Goal: Transaction & Acquisition: Purchase product/service

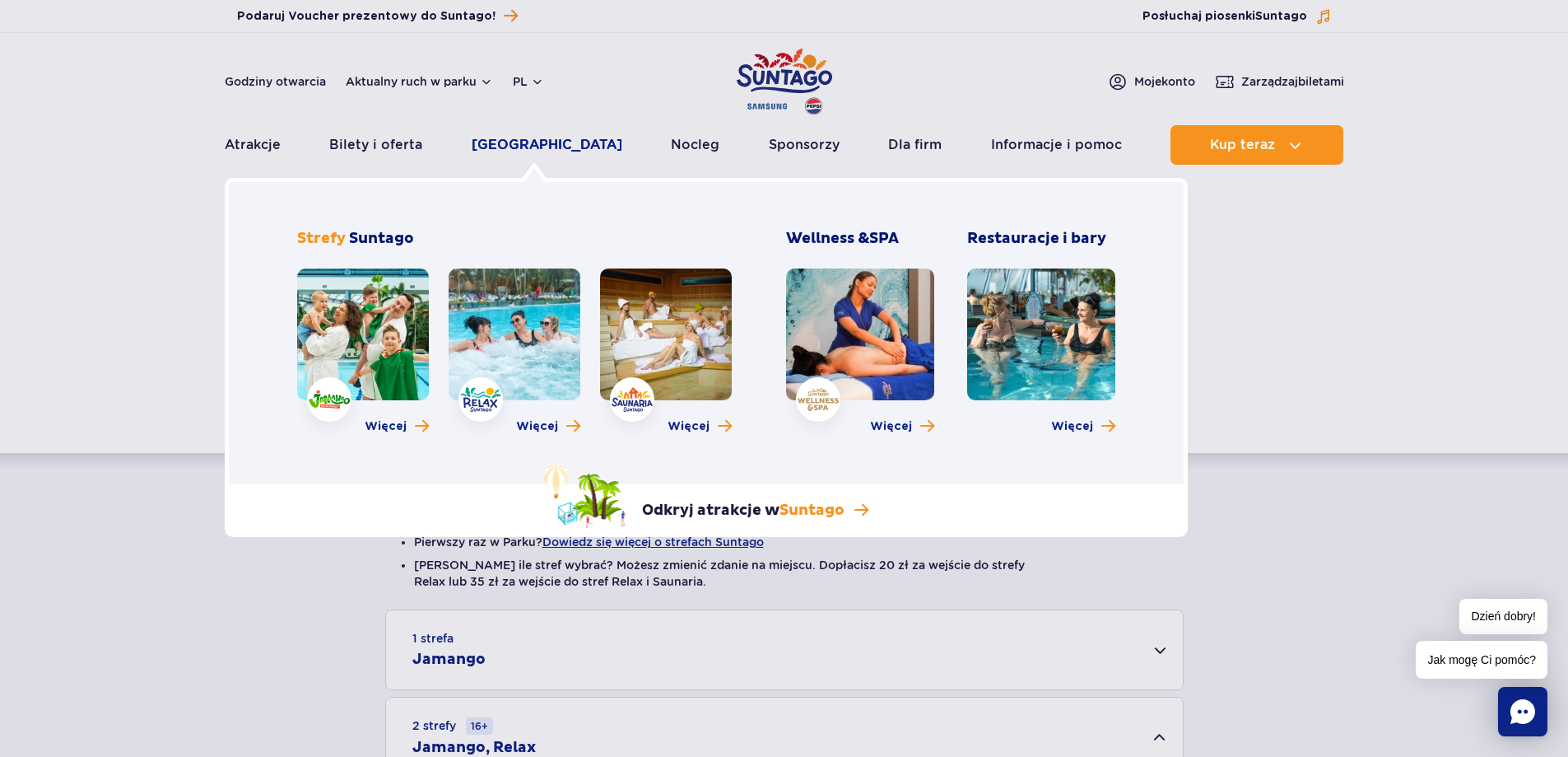
click at [509, 149] on link "[GEOGRAPHIC_DATA]" at bounding box center [546, 145] width 150 height 40
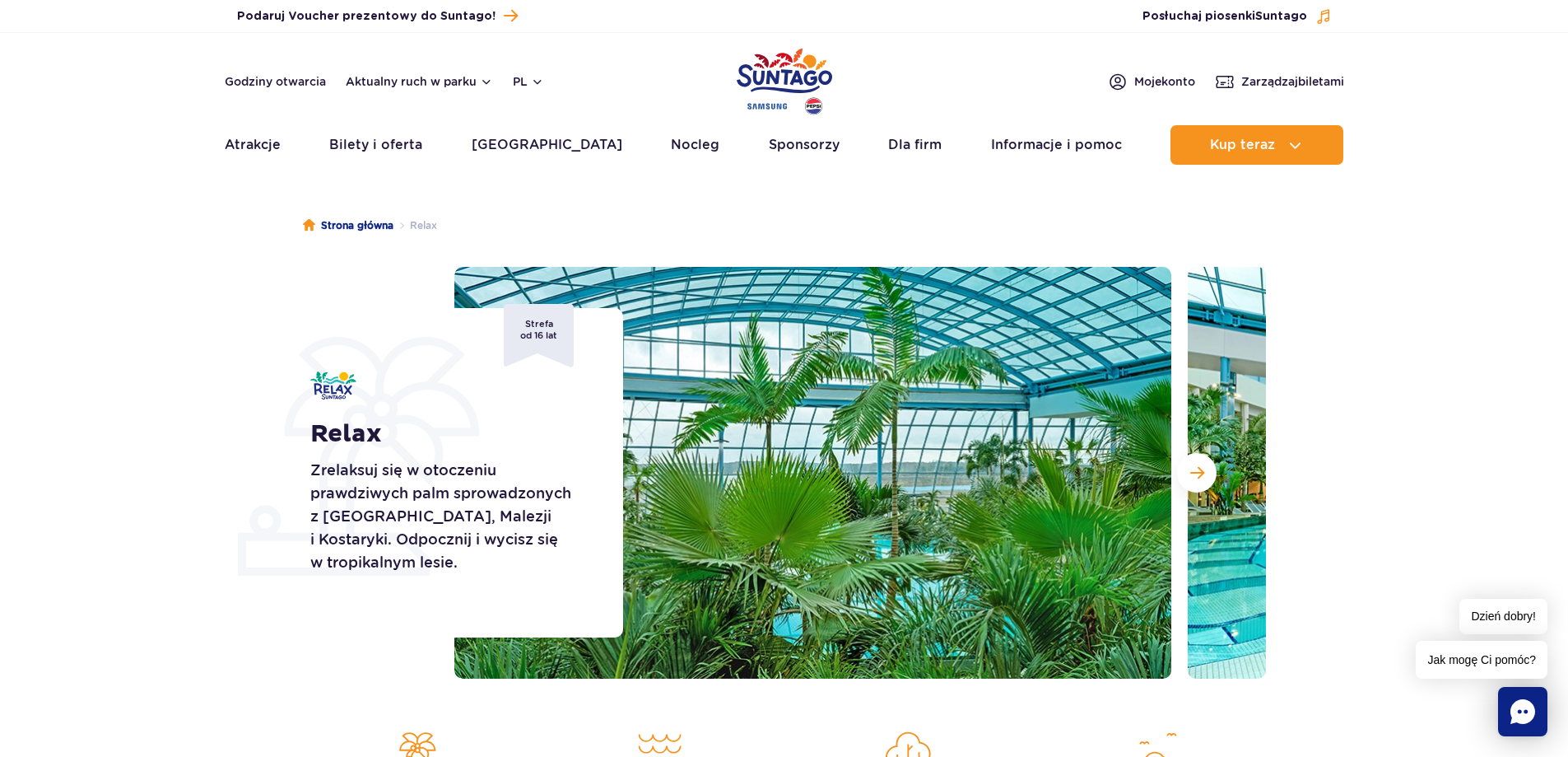
click at [598, 140] on ul "Aktualny ruch w parku Atrakcje Zjeżdżalnie Aster Rainbow Narval Więcej Baseny B…" at bounding box center [784, 145] width 1119 height 40
click at [544, 141] on link "[GEOGRAPHIC_DATA]" at bounding box center [546, 145] width 150 height 40
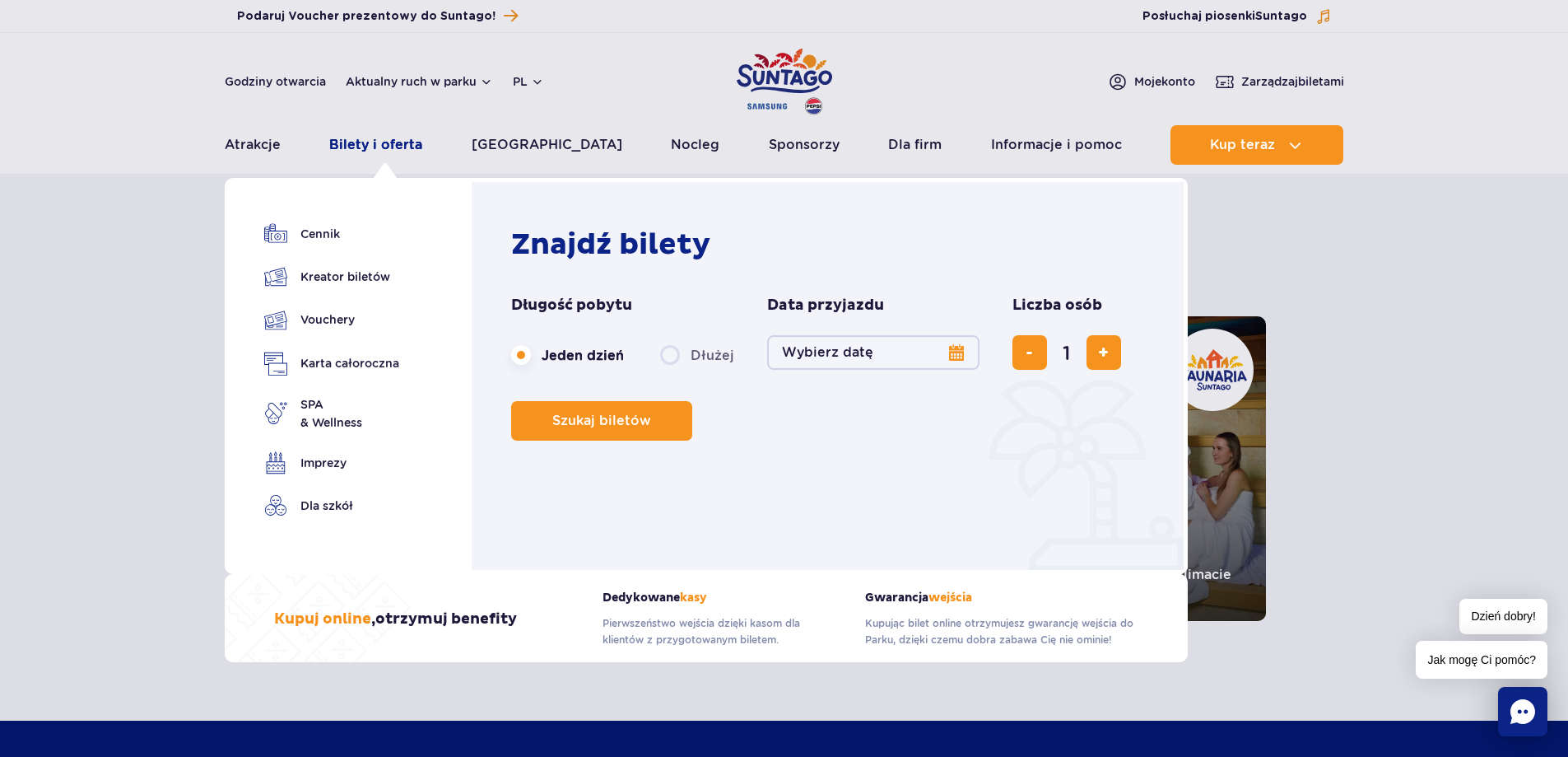
click at [346, 140] on link "Bilety i oferta" at bounding box center [375, 145] width 93 height 40
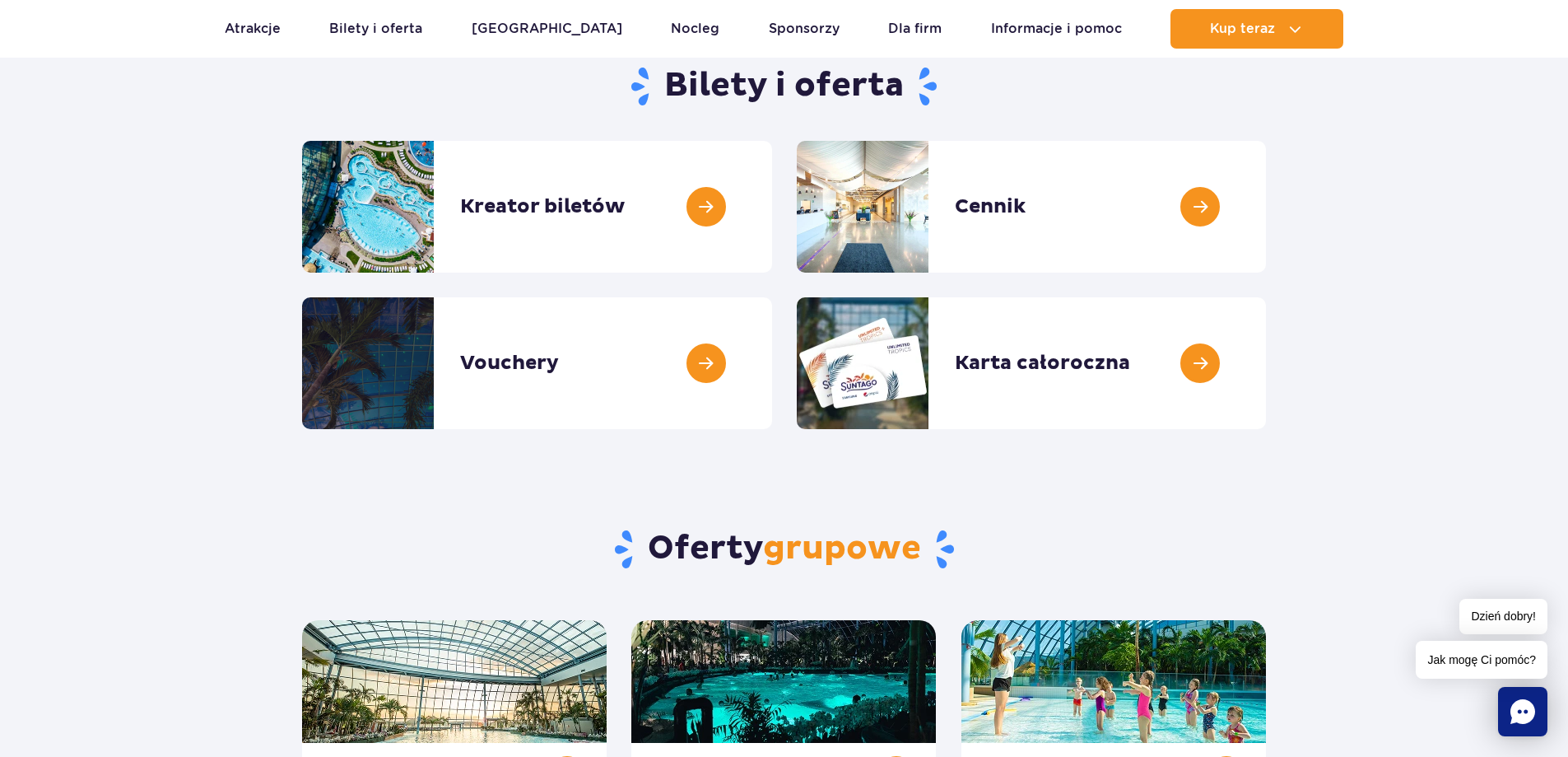
scroll to position [165, 0]
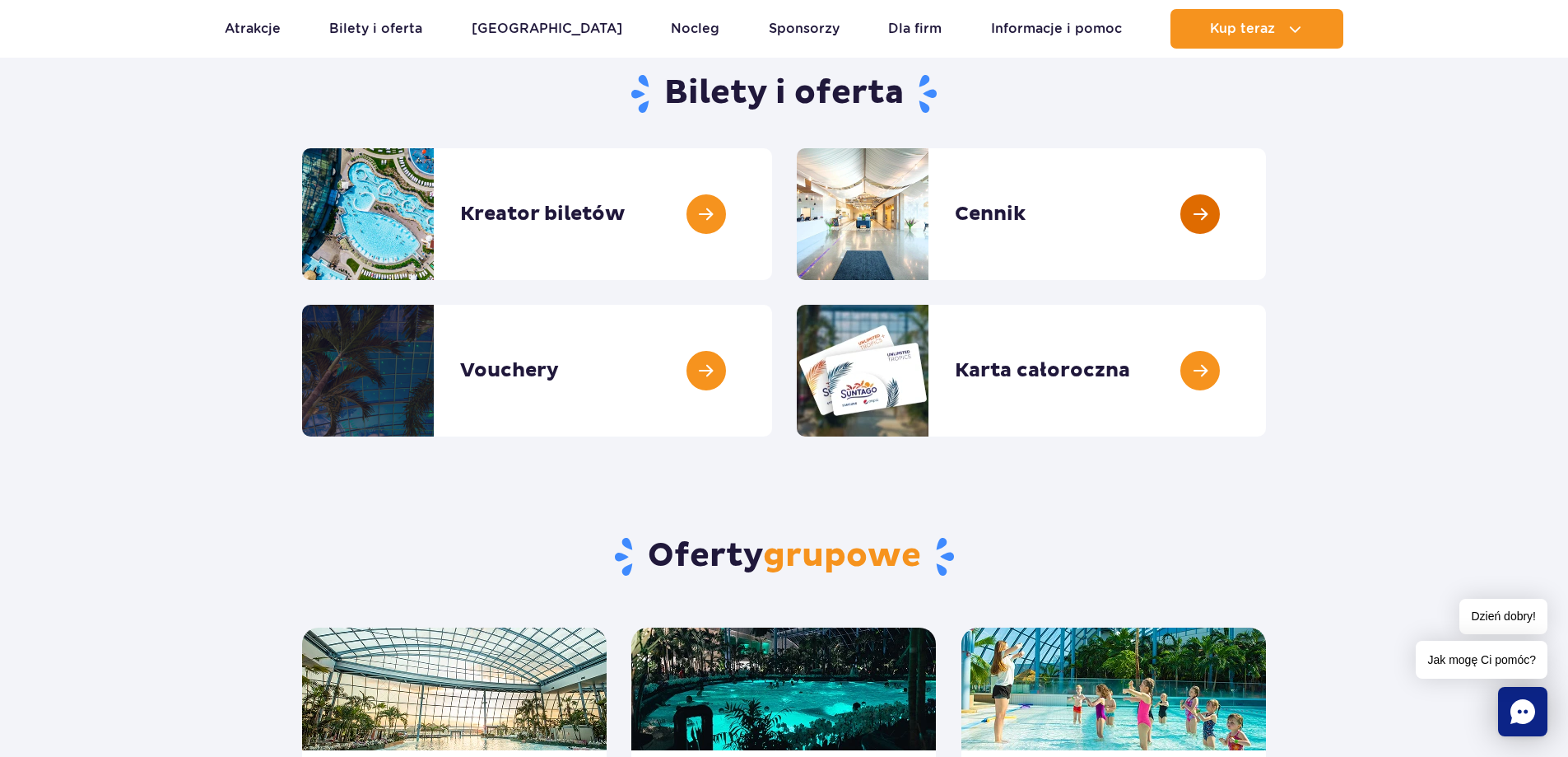
click at [1266, 233] on link at bounding box center [1266, 214] width 0 height 131
click at [772, 205] on link at bounding box center [772, 214] width 0 height 131
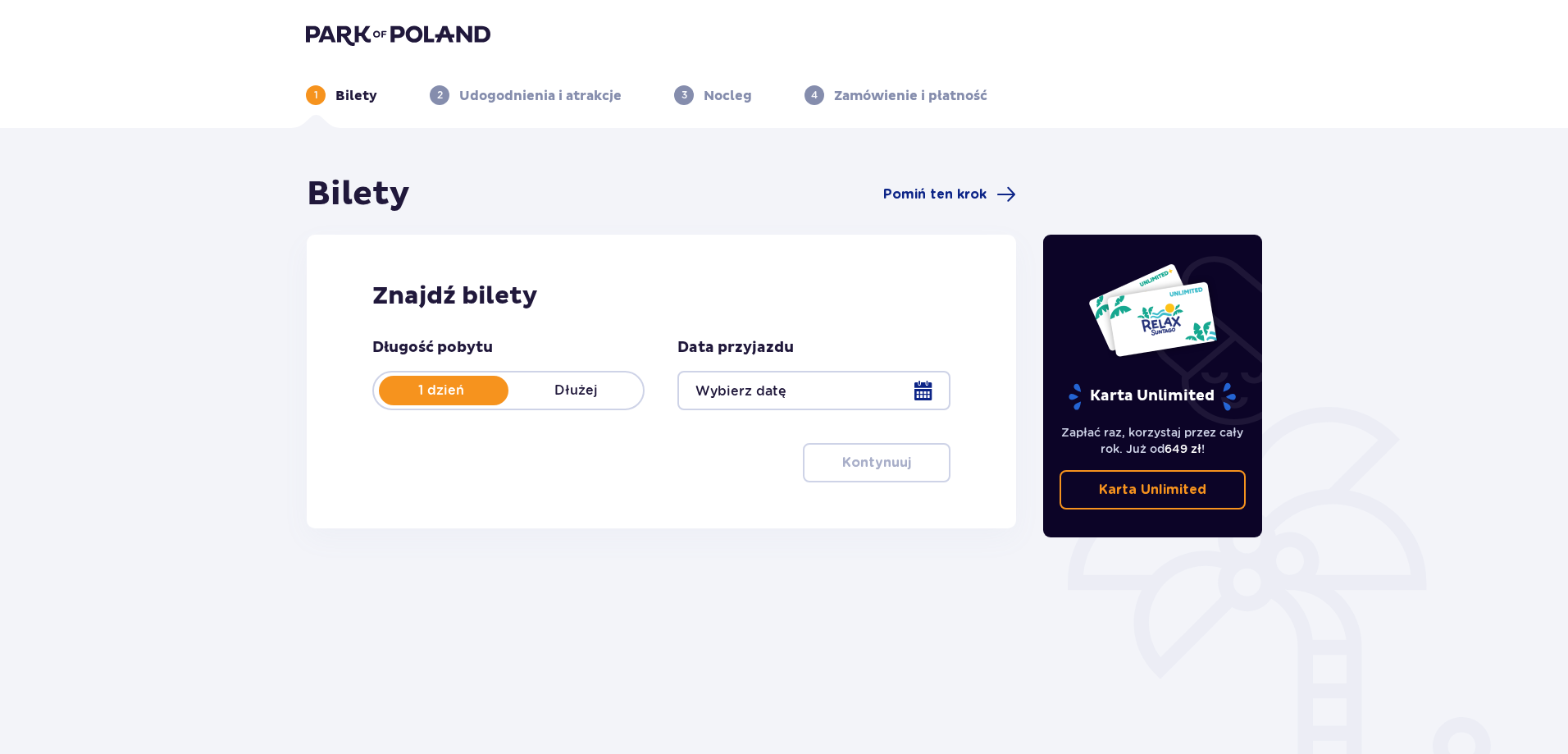
click at [799, 388] on div at bounding box center [814, 390] width 272 height 39
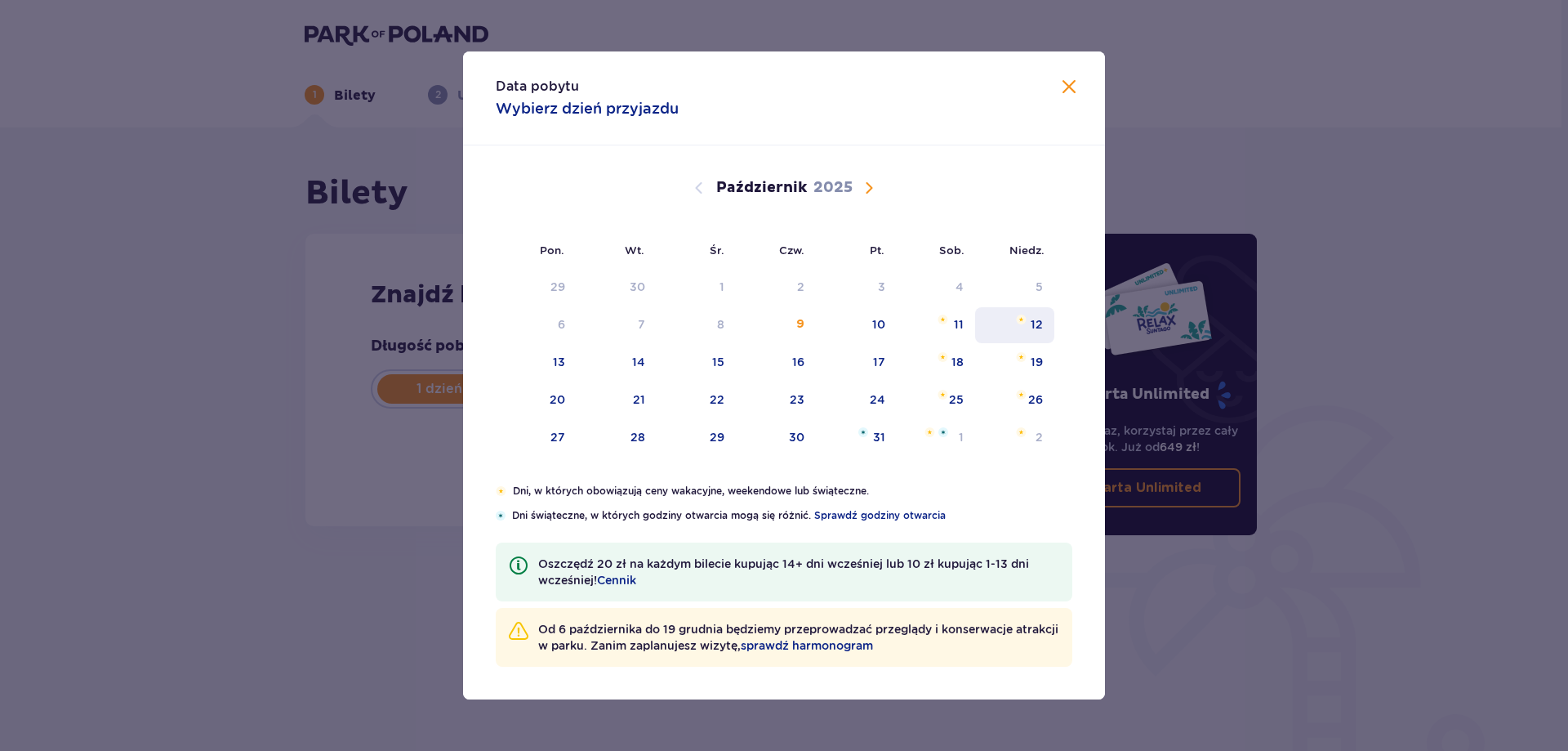
click at [1030, 332] on div "12" at bounding box center [1014, 325] width 79 height 36
type input "12.10.25"
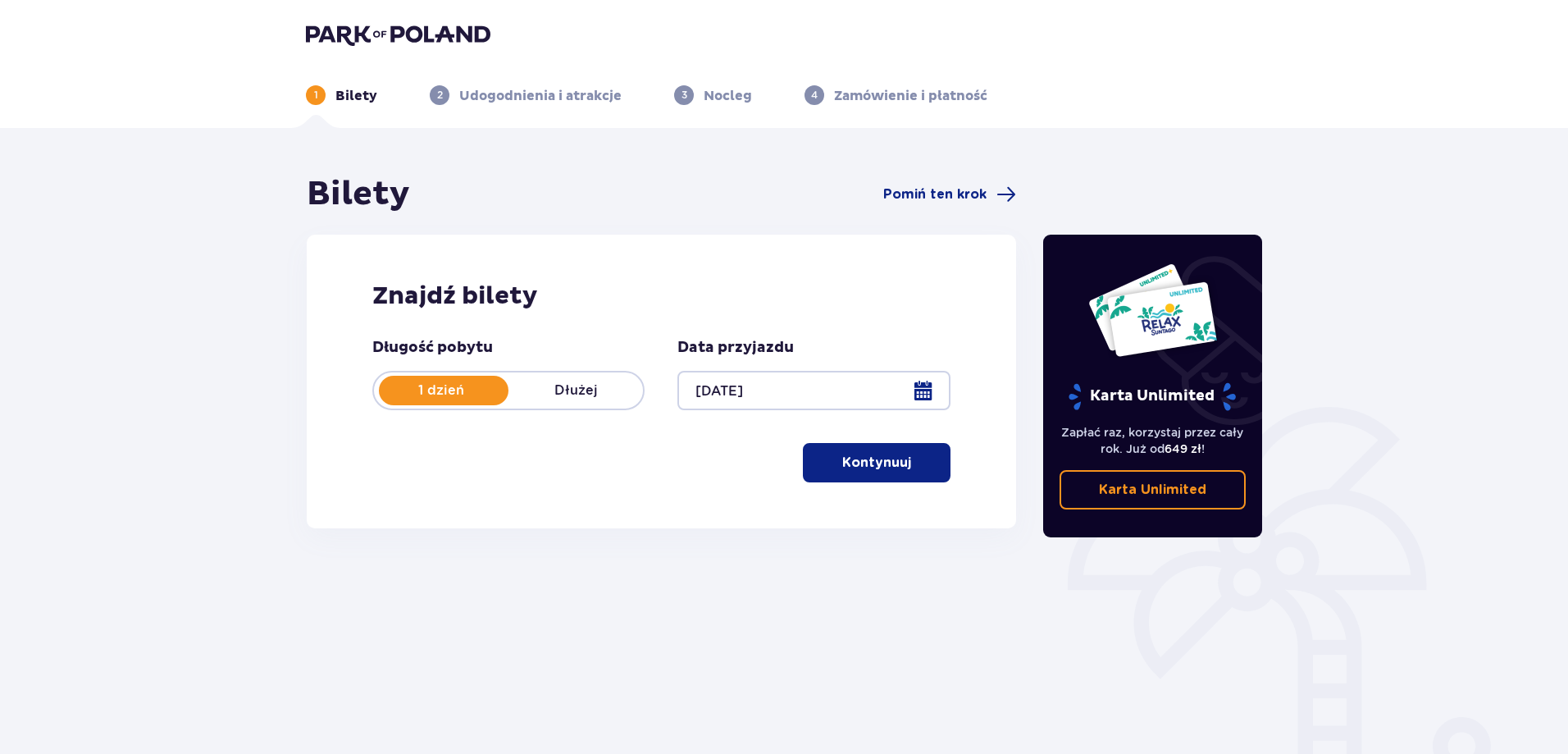
click at [858, 464] on p "Kontynuuj" at bounding box center [876, 462] width 69 height 18
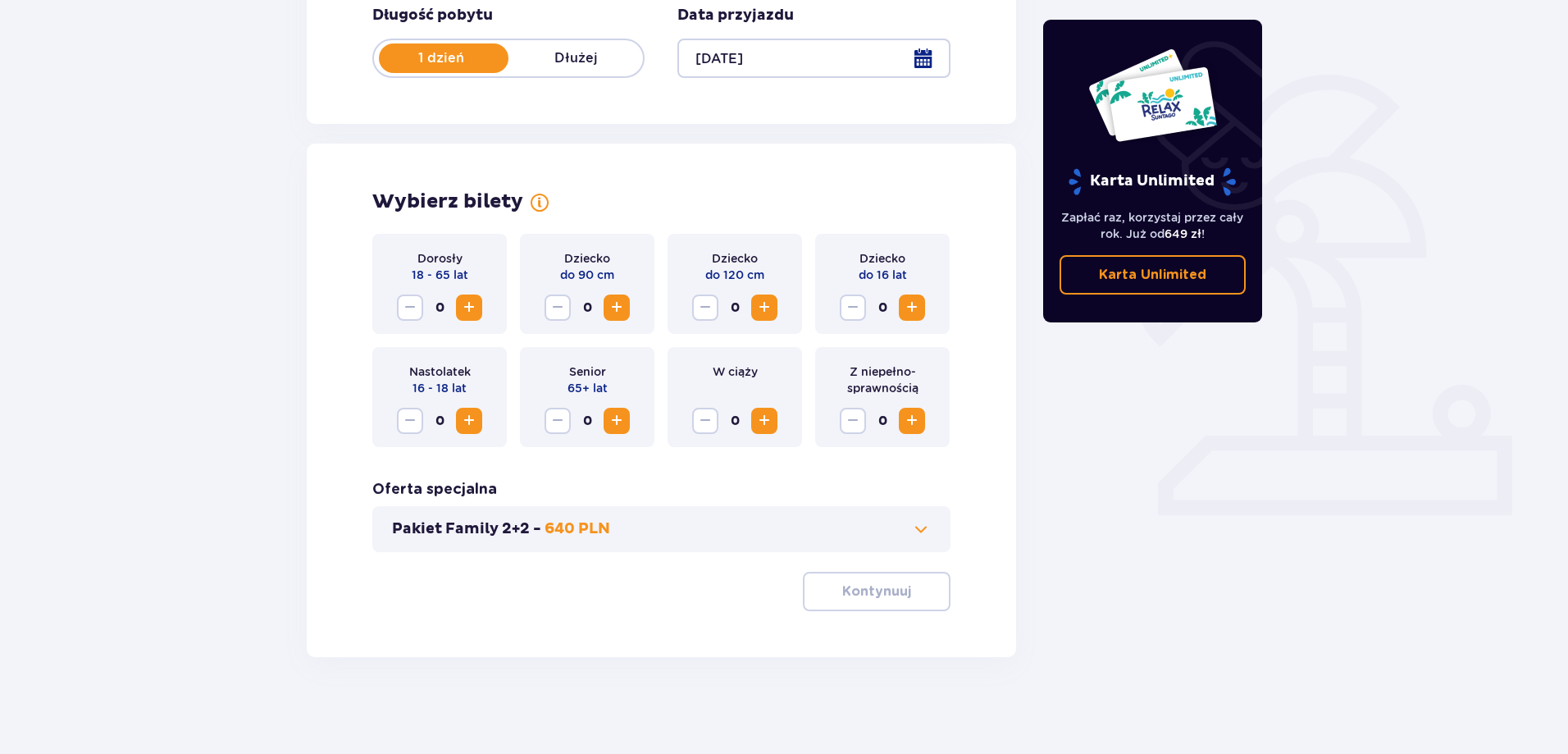
scroll to position [334, 0]
click at [464, 314] on span "Zwiększ" at bounding box center [469, 306] width 20 height 20
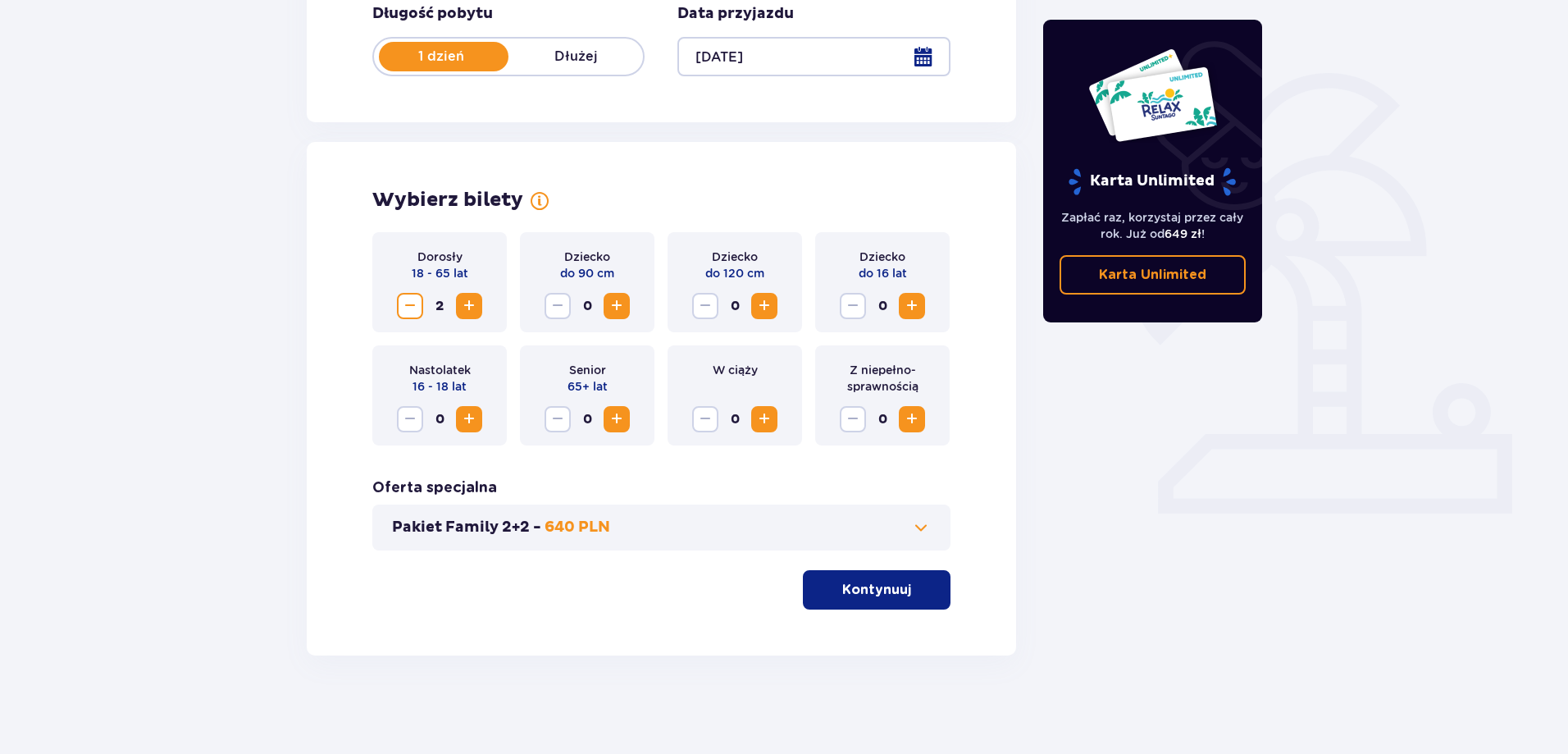
click at [895, 584] on p "Kontynuuj" at bounding box center [876, 590] width 69 height 18
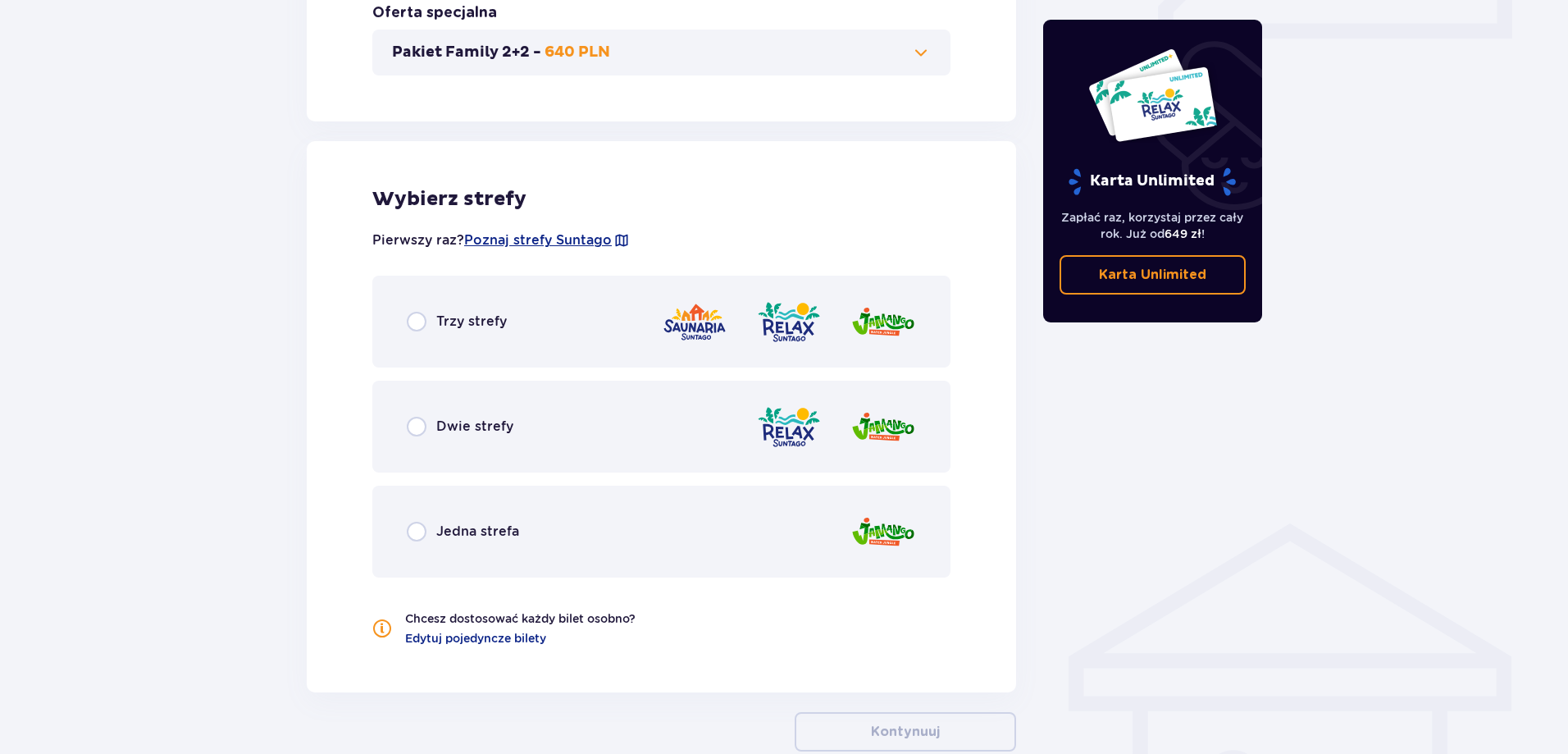
scroll to position [820, 0]
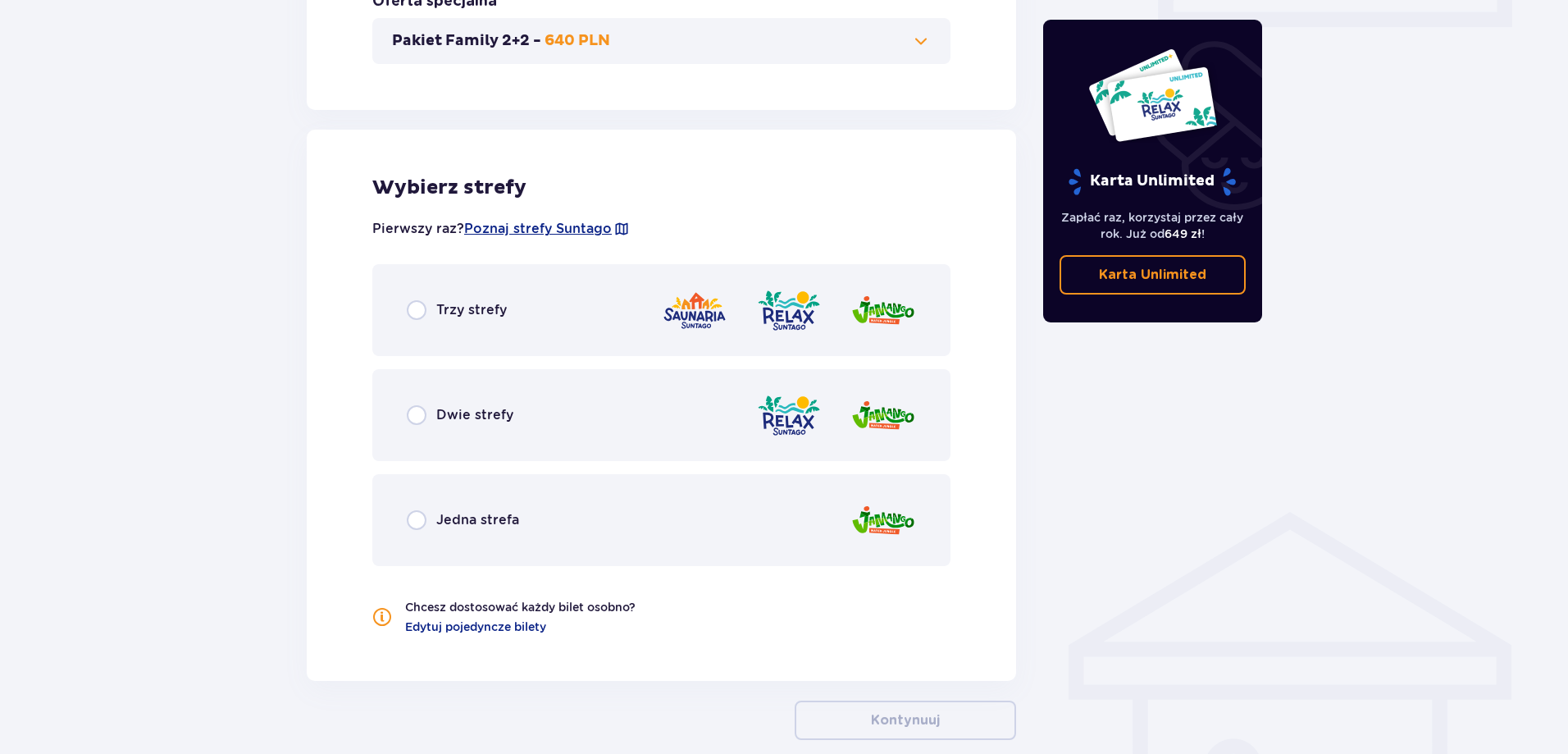
click at [416, 419] on input "radio" at bounding box center [416, 414] width 20 height 20
radio input "true"
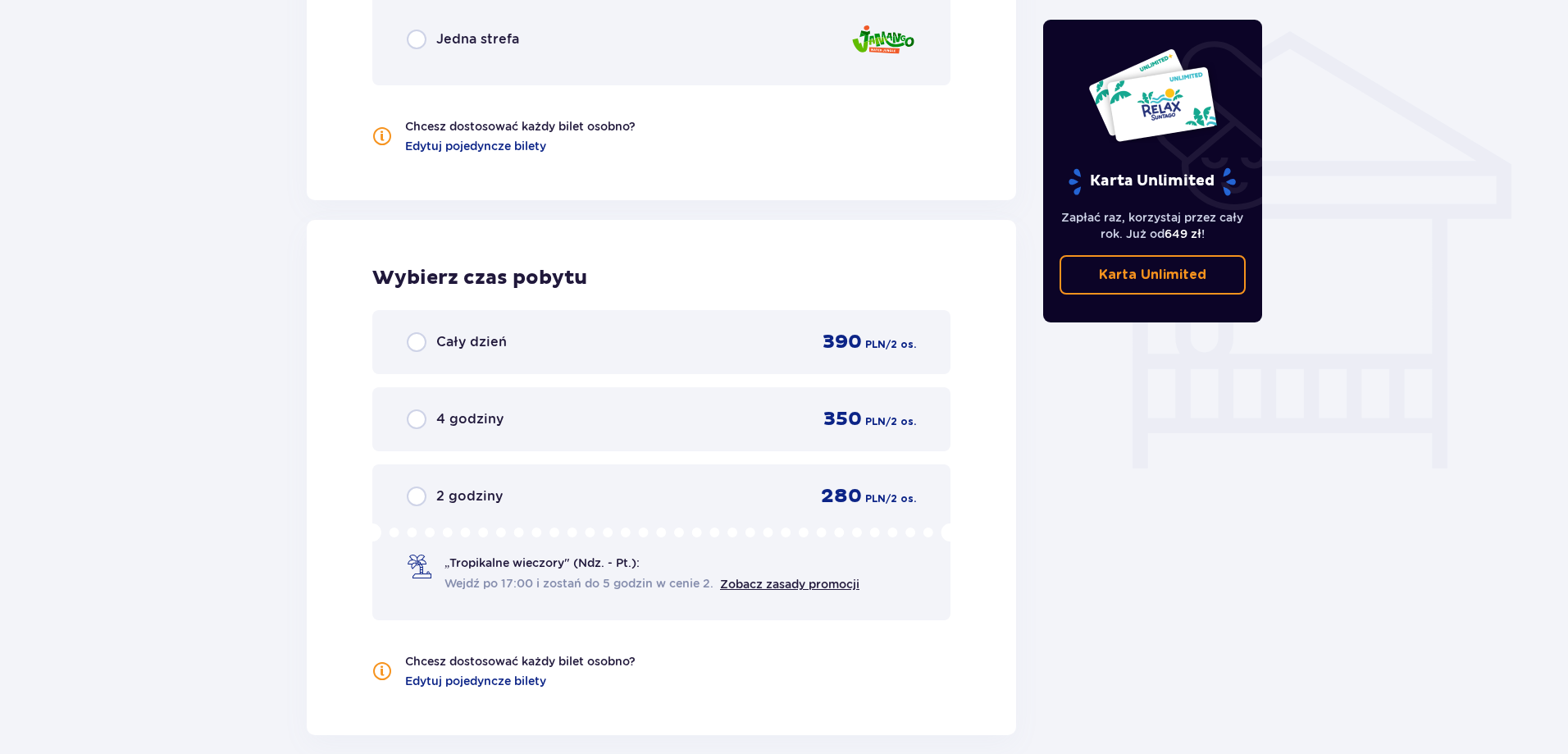
scroll to position [1275, 0]
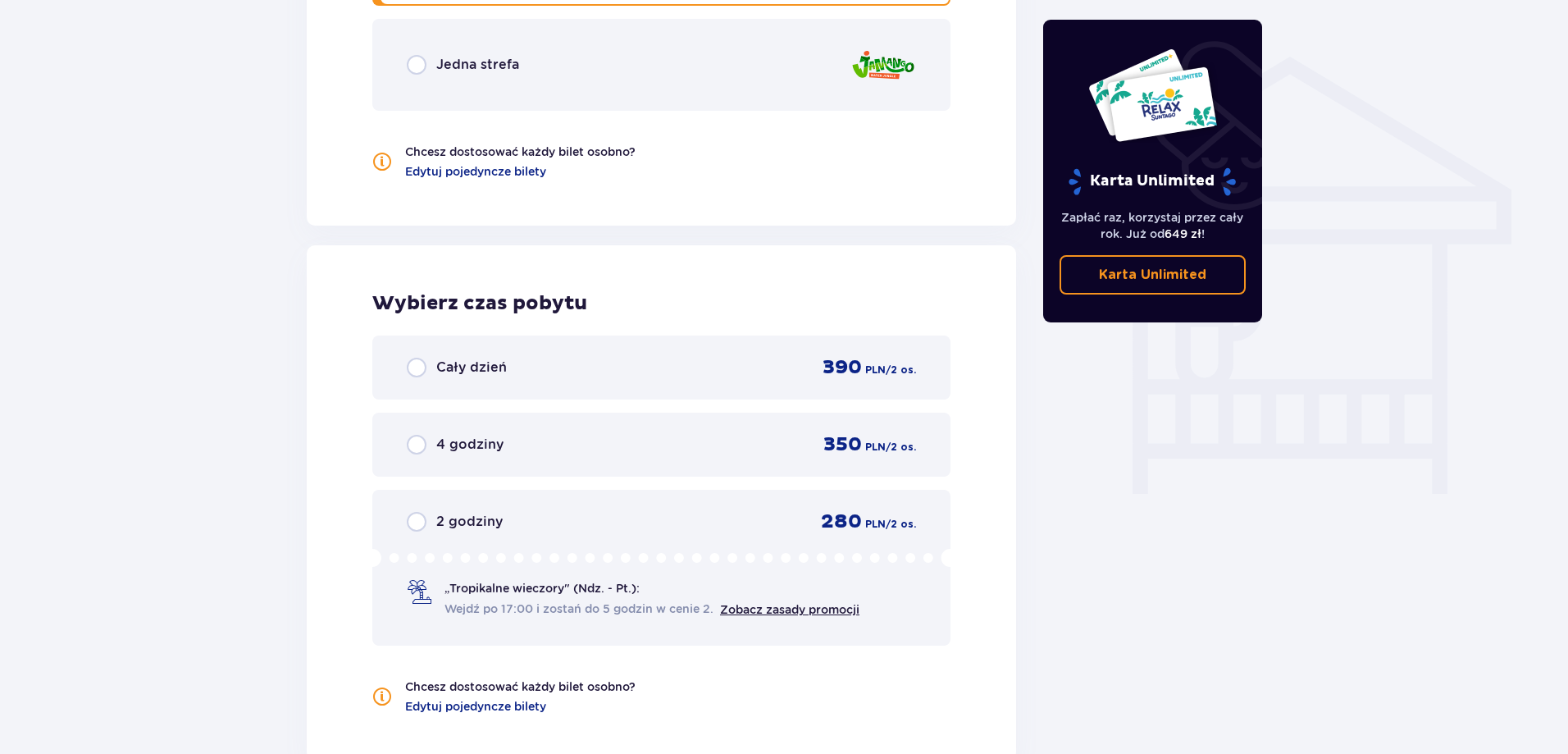
click at [419, 364] on input "radio" at bounding box center [416, 367] width 20 height 20
radio input "true"
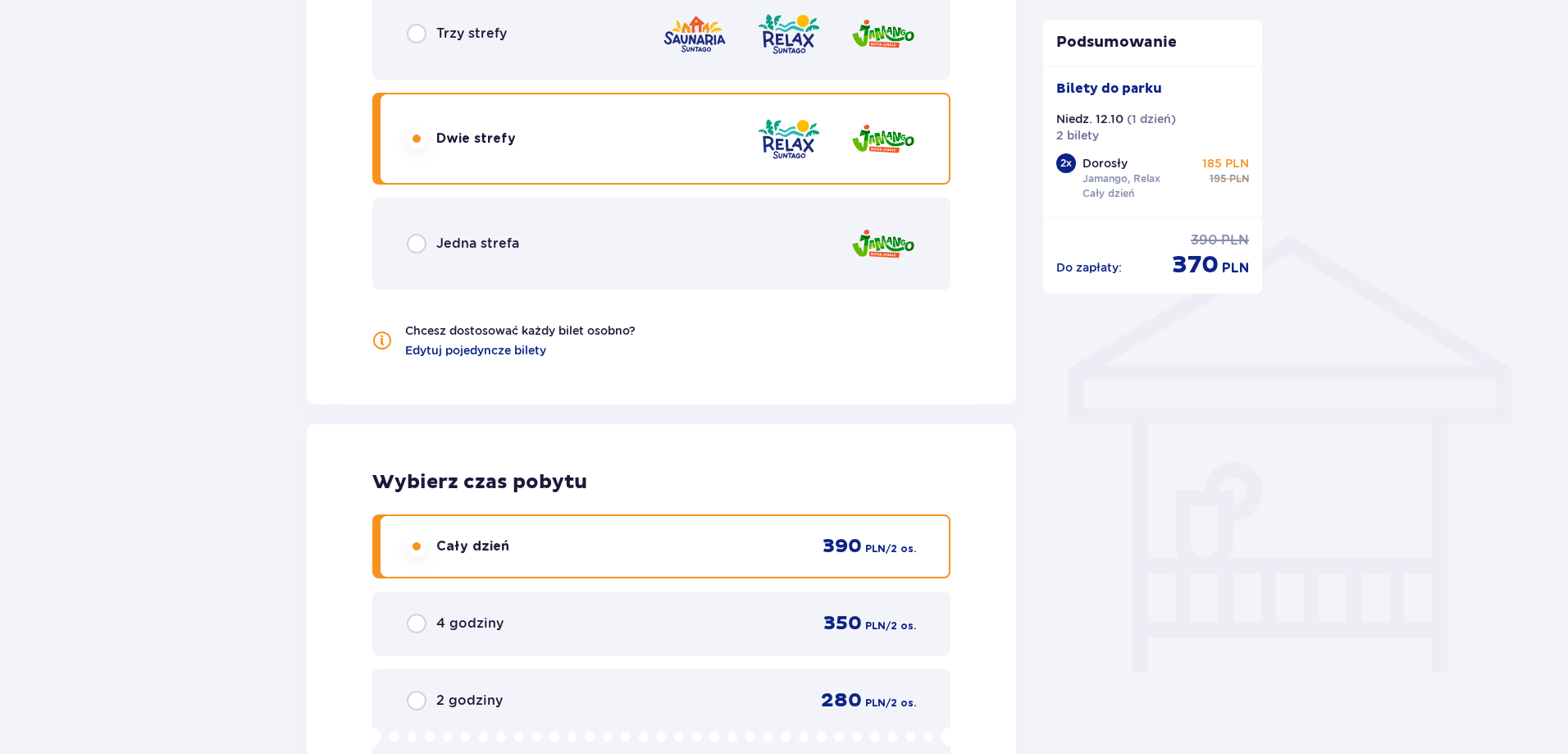
scroll to position [1039, 0]
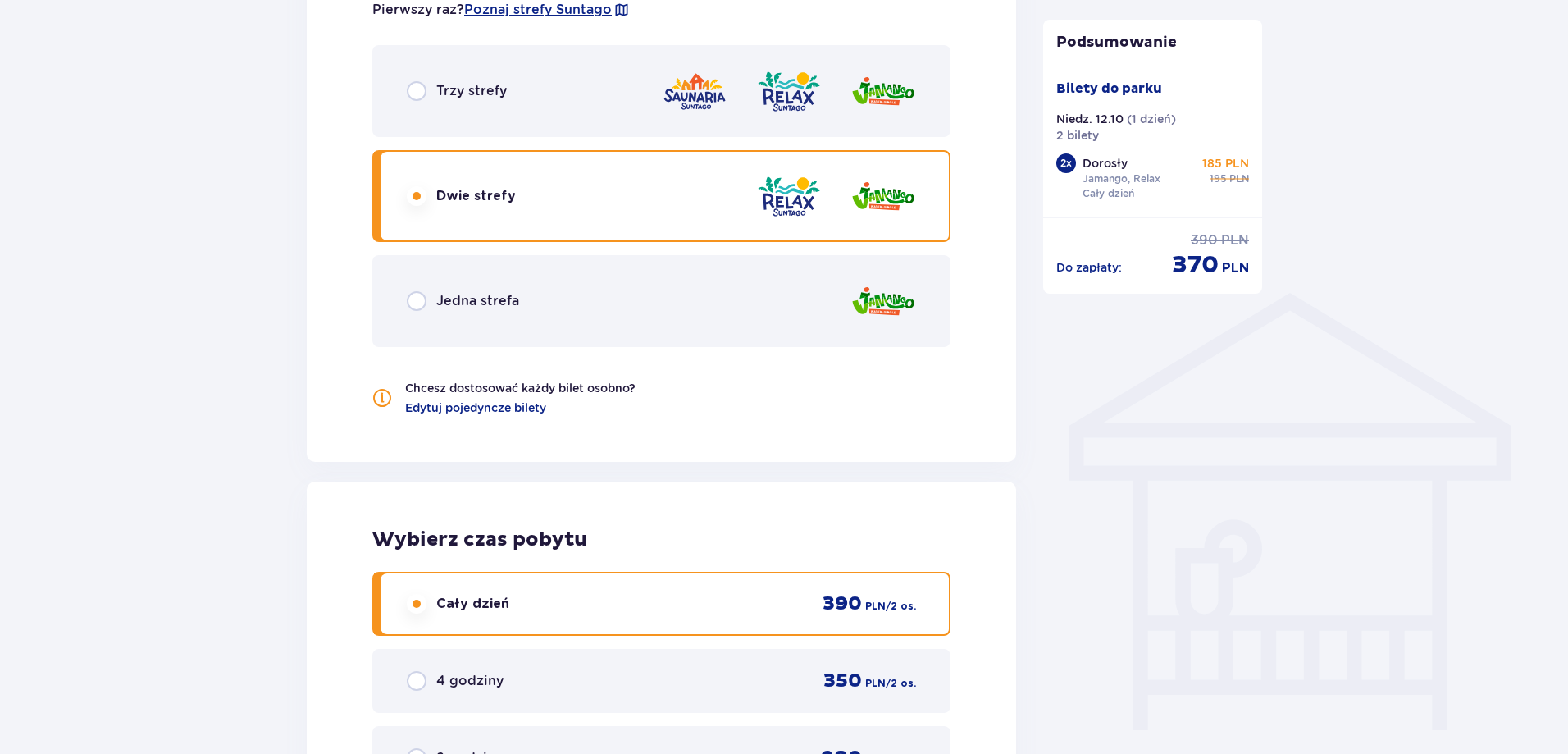
click at [417, 96] on input "radio" at bounding box center [416, 91] width 20 height 20
radio input "true"
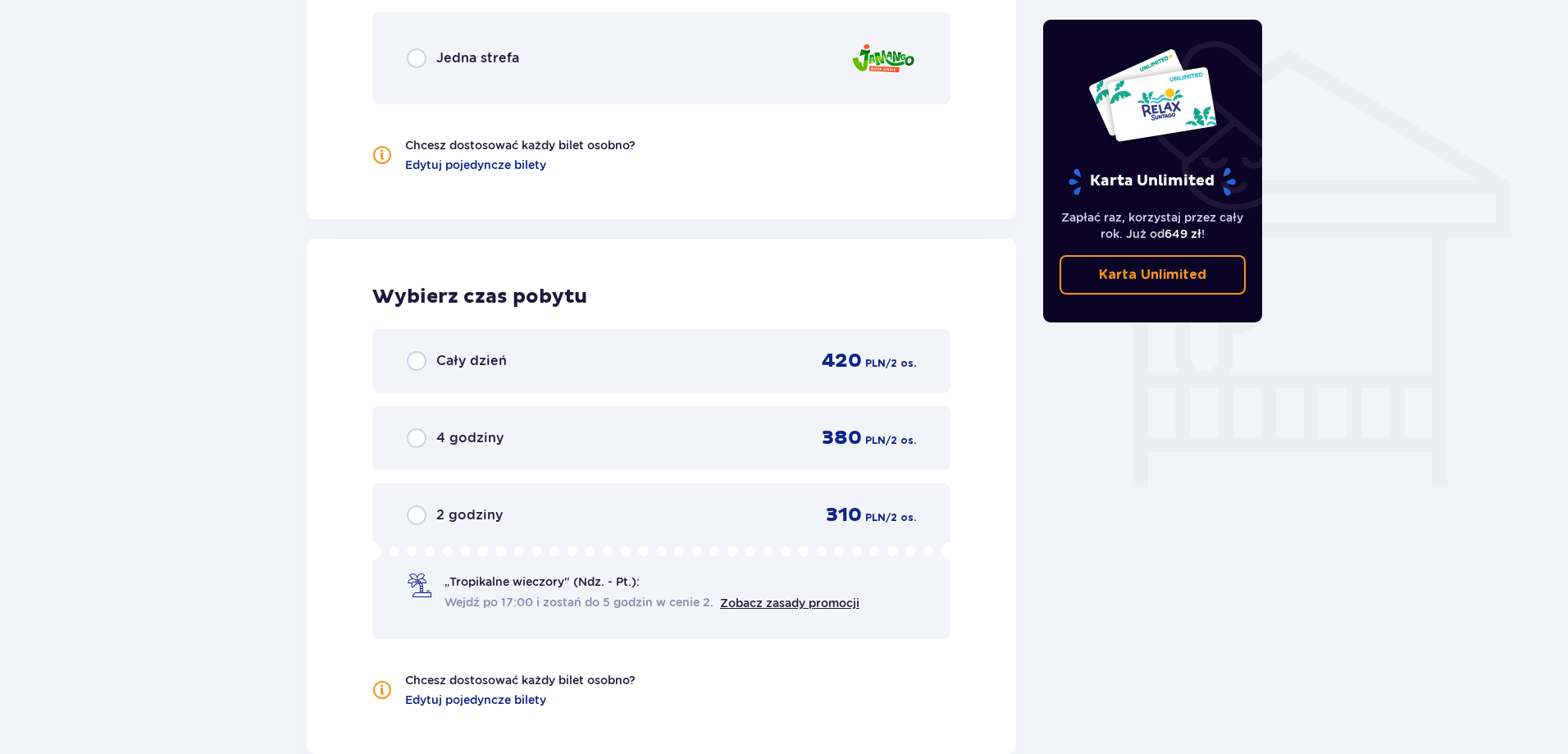
scroll to position [1357, 0]
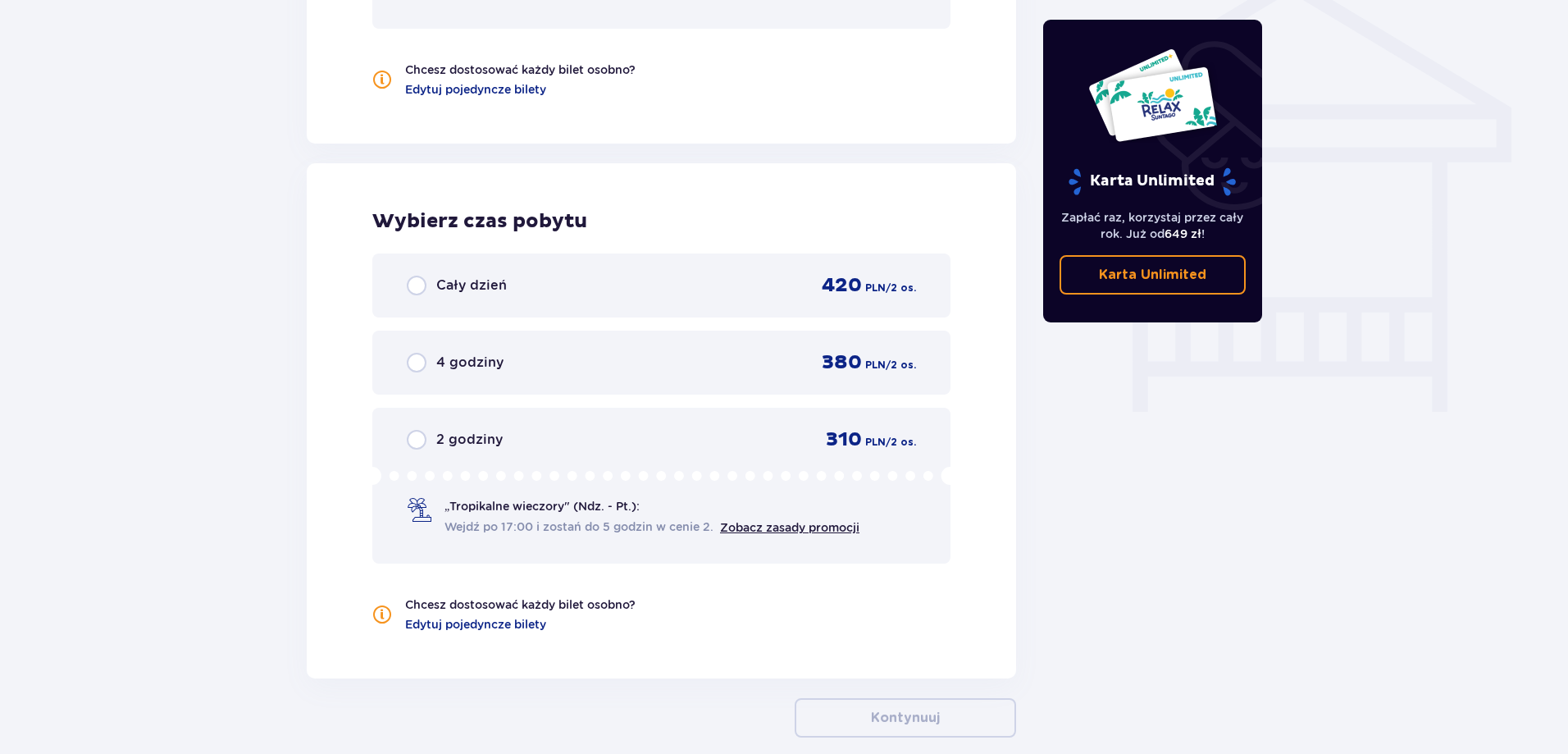
click at [421, 289] on input "radio" at bounding box center [416, 285] width 20 height 20
radio input "true"
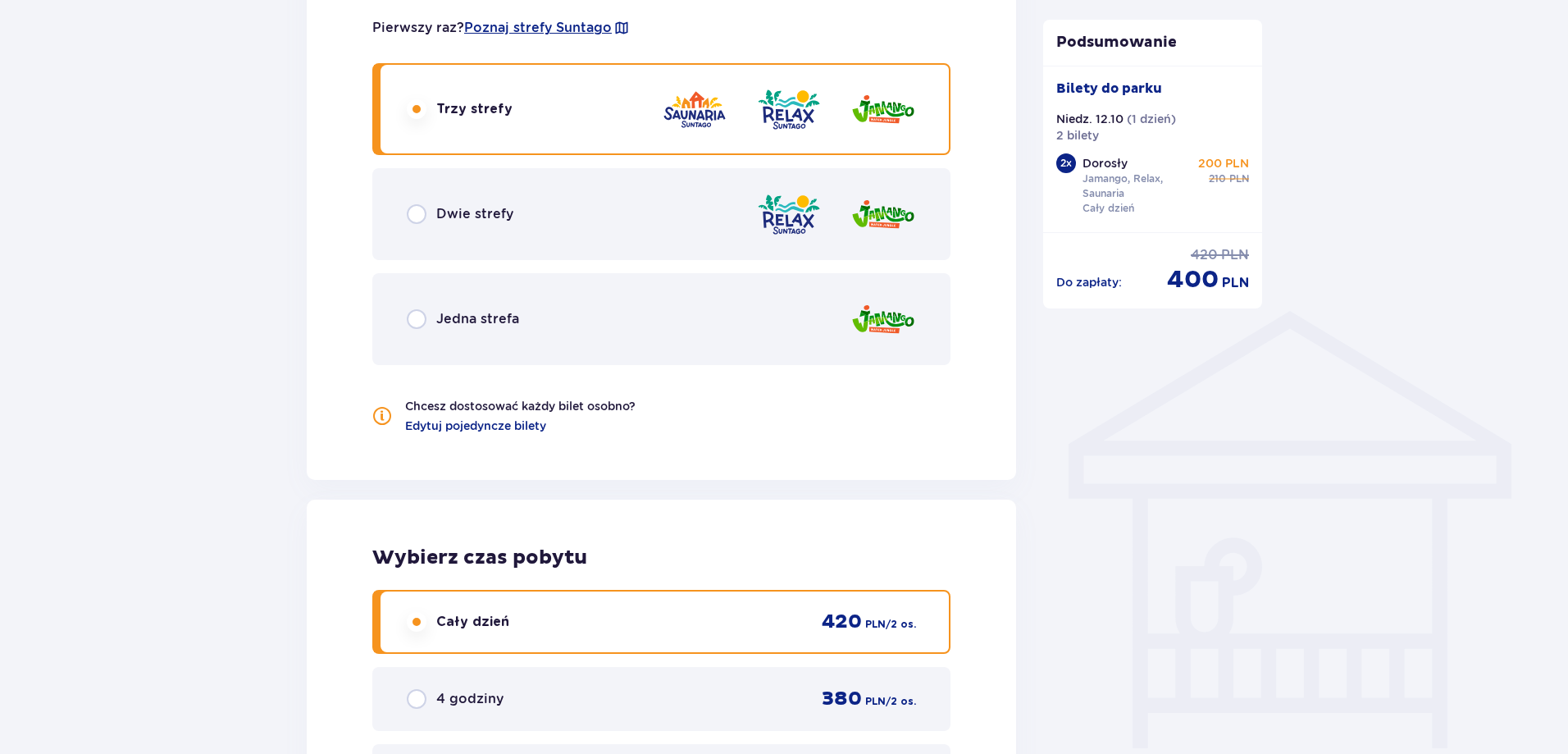
scroll to position [957, 0]
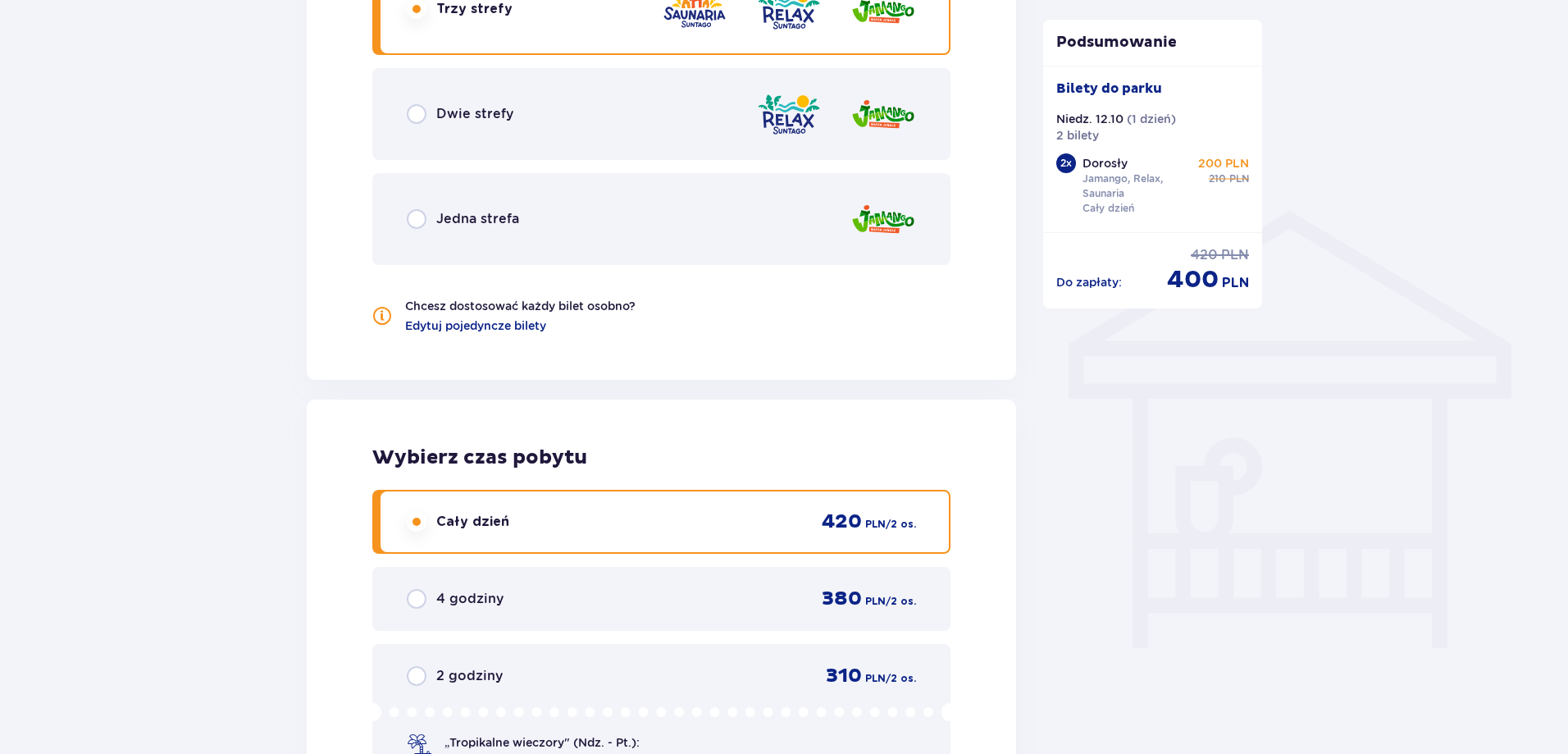
click at [416, 110] on input "radio" at bounding box center [416, 114] width 20 height 20
radio input "true"
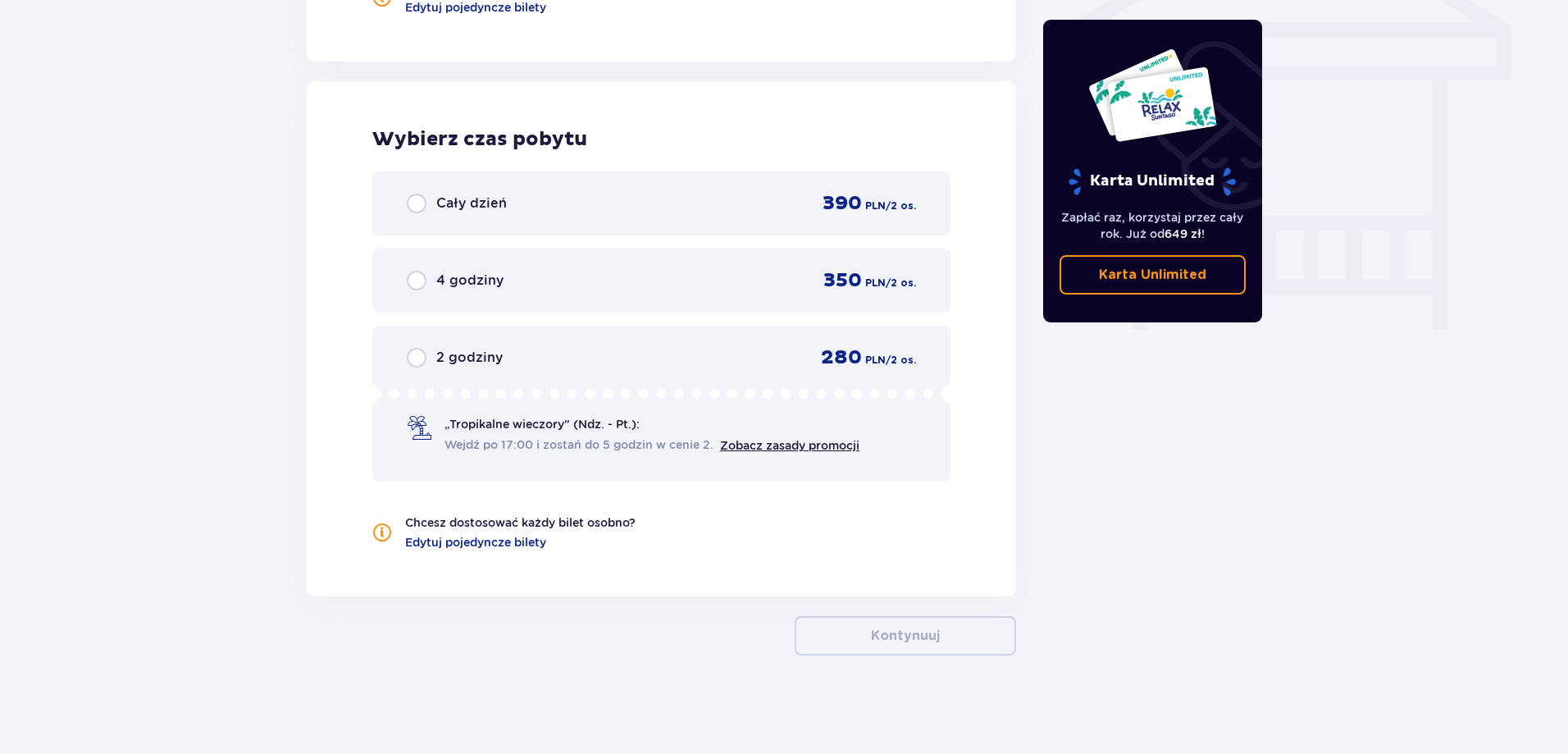
scroll to position [1030, 0]
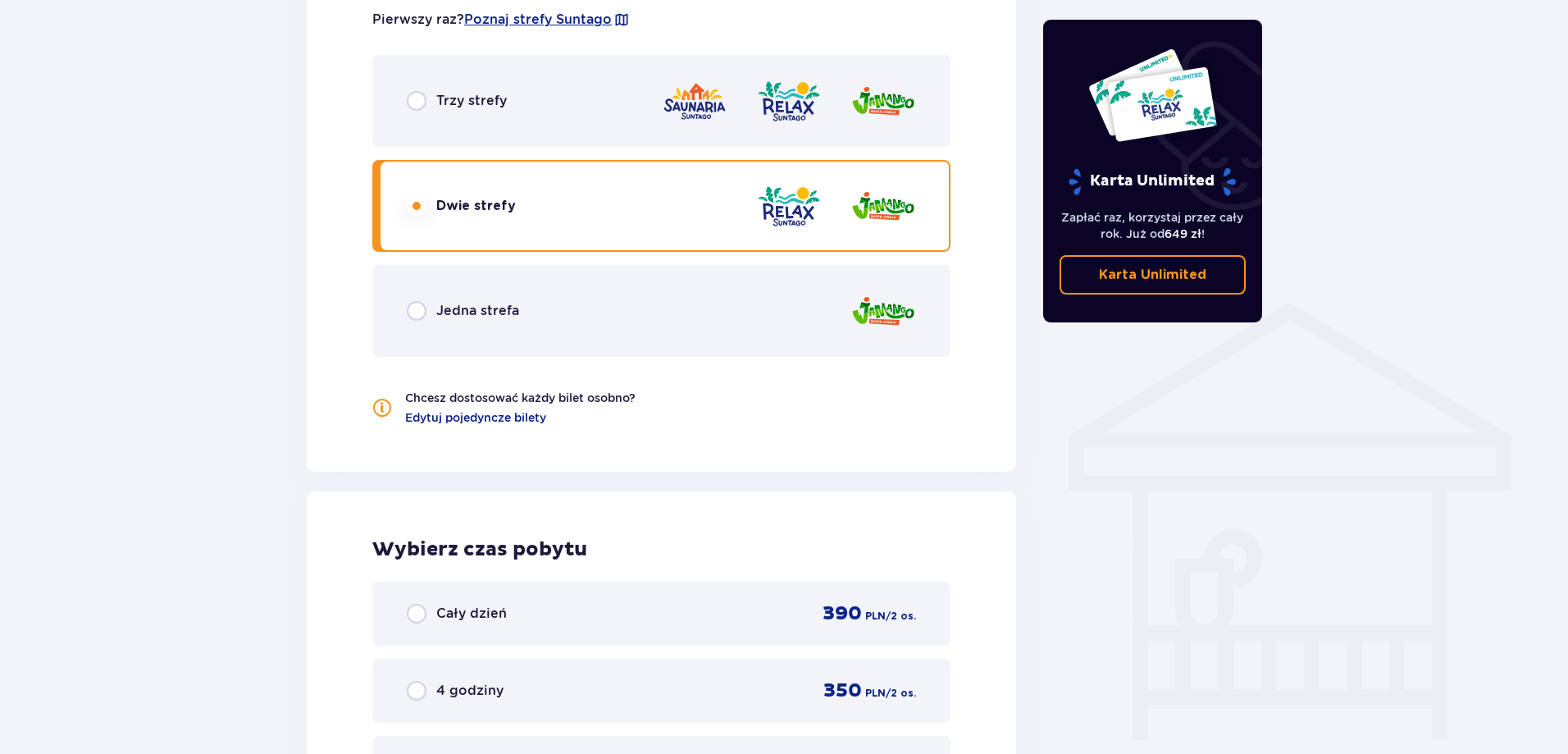
click at [412, 97] on input "radio" at bounding box center [416, 100] width 20 height 20
radio input "true"
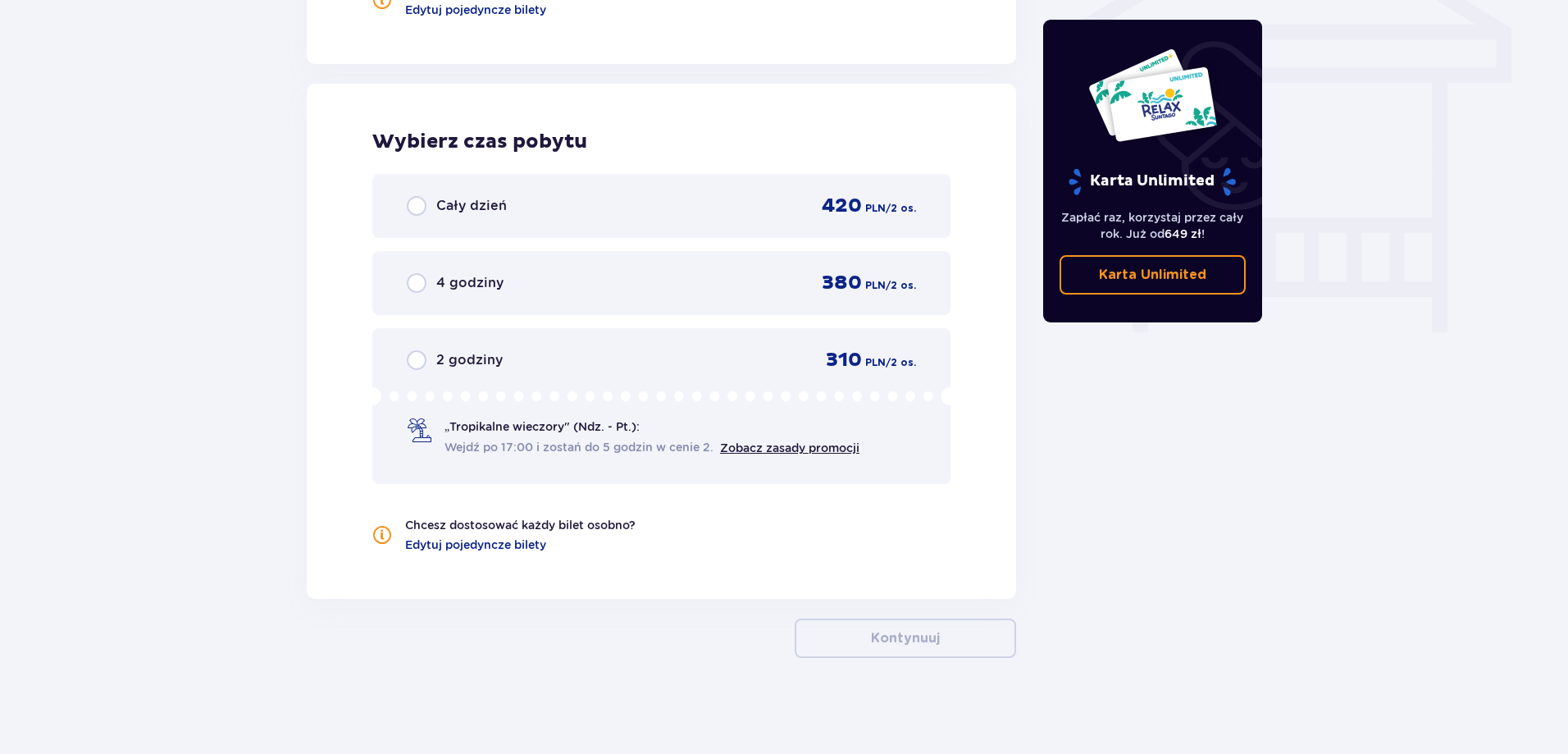
scroll to position [1440, 0]
click at [424, 202] on input "radio" at bounding box center [416, 203] width 20 height 20
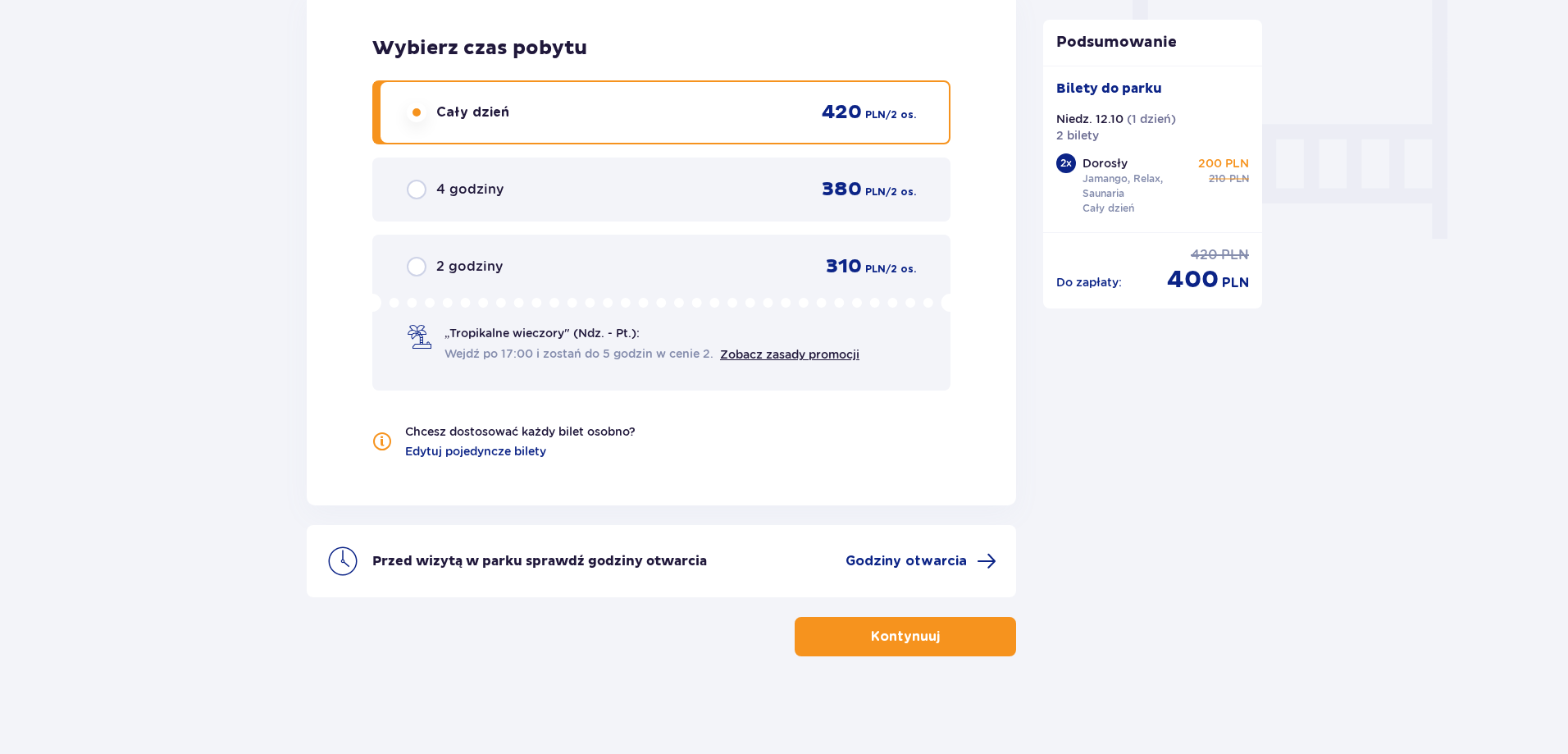
scroll to position [1531, 0]
click at [910, 628] on p "Kontynuuj" at bounding box center [905, 635] width 69 height 18
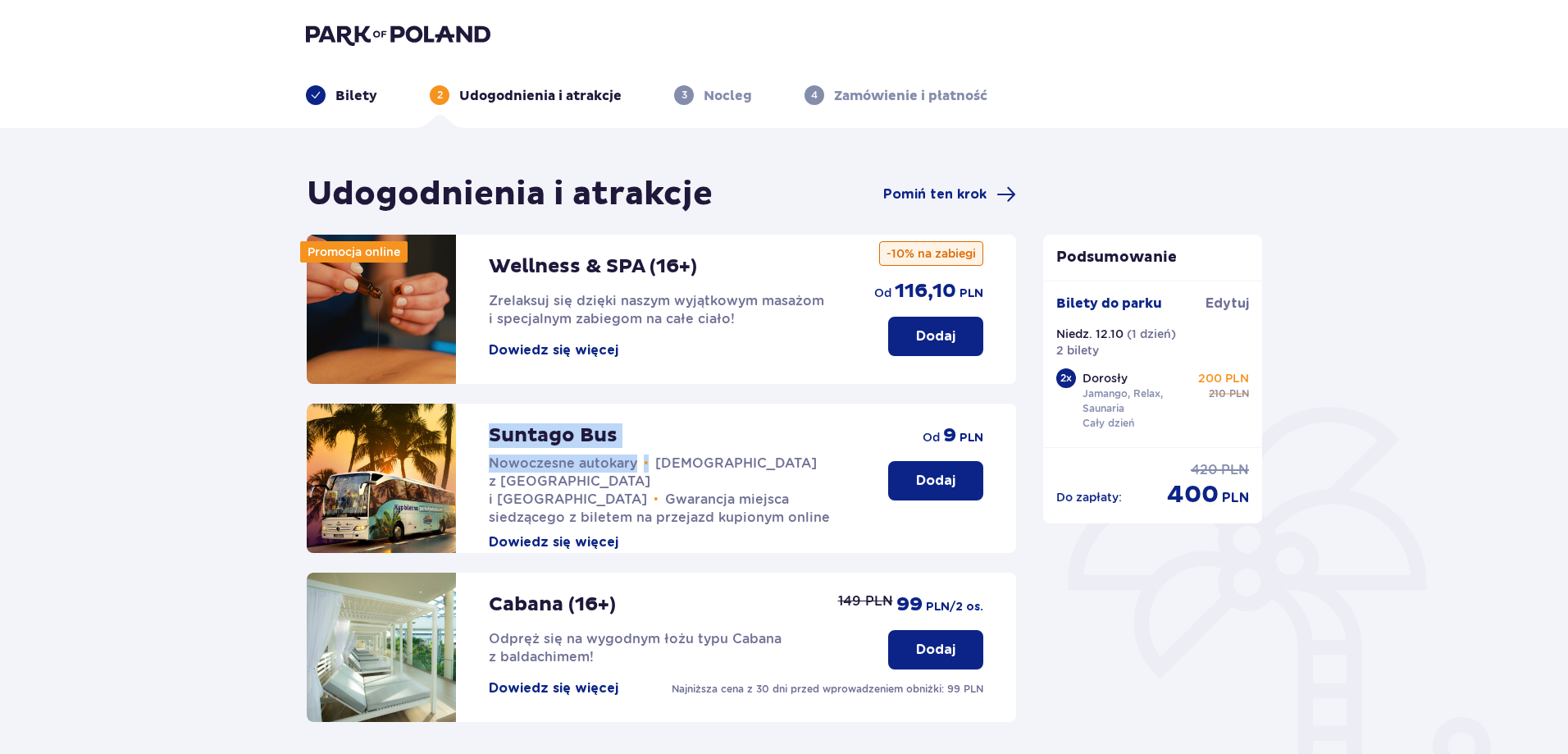
drag, startPoint x: 485, startPoint y: 436, endPoint x: 645, endPoint y: 433, distance: 160.0
click at [645, 433] on div "Suntago Bus Nowoczesne autokary • Kursy z Warszawy i Żyrardowa • Gwarancja miej…" at bounding box center [580, 478] width 548 height 149
click at [660, 495] on span "Gwarancja miejsca siedzącego z biletem na przejazd kupionym online" at bounding box center [659, 508] width 341 height 33
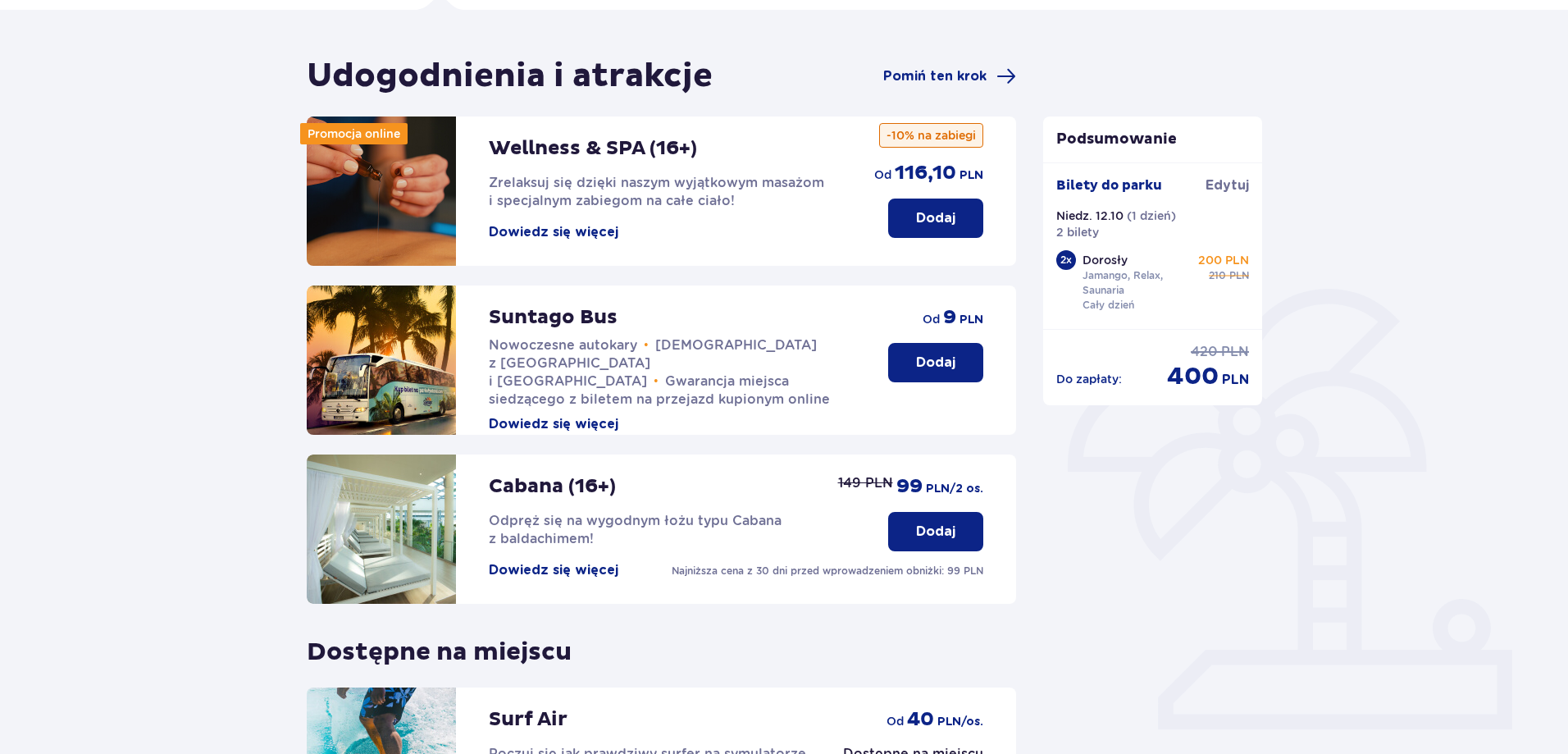
scroll to position [112, 0]
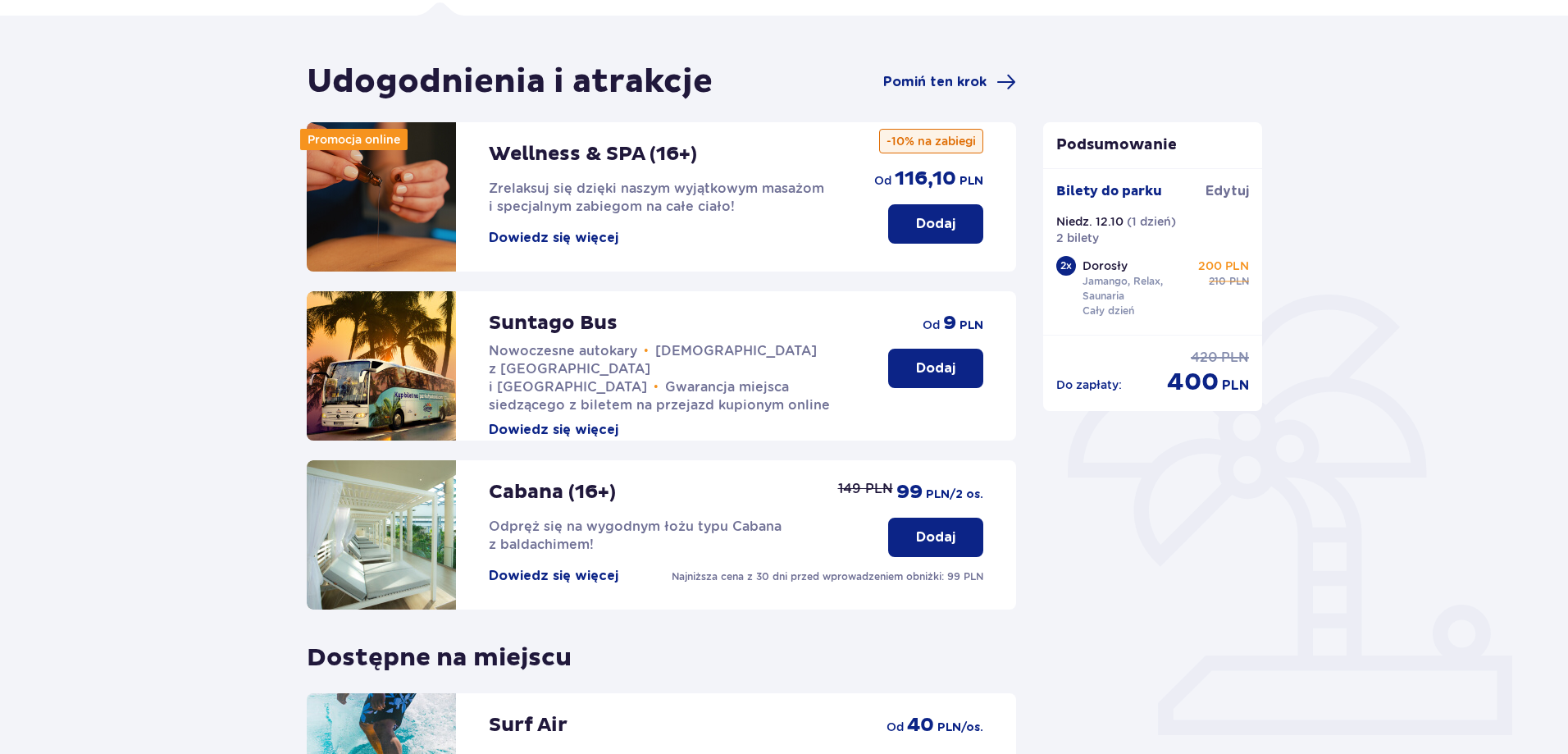
click at [587, 421] on button "Dowiedz się więcej" at bounding box center [553, 430] width 129 height 18
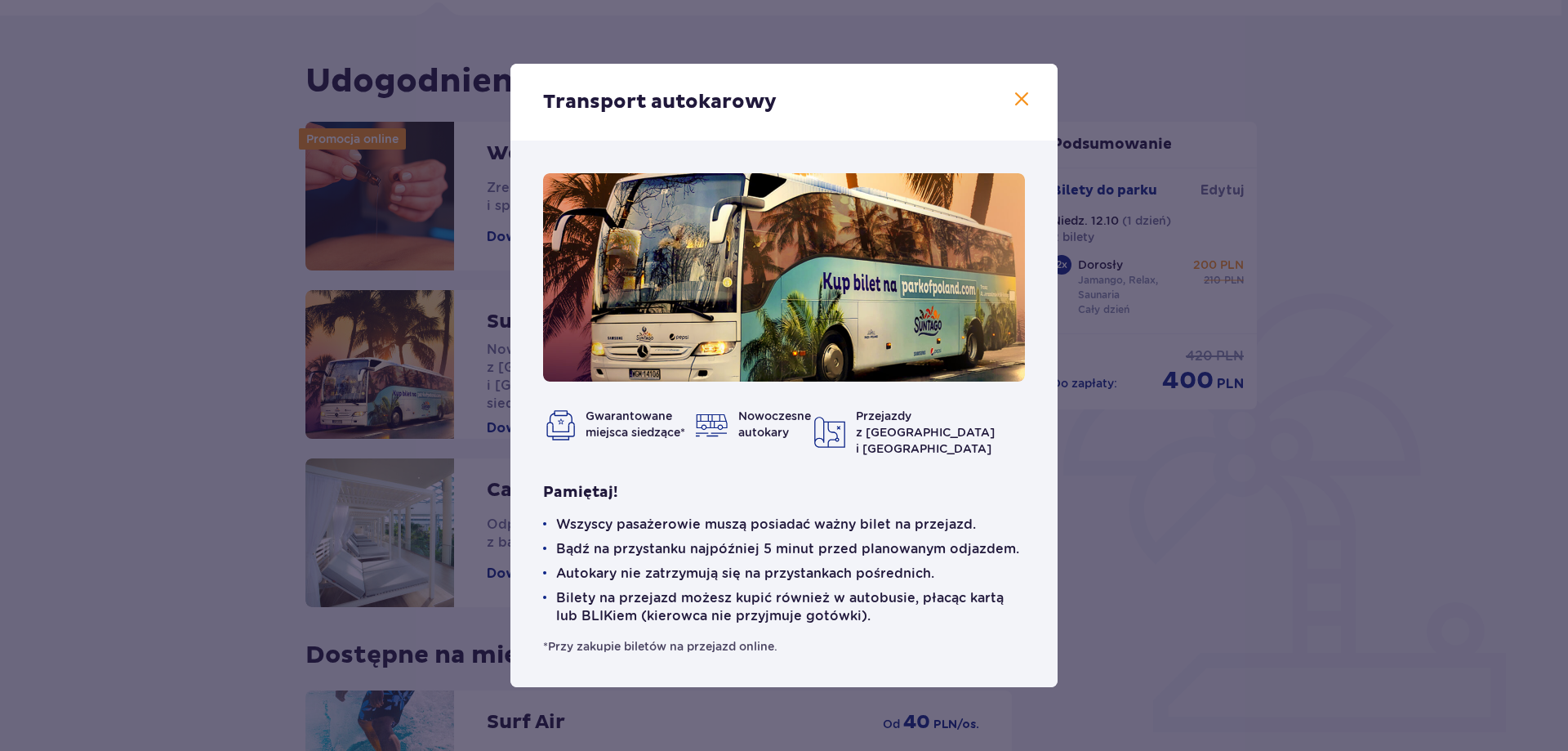
click at [1018, 109] on span at bounding box center [1021, 99] width 20 height 20
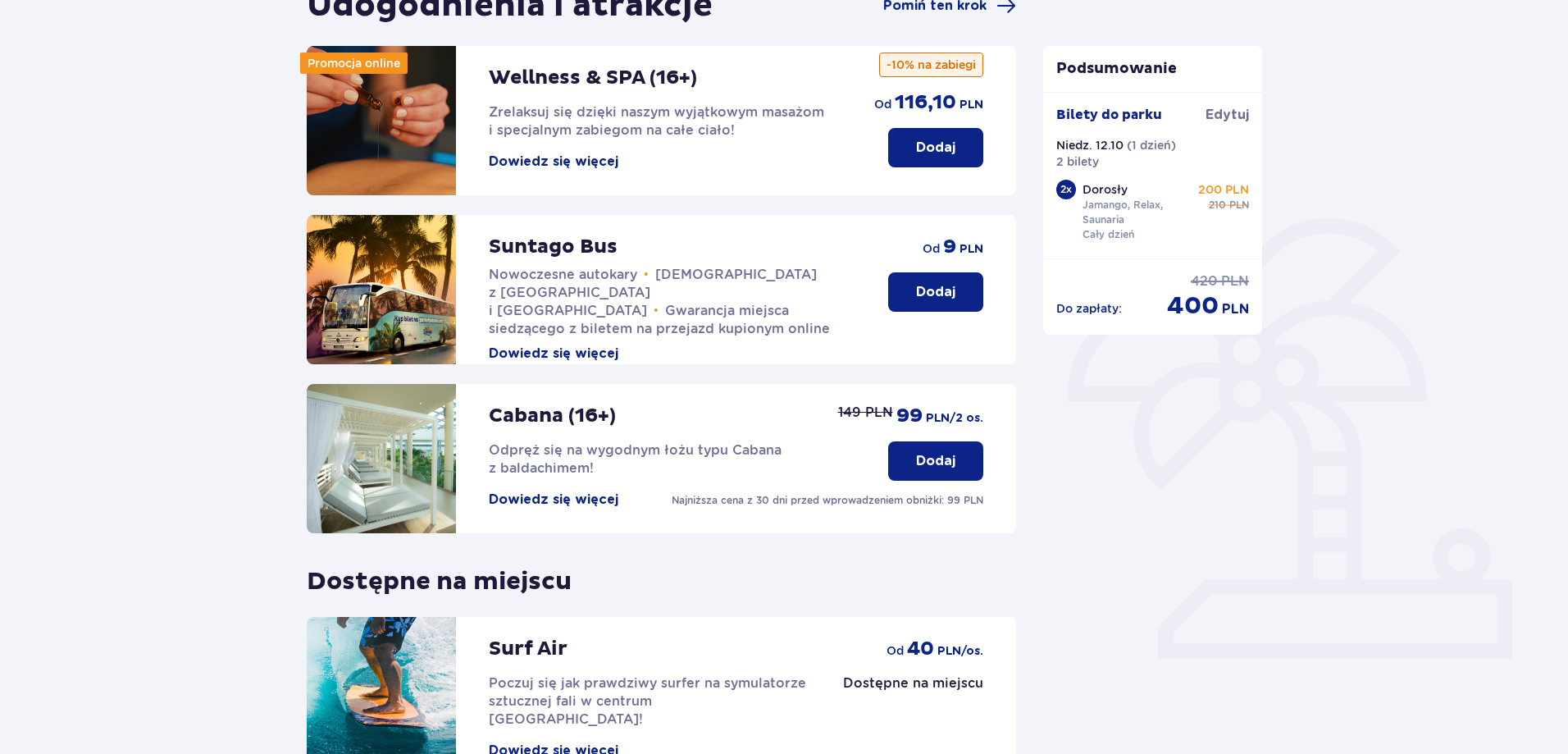
scroll to position [194, 0]
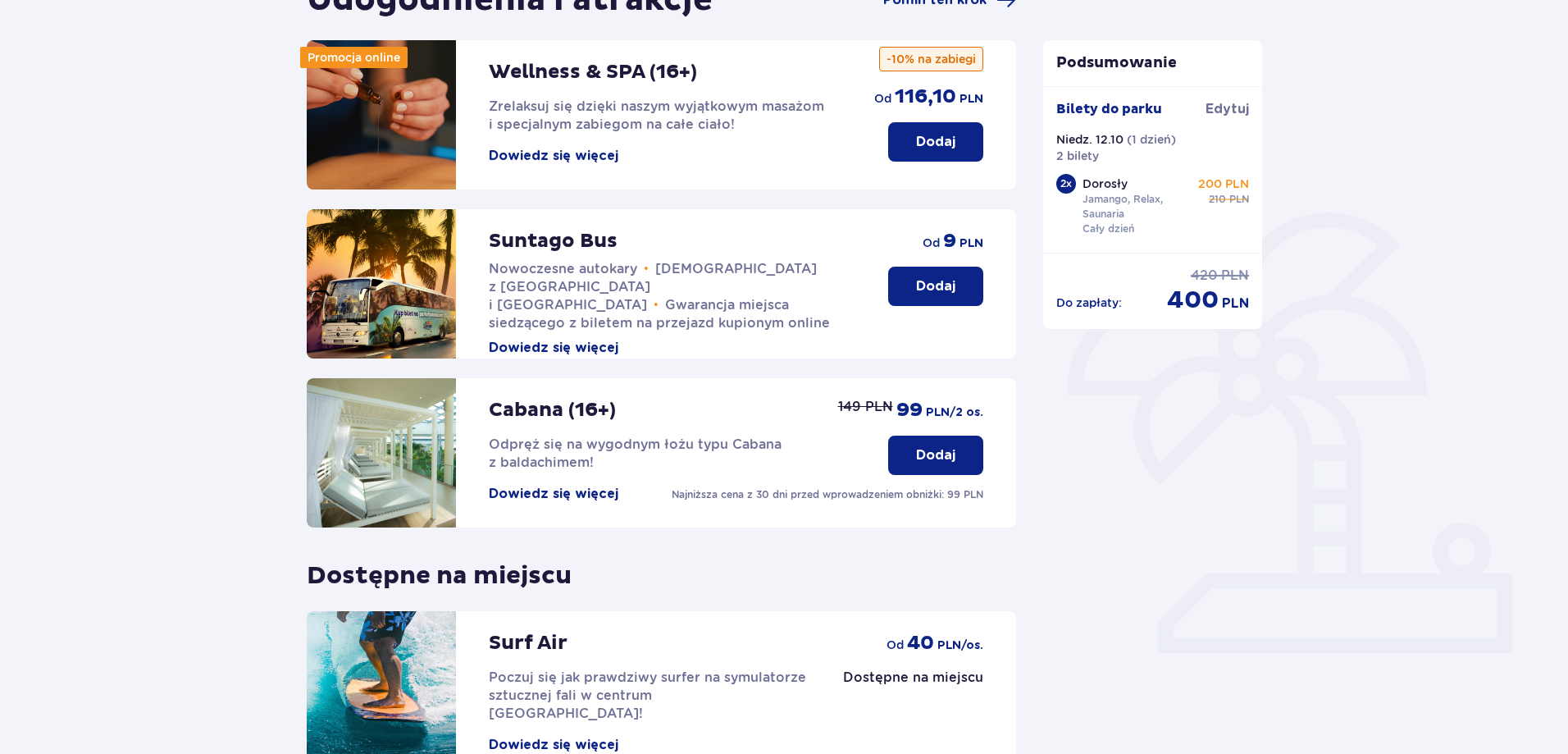
click at [906, 286] on button "Dodaj" at bounding box center [935, 286] width 95 height 39
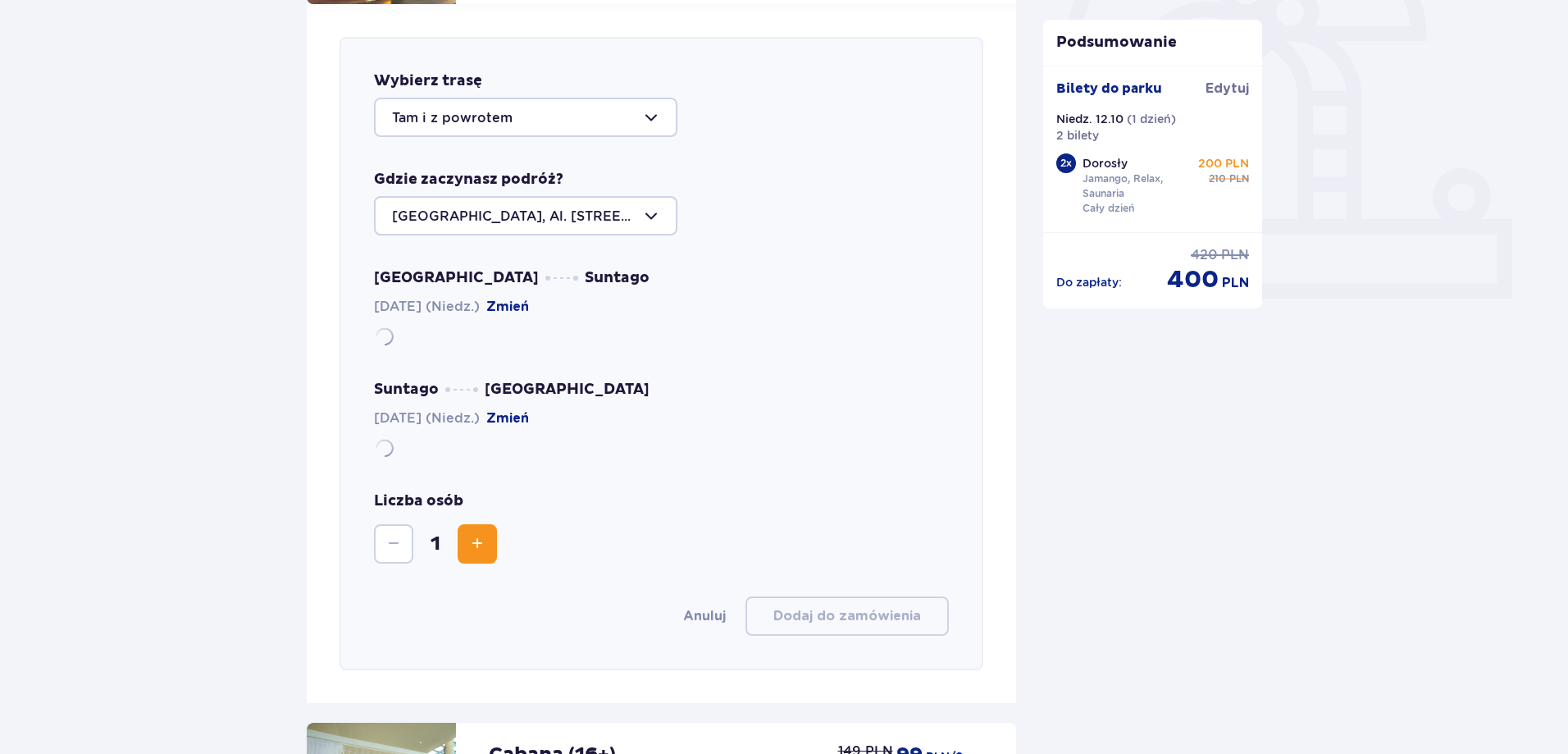
scroll to position [566, 0]
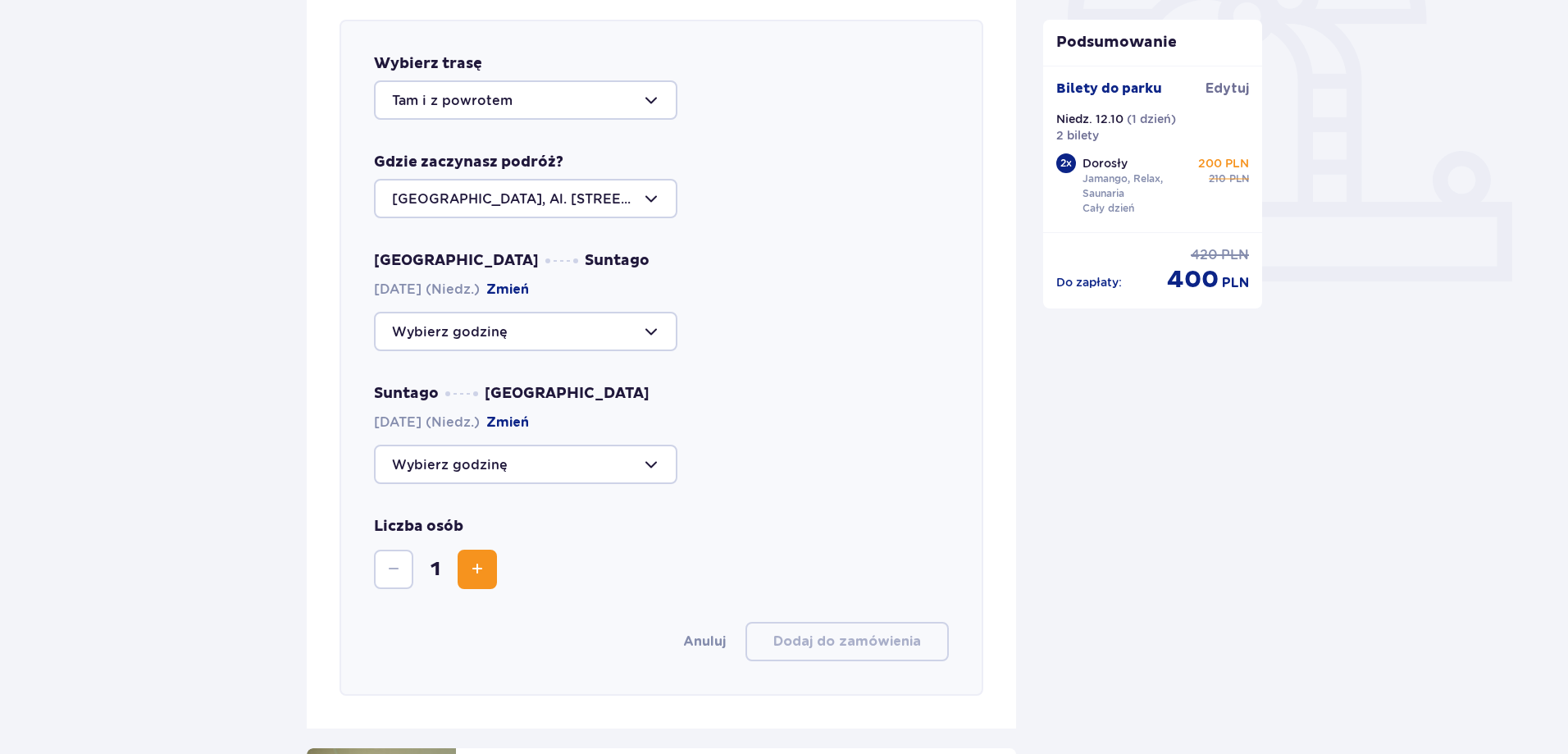
click at [615, 199] on div at bounding box center [525, 199] width 304 height 39
click at [461, 466] on div at bounding box center [525, 464] width 304 height 39
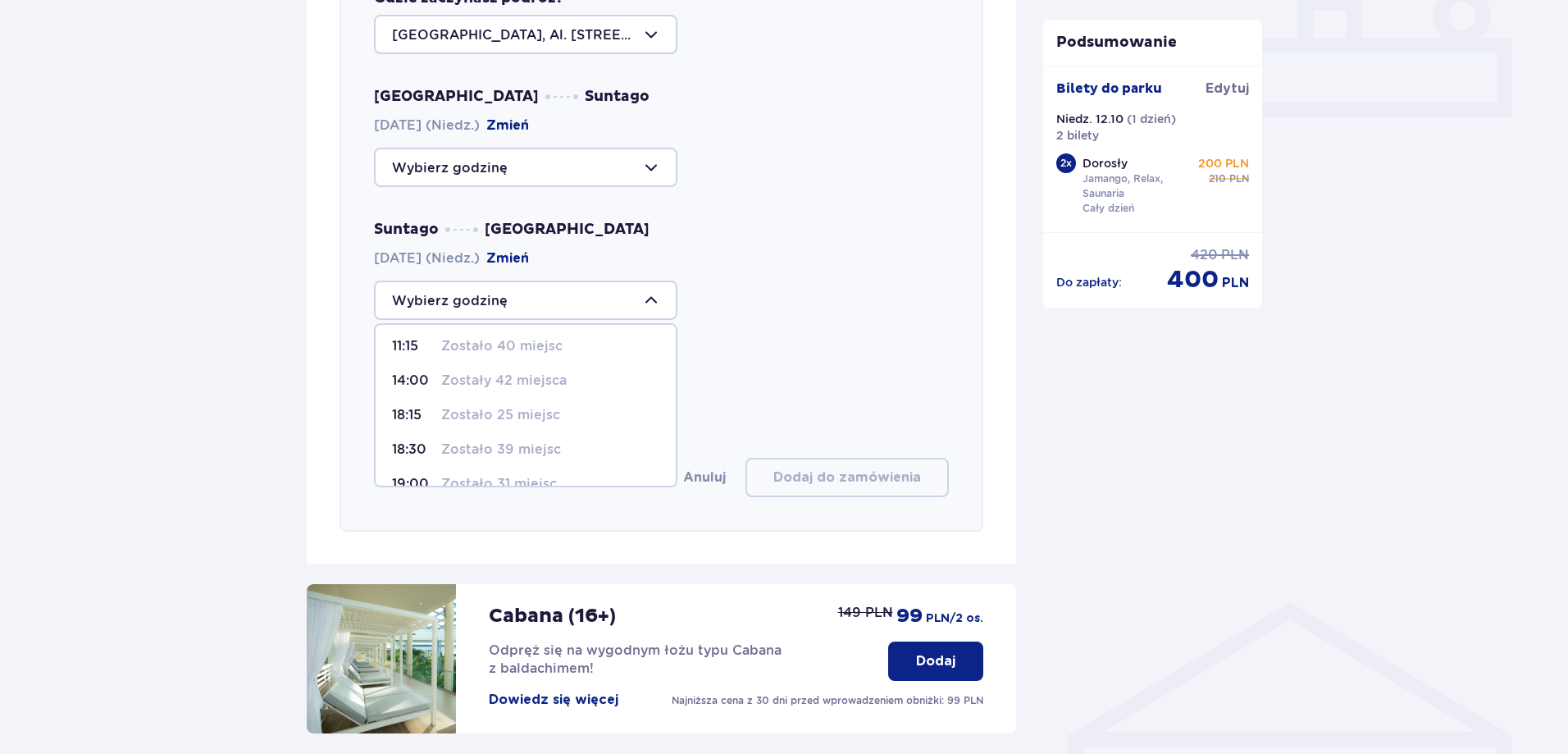
scroll to position [0, 0]
click at [779, 301] on div "11:15 Zostało 40 miejsc 14:00 Zostały 42 miejsca 18:15 Zostało 25 miejsc 18:30 …" at bounding box center [661, 300] width 575 height 39
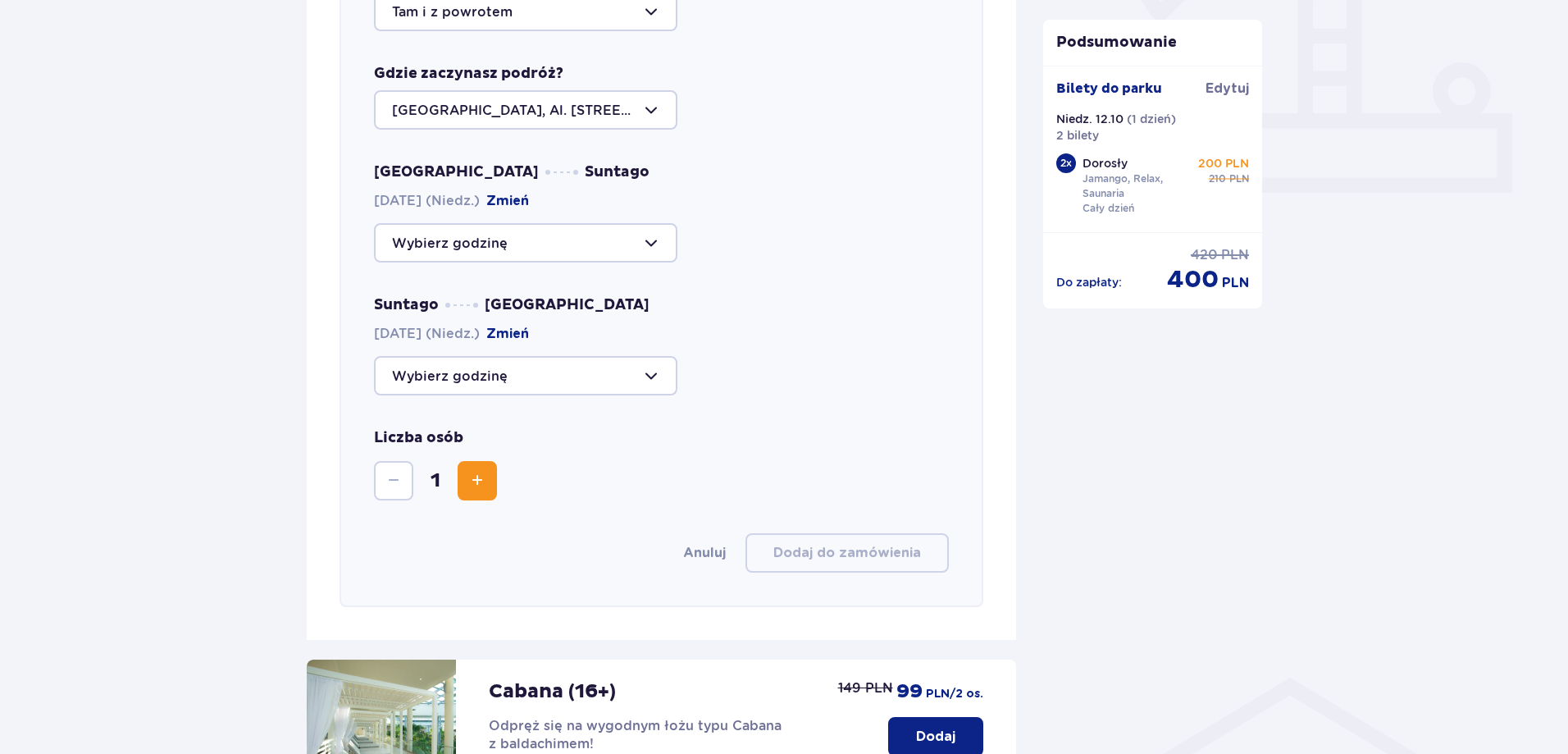
scroll to position [648, 0]
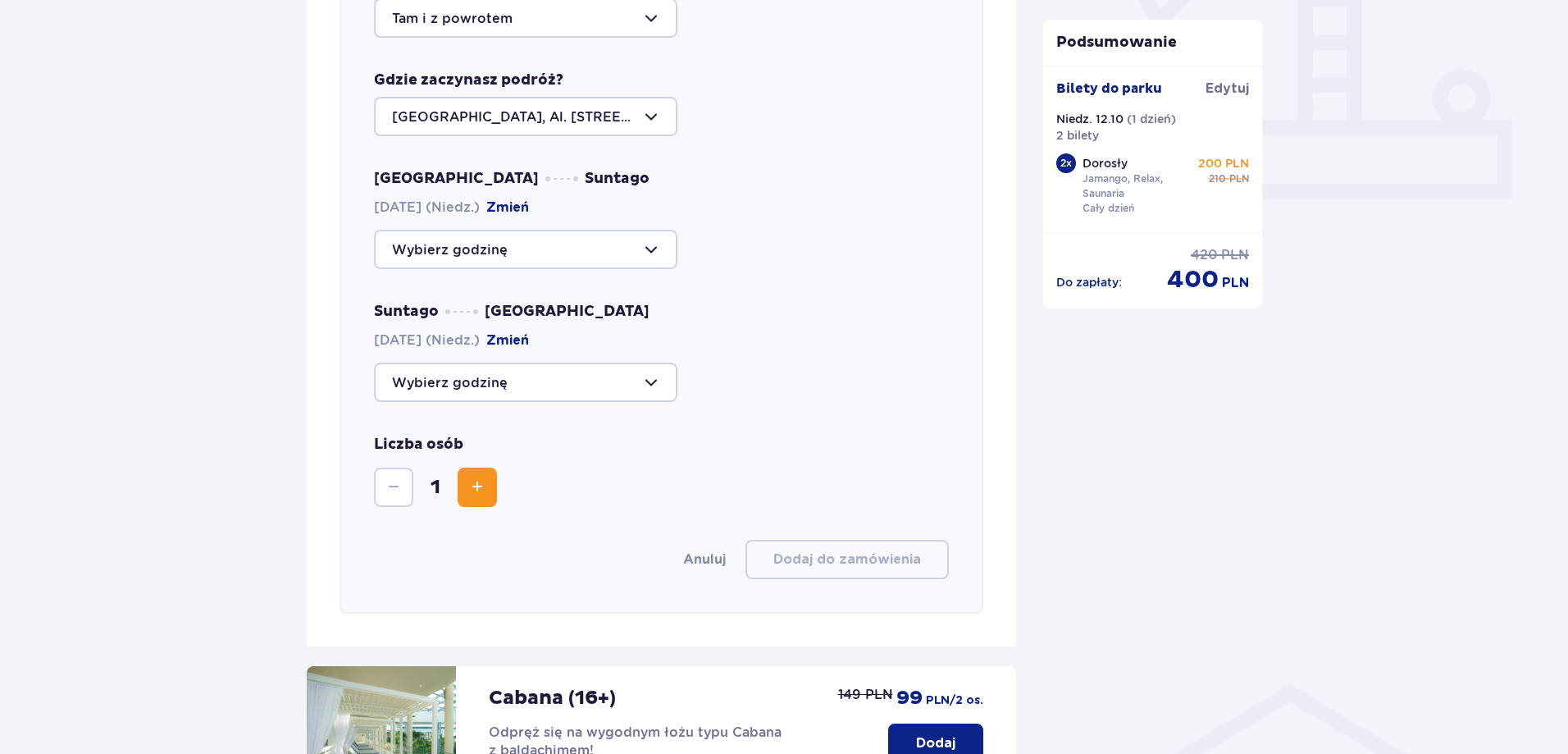
click at [524, 205] on button "Zmień" at bounding box center [507, 207] width 43 height 18
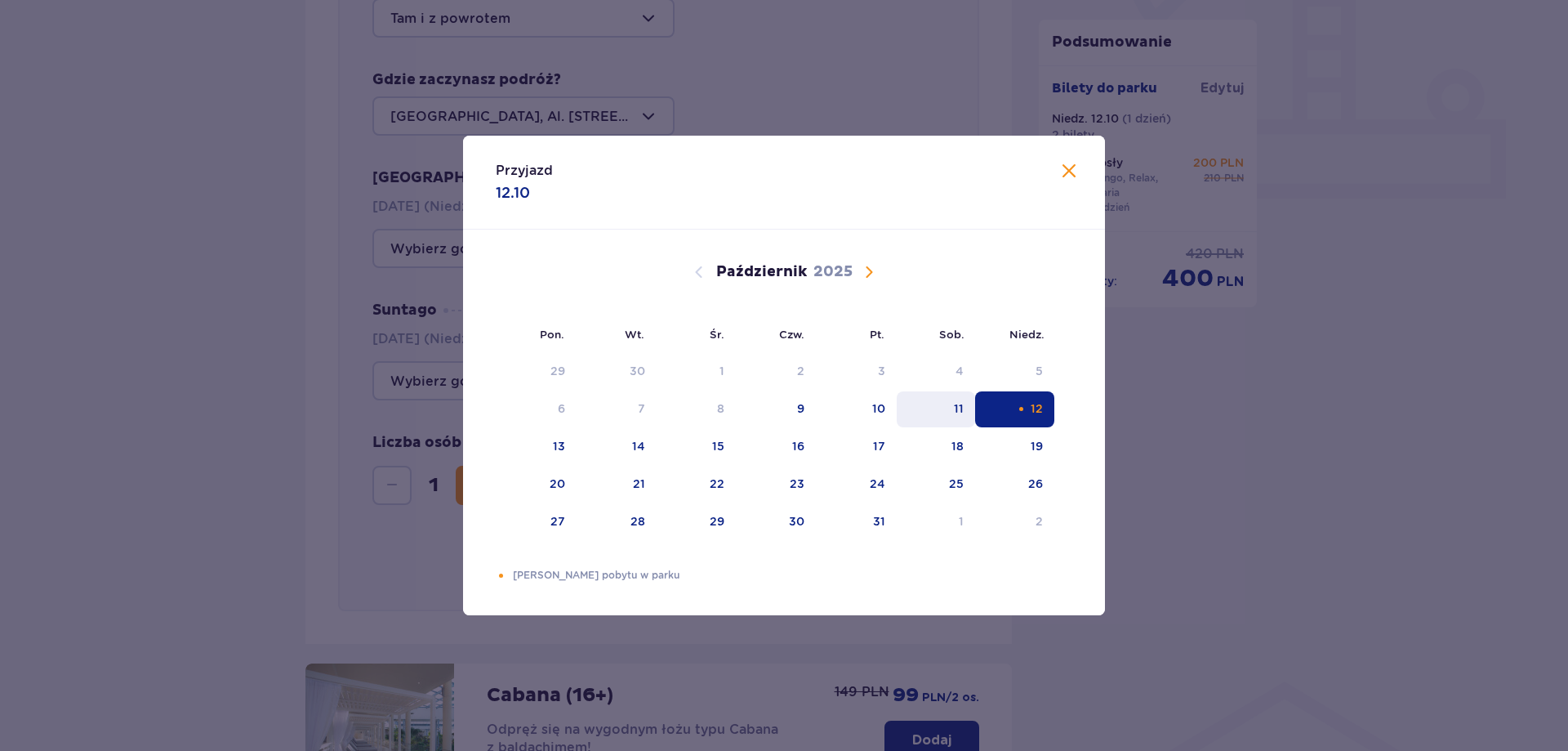
click at [952, 416] on div "11" at bounding box center [936, 409] width 79 height 36
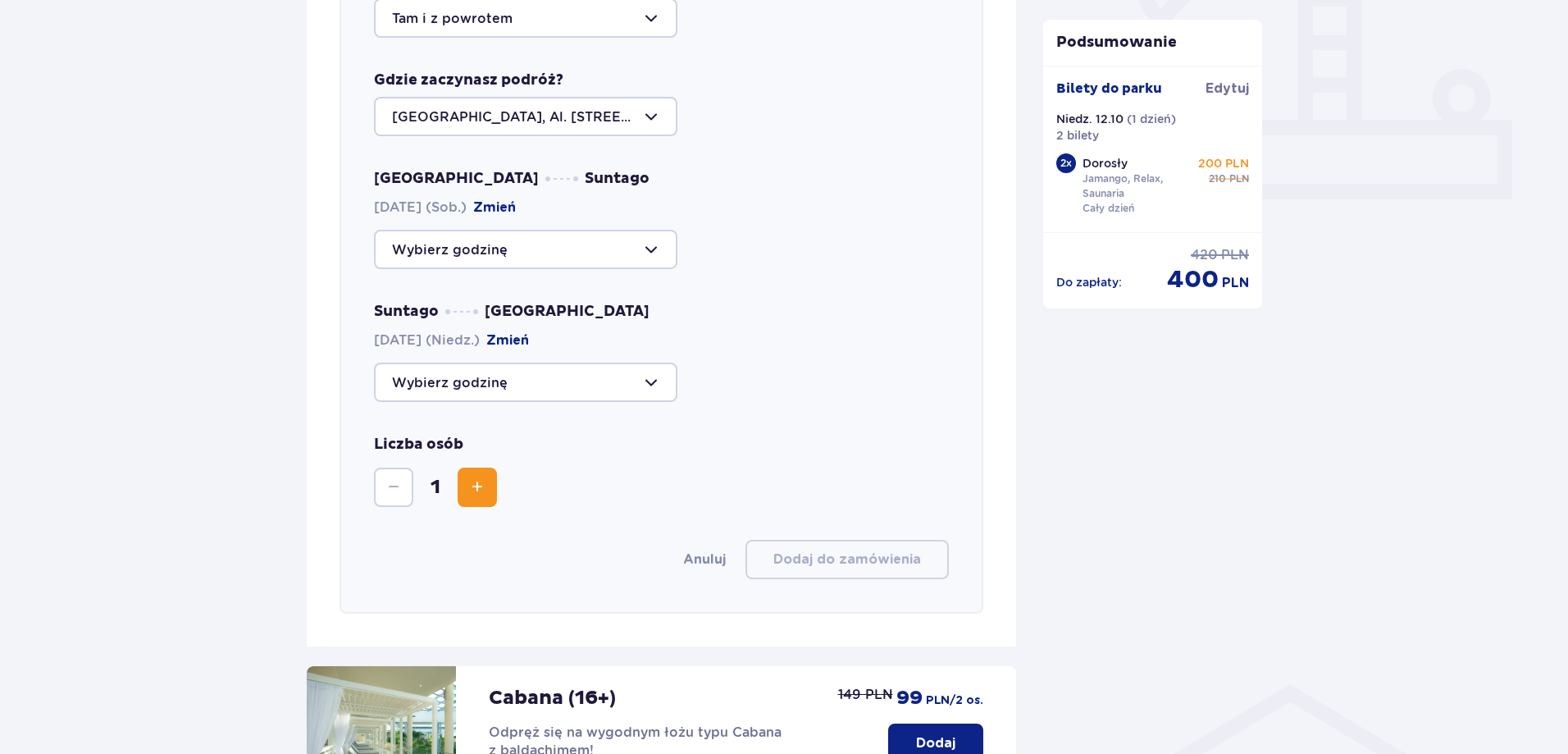
click at [173, 438] on div "Udogodnienia i atrakcje Pomiń ten krok Promocja online Wellness & SPA (16+) Zre…" at bounding box center [784, 375] width 1568 height 1791
click at [538, 385] on div at bounding box center [525, 383] width 304 height 39
click at [818, 347] on div "Suntago Warszawa 12.10.2025 (Niedz.) Zmień 11:15 Zostały 44 miejsca 14:00 Zosta…" at bounding box center [661, 352] width 575 height 100
click at [562, 235] on div at bounding box center [525, 249] width 304 height 39
click at [778, 284] on div "Warszawa Suntago 11.10.2025 (Sob.) Zmień 09:00 Brak miejsc 09:30 Zostało 17 mie…" at bounding box center [661, 285] width 575 height 233
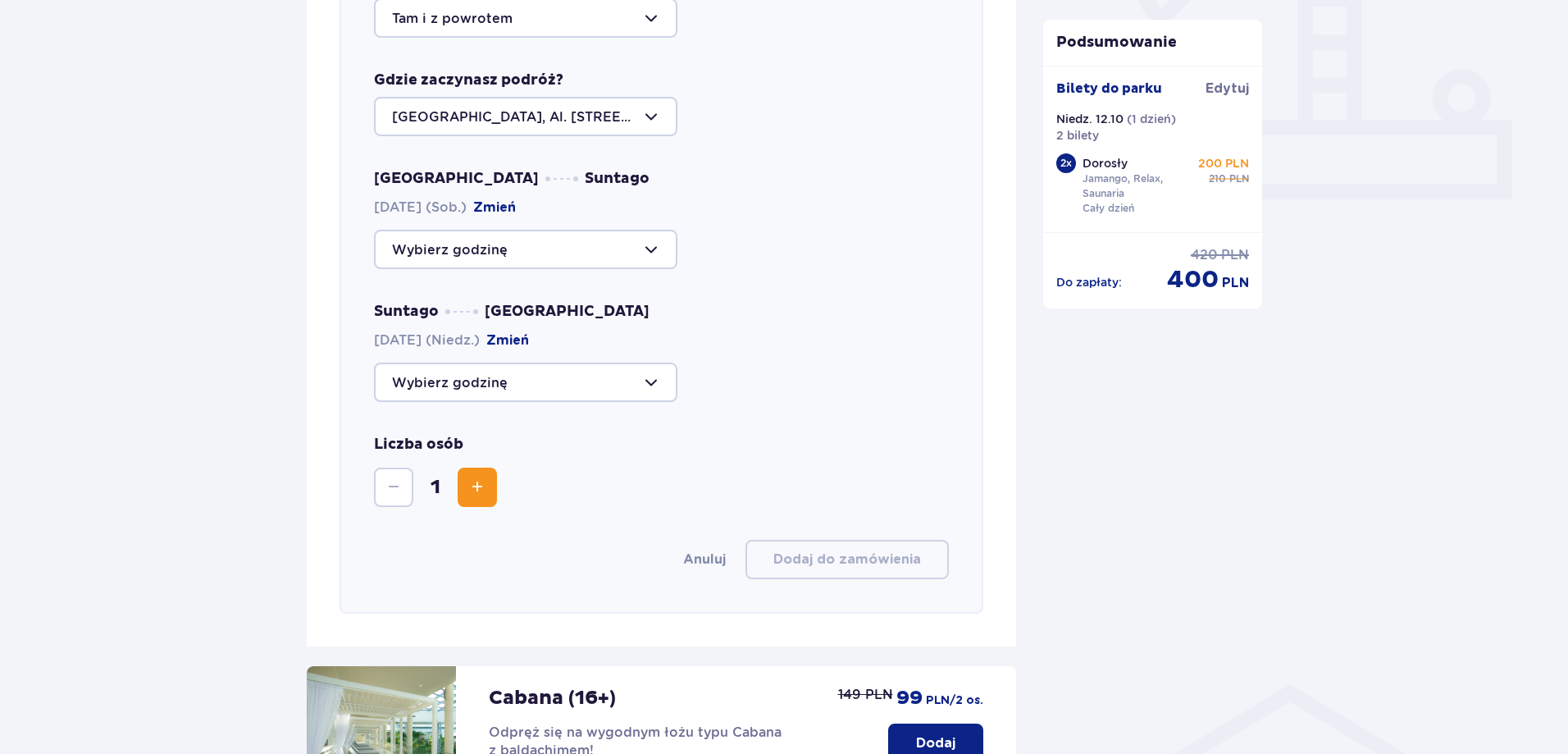
click at [510, 251] on div at bounding box center [525, 249] width 304 height 39
click at [812, 297] on div "Warszawa Suntago 11.10.2025 (Sob.) Zmień 09:00 Brak miejsc 09:30 Zostało 17 mie…" at bounding box center [661, 285] width 575 height 233
click at [516, 202] on button "Zmień" at bounding box center [494, 207] width 43 height 18
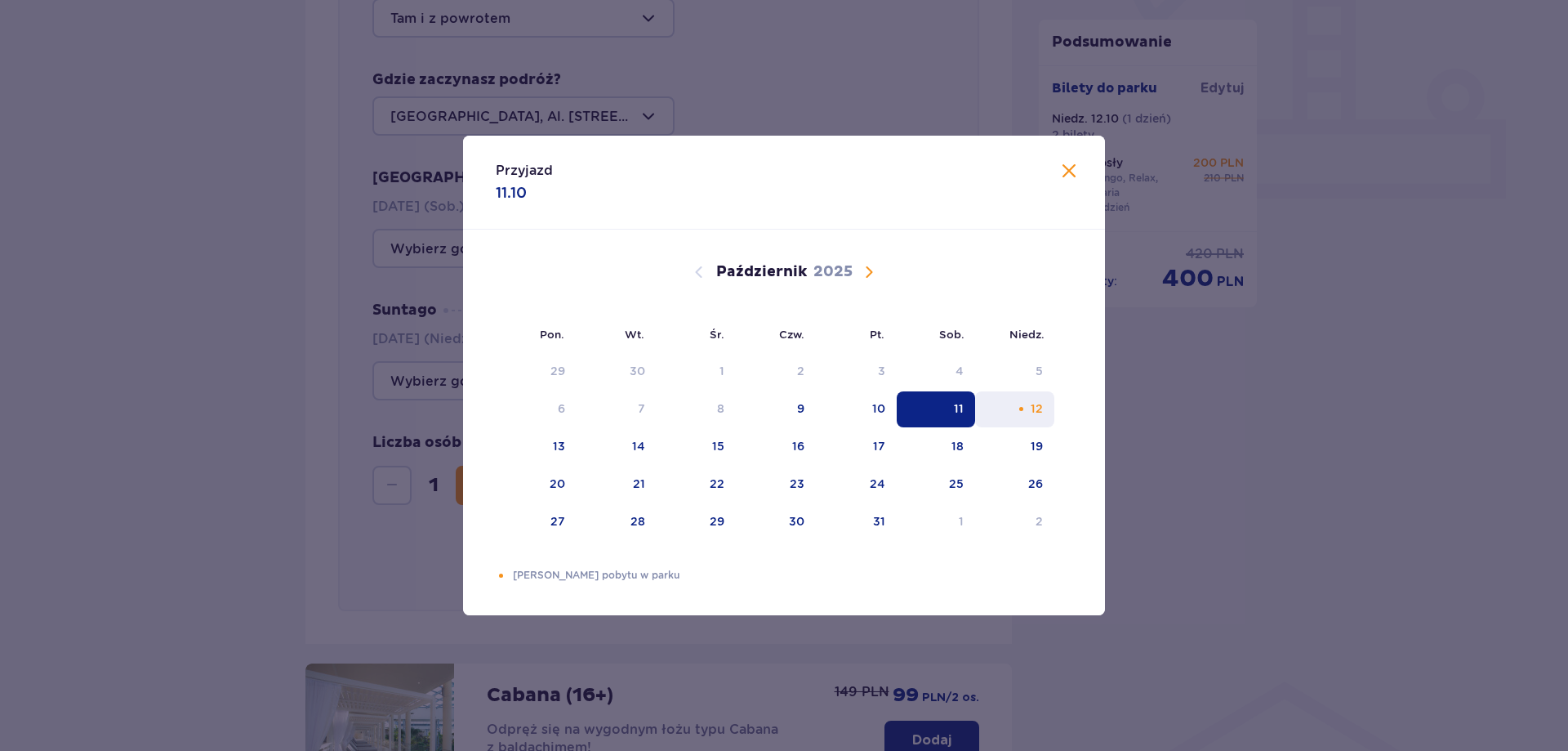
click at [1044, 413] on div "12" at bounding box center [1014, 409] width 79 height 36
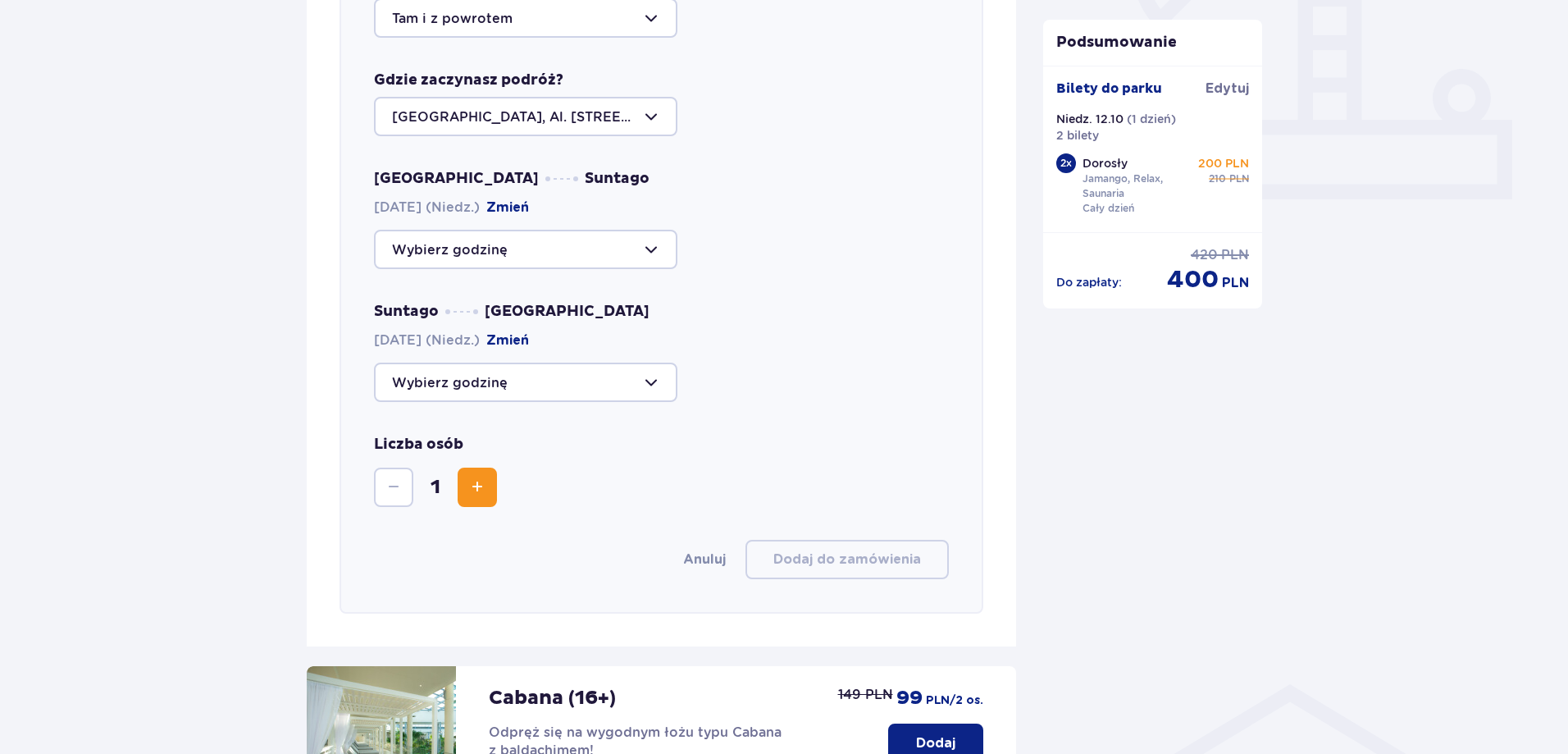
click at [541, 379] on div at bounding box center [525, 383] width 304 height 39
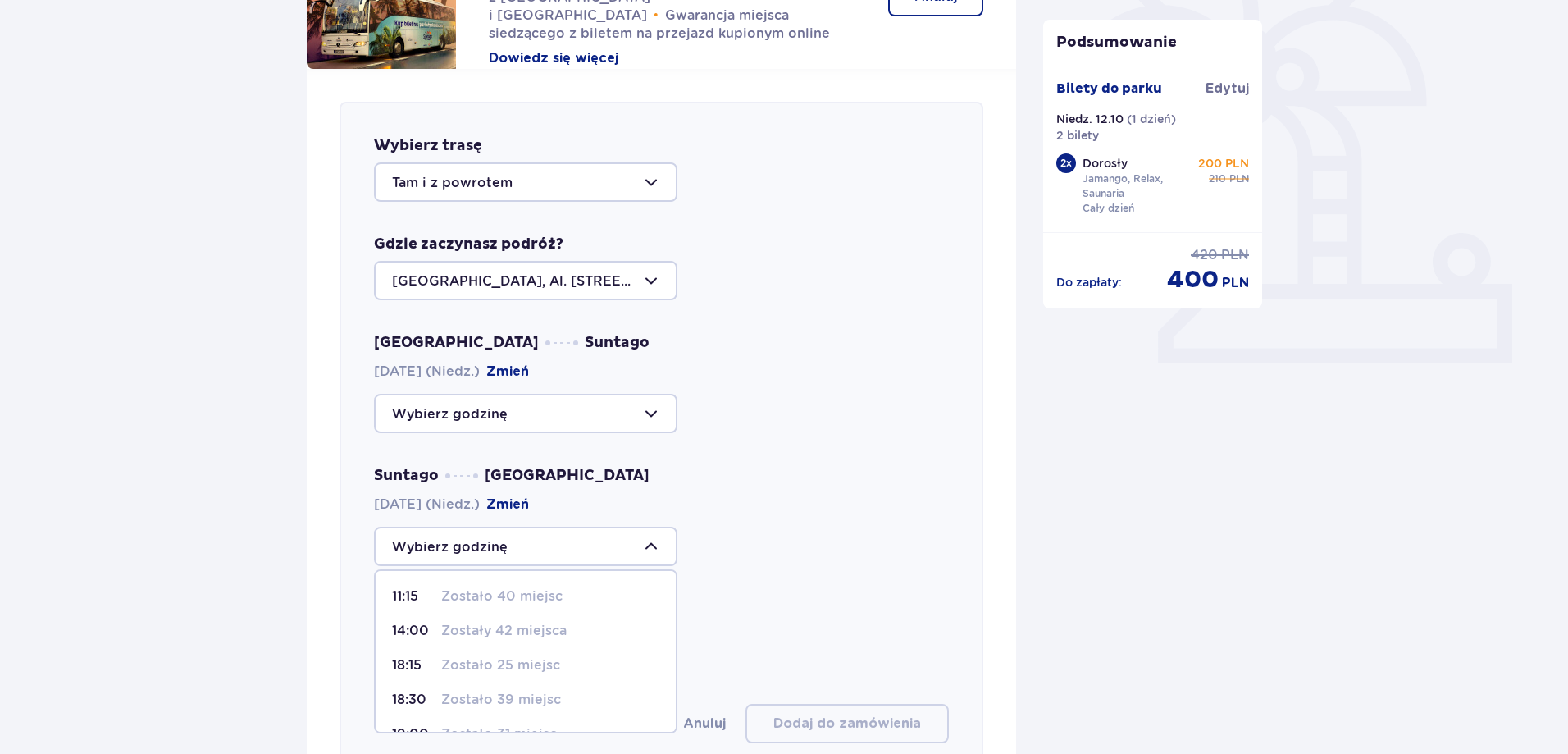
click at [802, 413] on div at bounding box center [661, 413] width 575 height 39
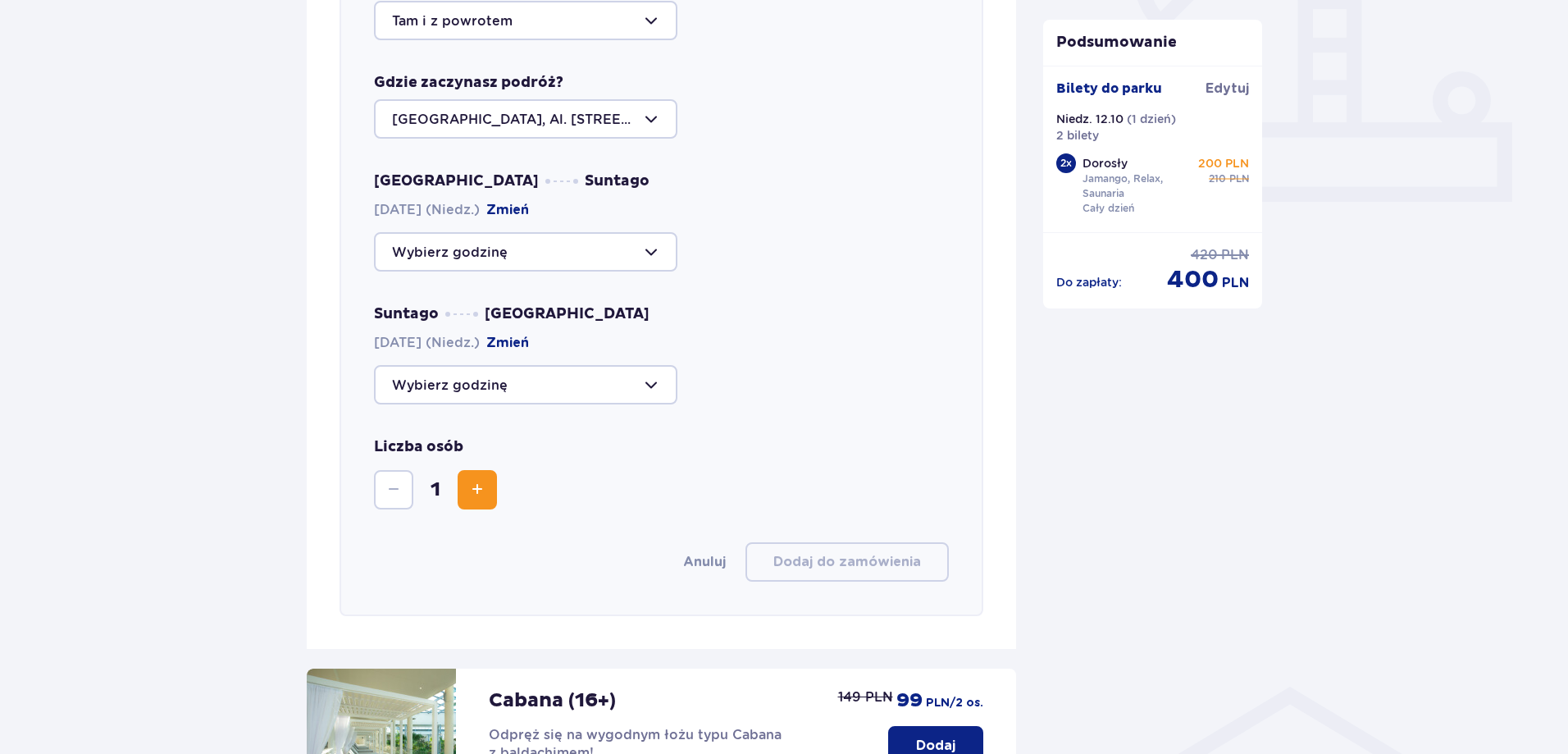
scroll to position [648, 0]
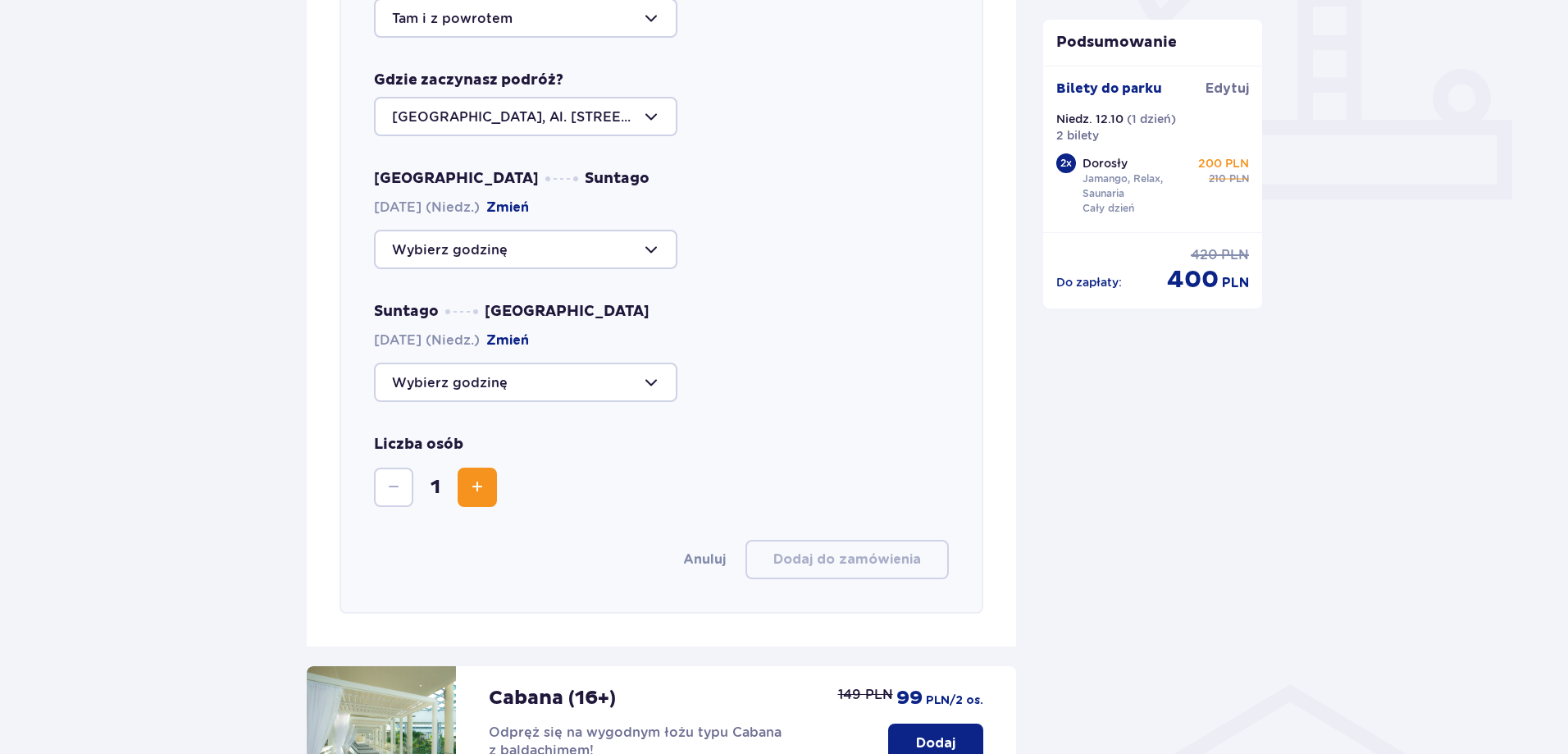
click at [609, 240] on div at bounding box center [525, 249] width 304 height 39
click at [838, 256] on div "09:00 Zostało 30 miejsc 09:30 Zostało 41 miejsc 10:00 Zostały 34 miejsca 11:15 …" at bounding box center [661, 249] width 575 height 39
click at [534, 262] on div at bounding box center [525, 249] width 304 height 39
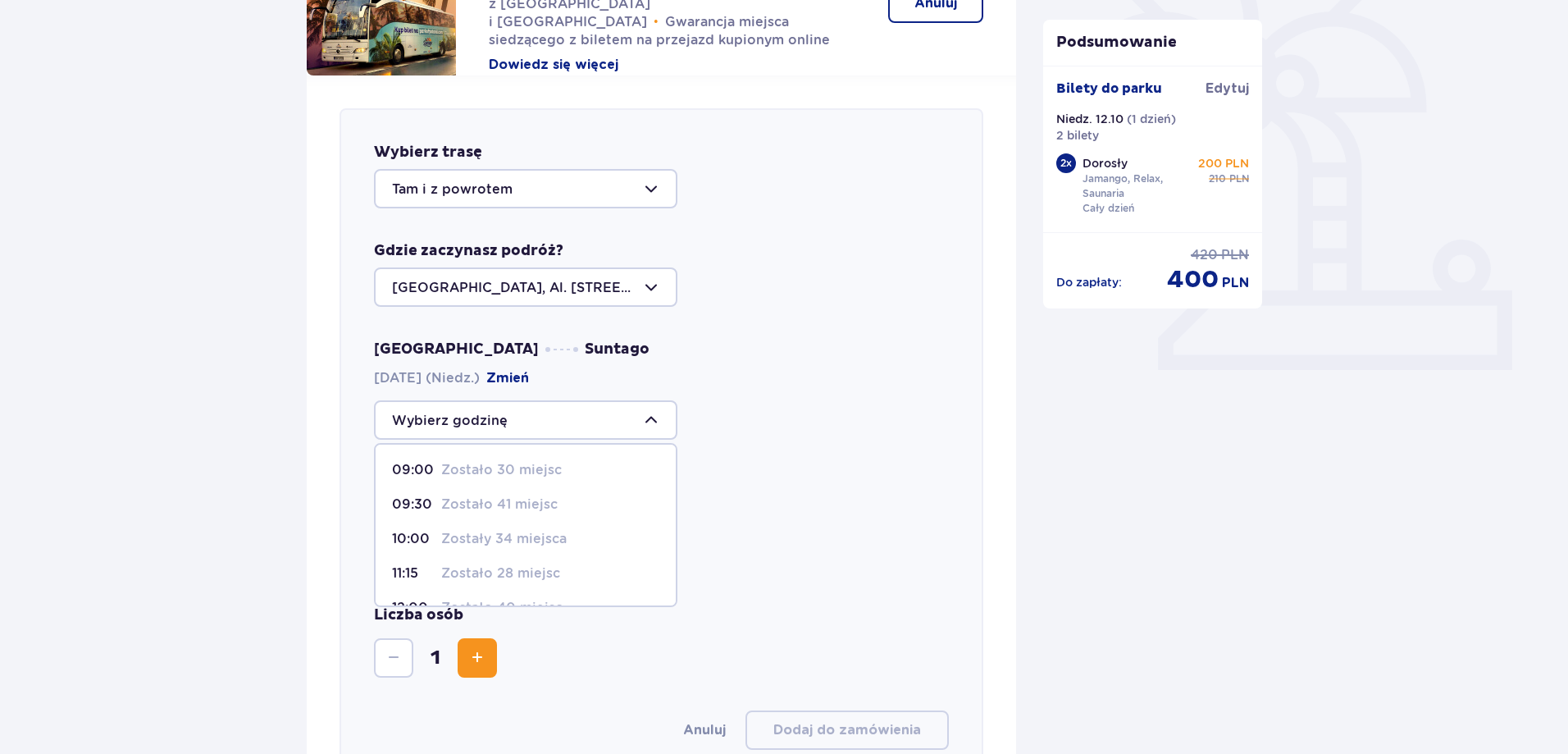
scroll to position [484, 0]
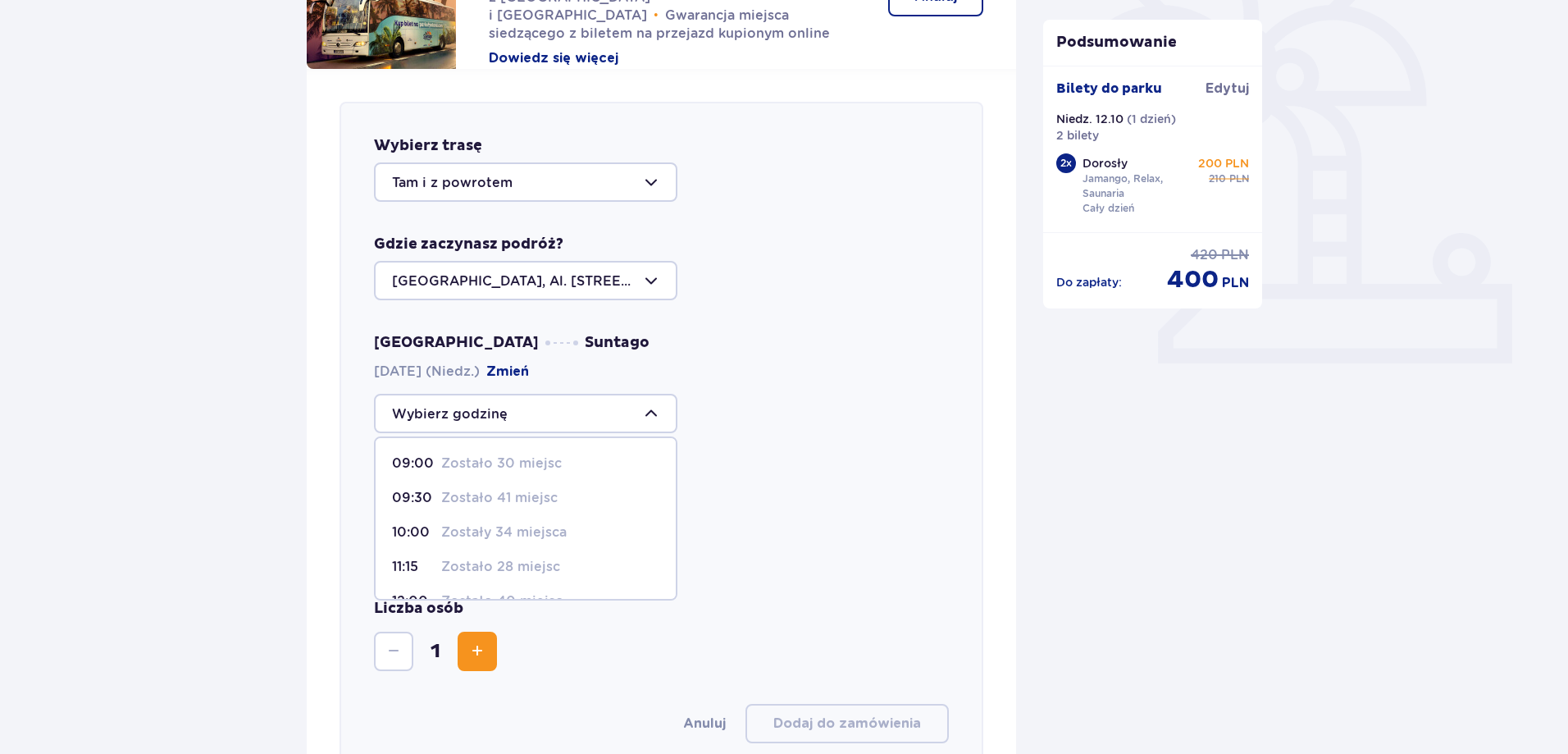
click at [500, 469] on p "Zostało 30 miejsc" at bounding box center [501, 463] width 121 height 18
click at [523, 413] on div at bounding box center [525, 413] width 304 height 39
click at [764, 427] on div "09:00" at bounding box center [661, 413] width 575 height 39
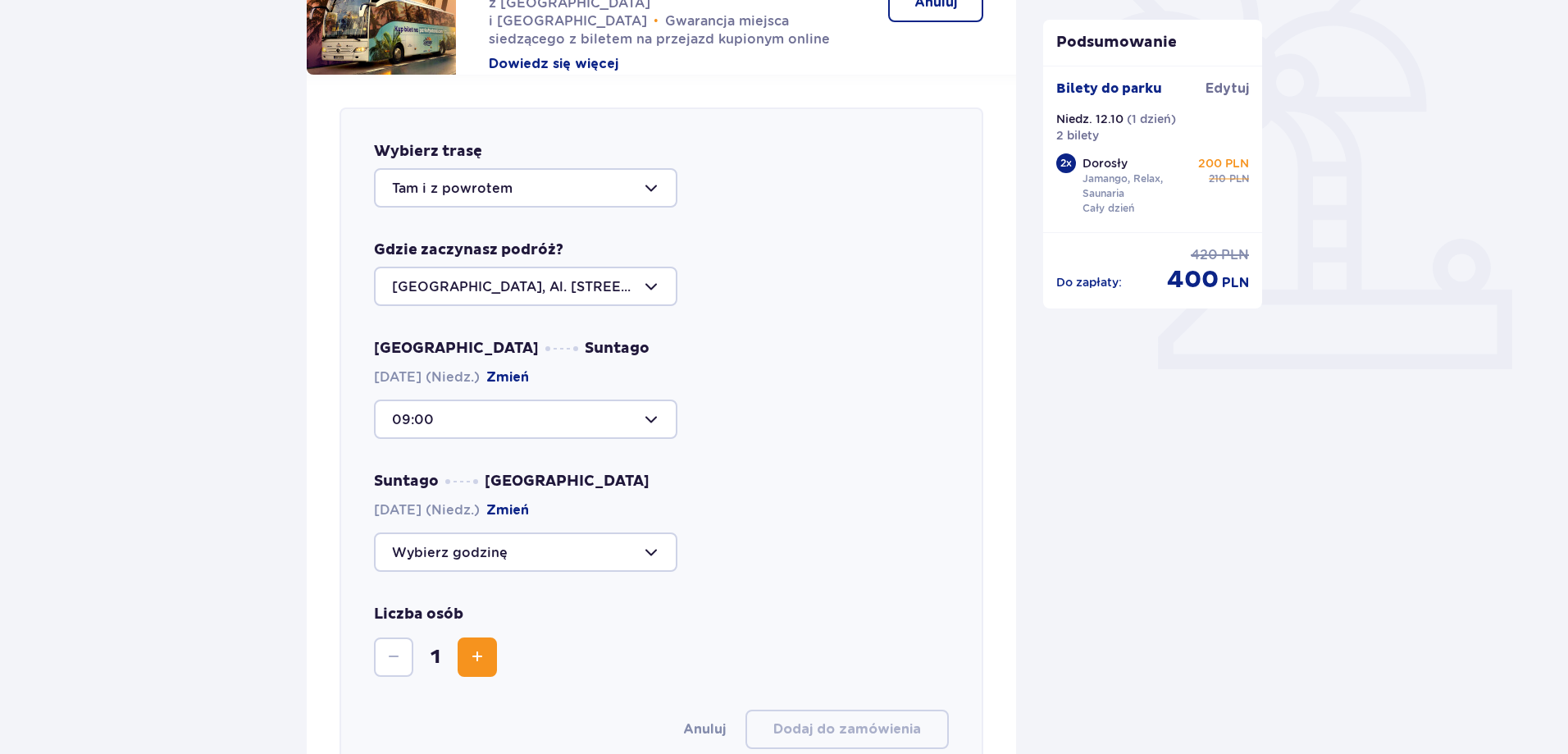
scroll to position [492, 0]
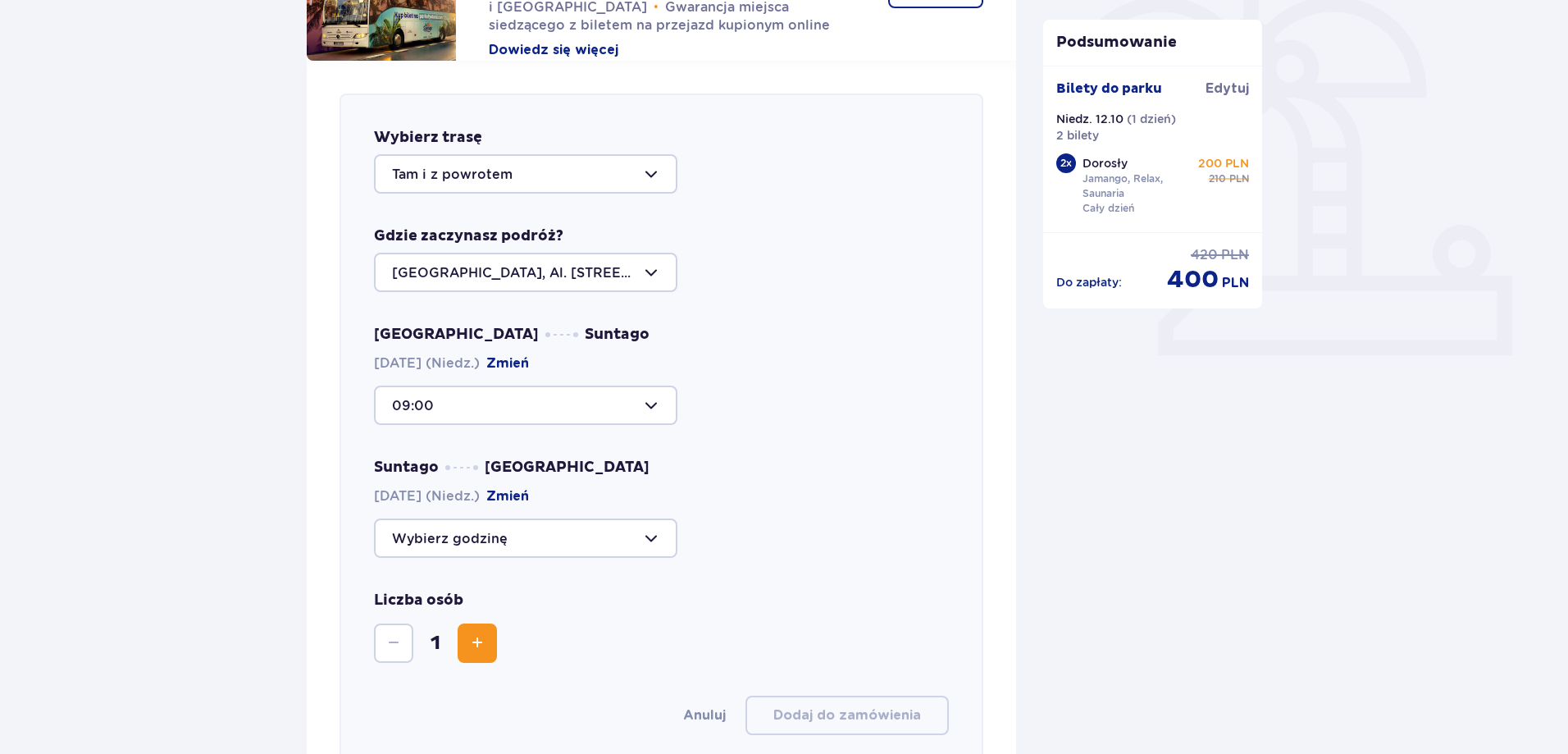
click at [483, 392] on div at bounding box center [525, 405] width 304 height 39
click at [518, 523] on p "Zostały 34 miejsca" at bounding box center [504, 524] width 126 height 18
type input "10:00"
click at [862, 391] on div "10:00" at bounding box center [661, 405] width 575 height 39
click at [512, 543] on div at bounding box center [525, 538] width 304 height 39
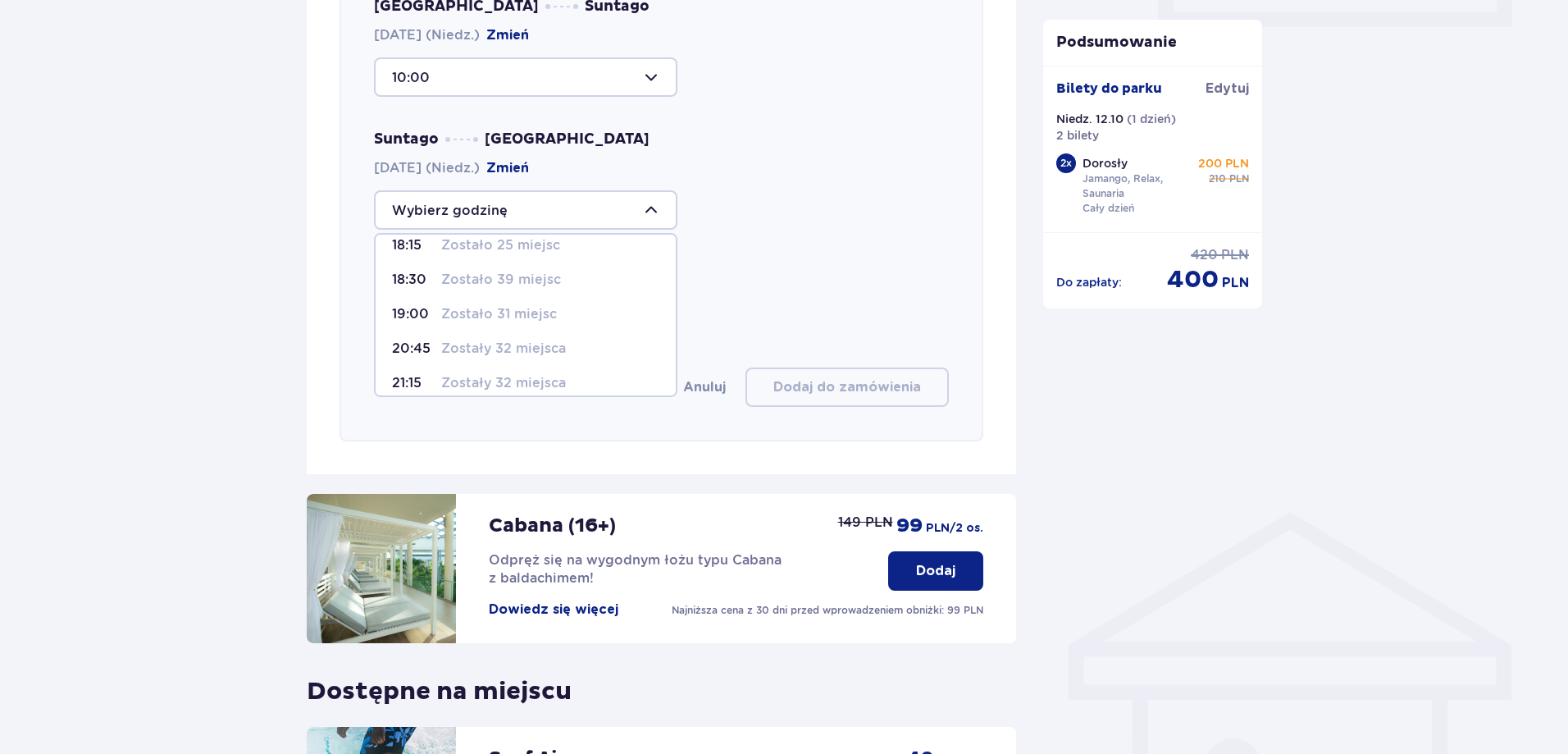
scroll to position [97, 0]
click at [533, 339] on p "Zostały 32 miejsca" at bounding box center [504, 335] width 125 height 18
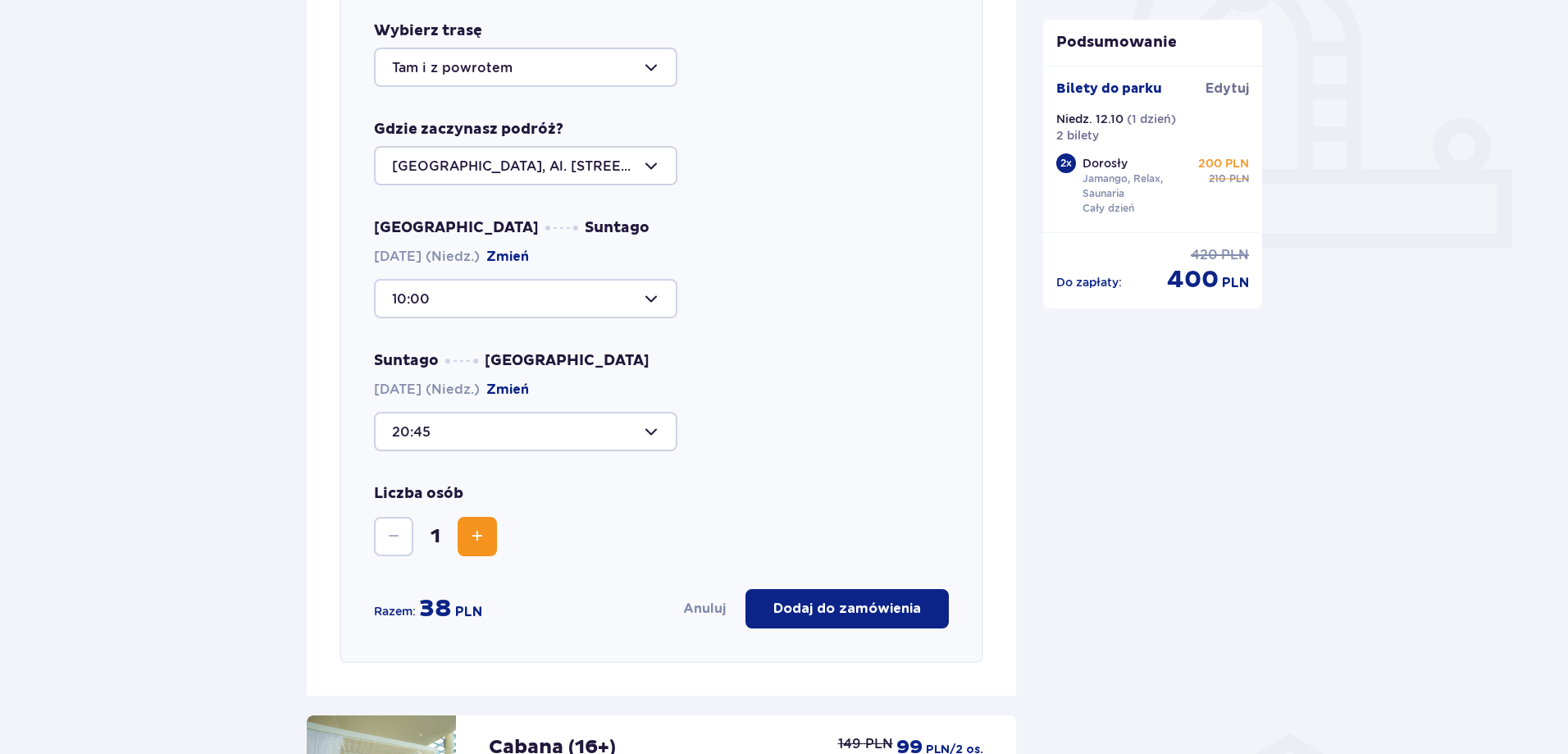
scroll to position [574, 0]
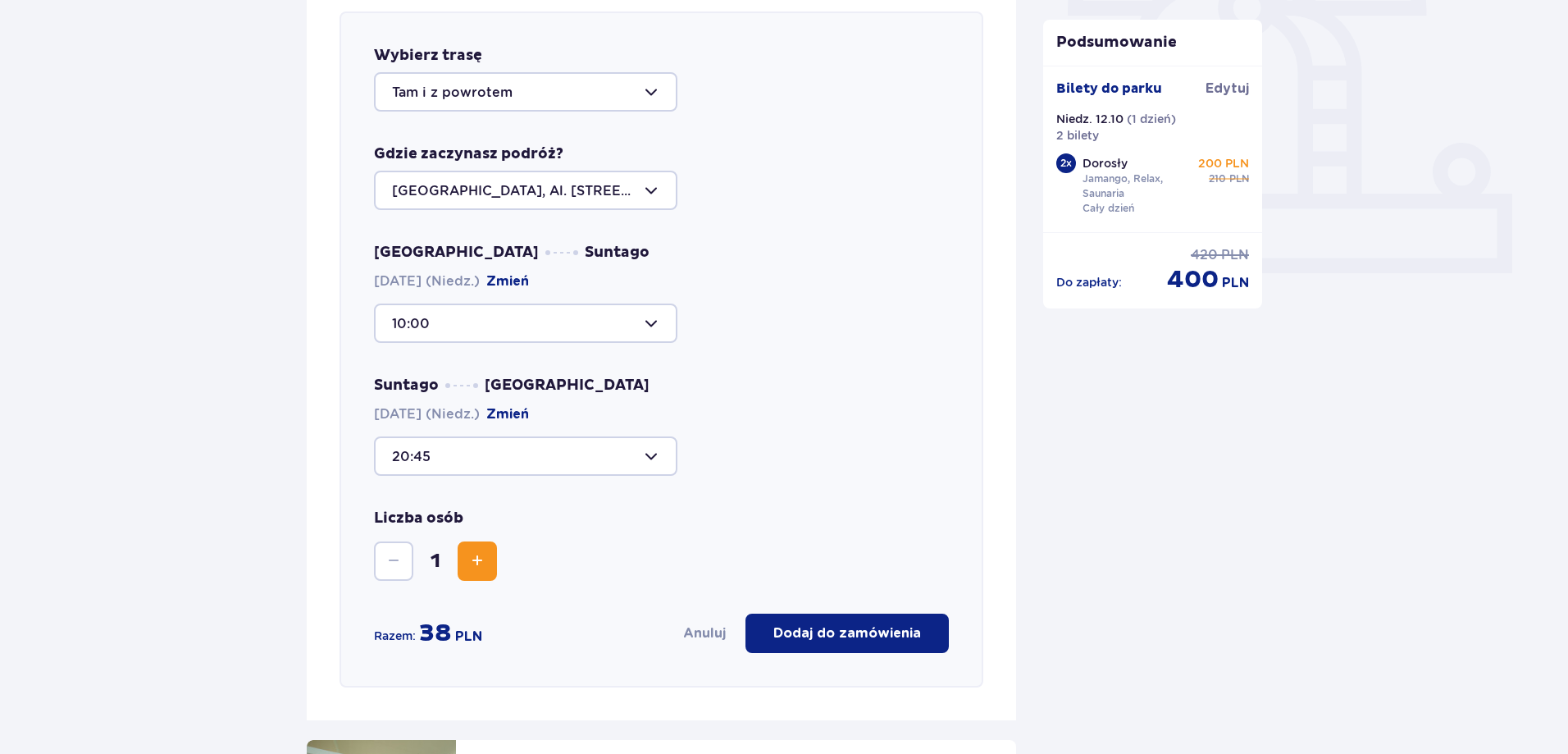
click at [506, 454] on div at bounding box center [525, 456] width 304 height 39
click at [509, 559] on p "Zostało 25 miejsc" at bounding box center [500, 560] width 119 height 18
click at [528, 458] on div at bounding box center [525, 456] width 304 height 39
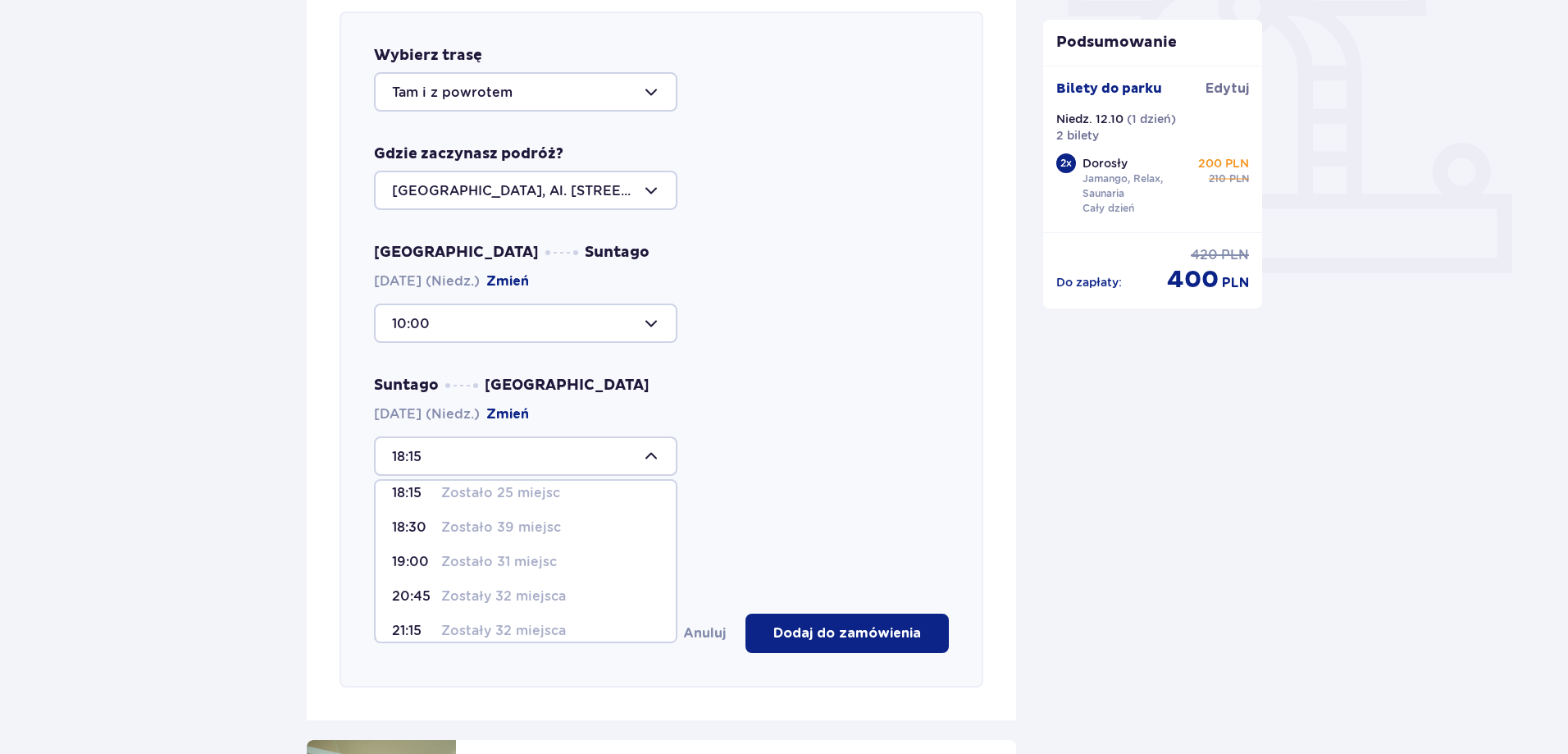
click at [440, 567] on div "19:00 Zostało 31 miejsc" at bounding box center [525, 561] width 267 height 18
type input "19:00"
click at [474, 562] on span "Zwiększ" at bounding box center [476, 561] width 20 height 20
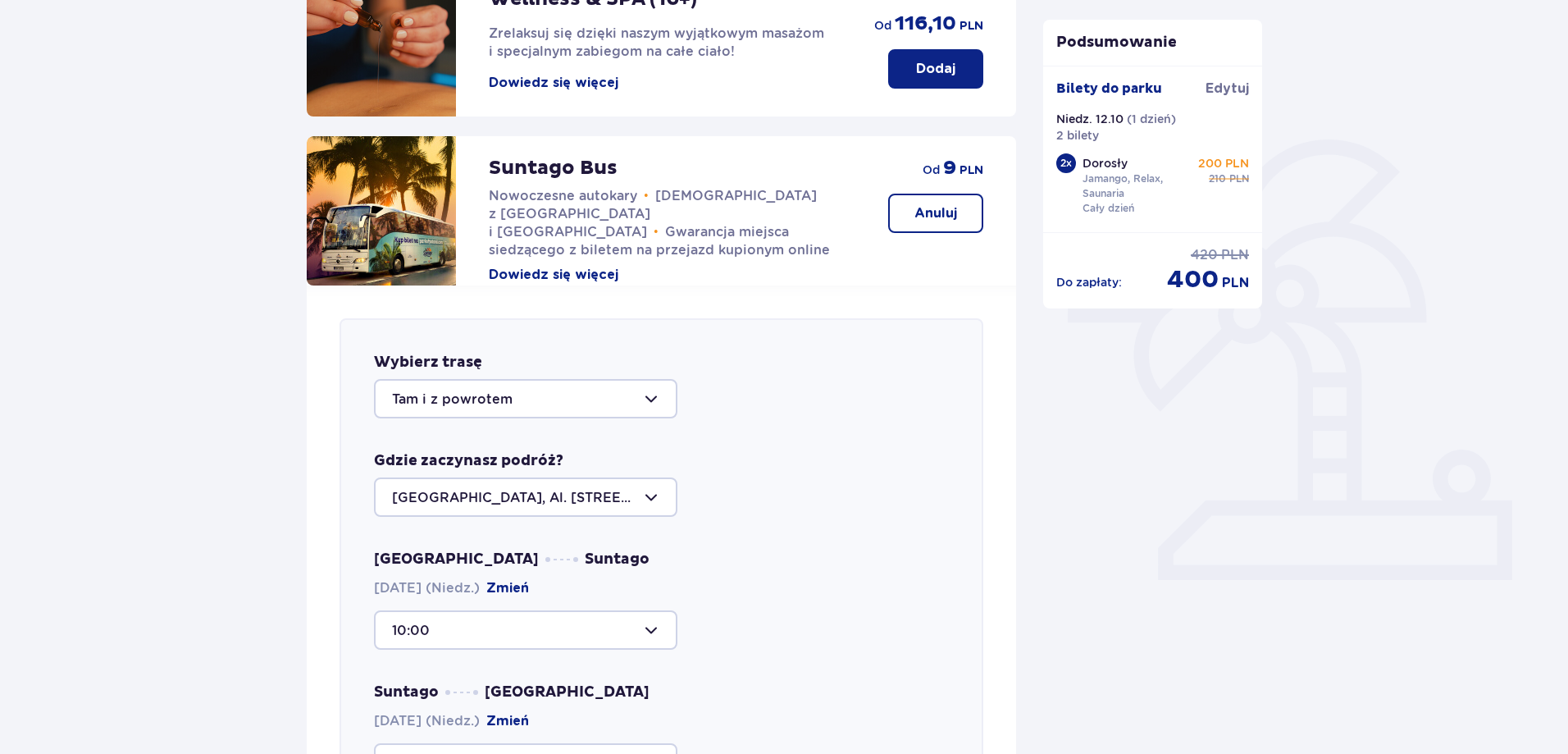
scroll to position [656, 0]
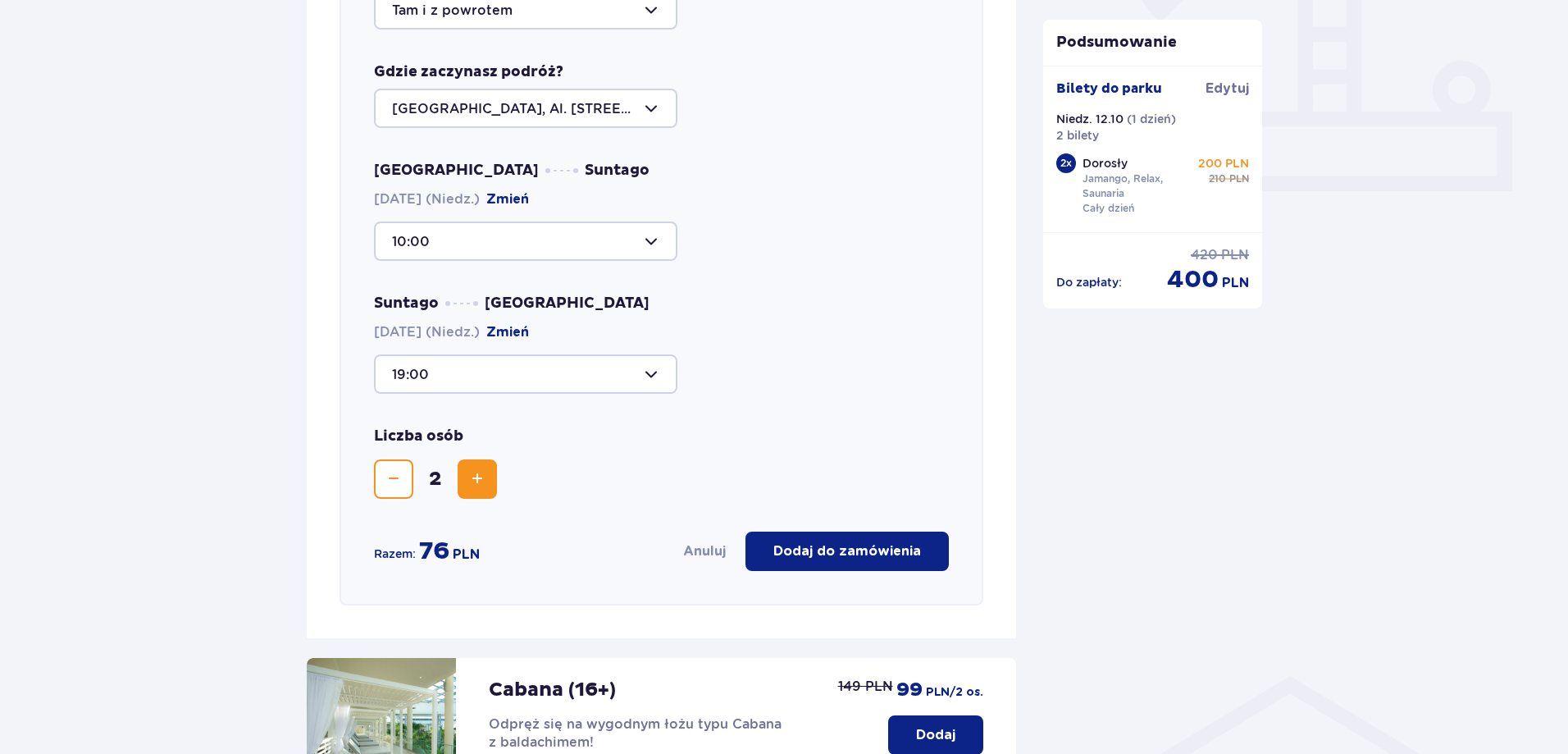
click at [835, 555] on p "Dodaj do zamówienia" at bounding box center [847, 551] width 148 height 18
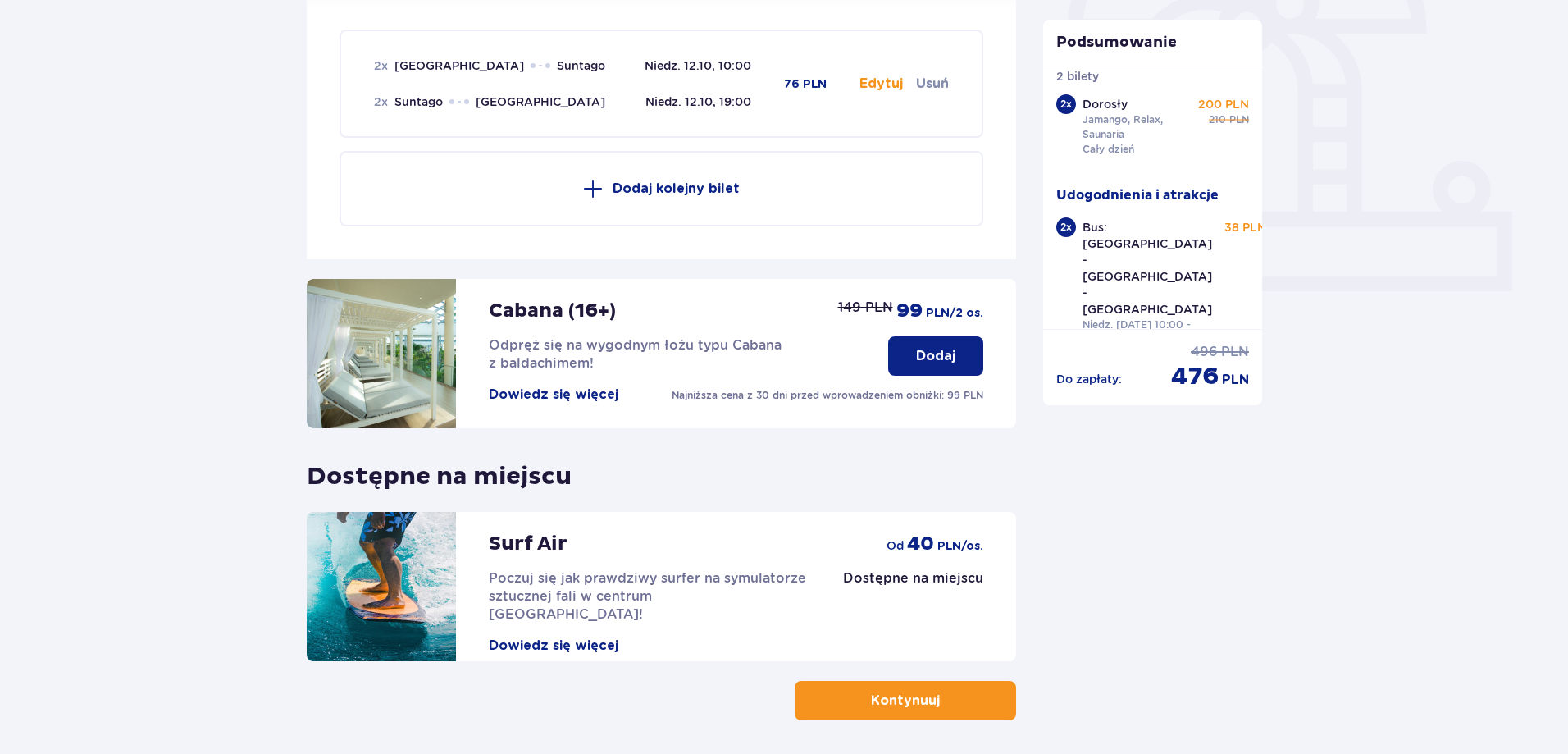
scroll to position [621, 0]
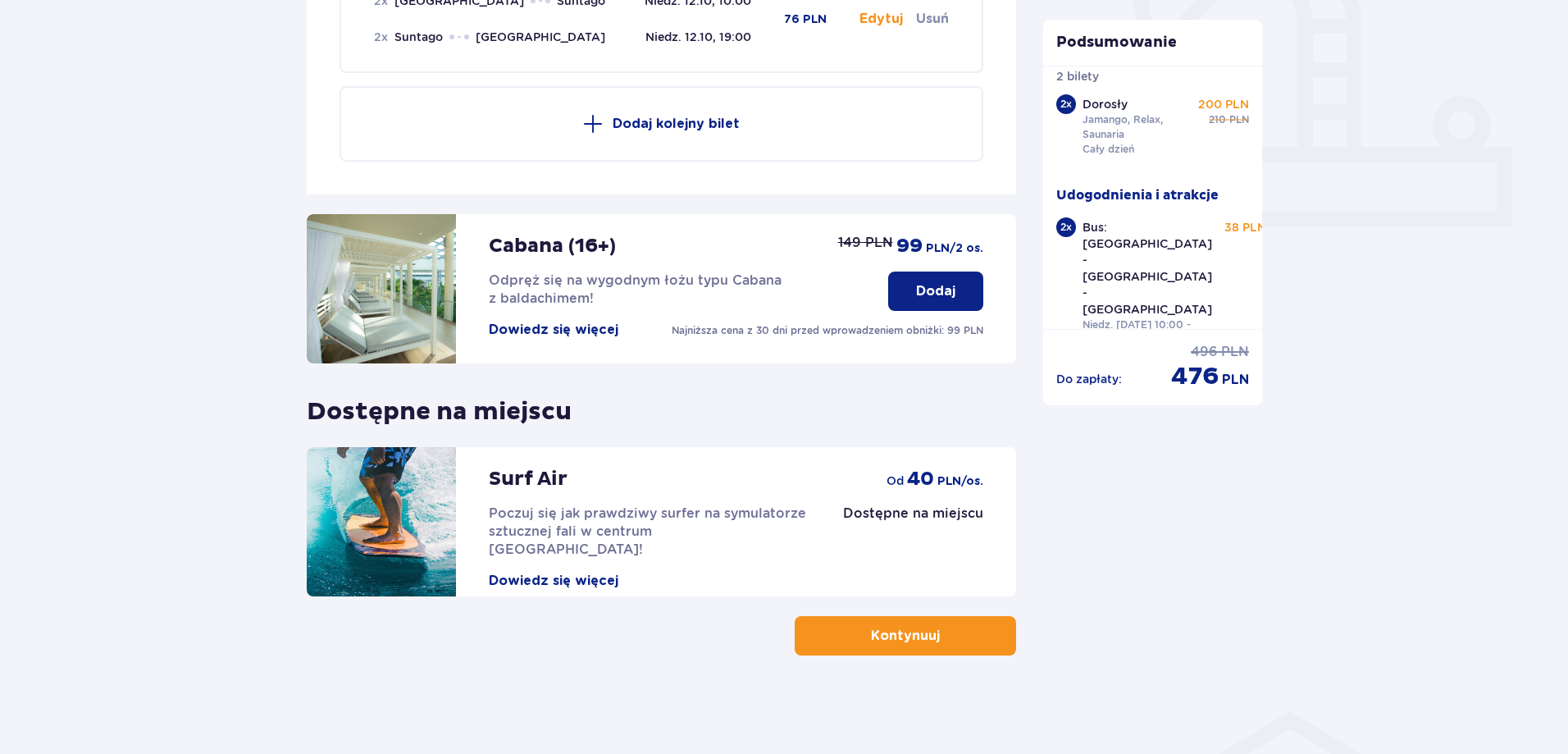
click at [933, 294] on p "Dodaj" at bounding box center [936, 291] width 39 height 18
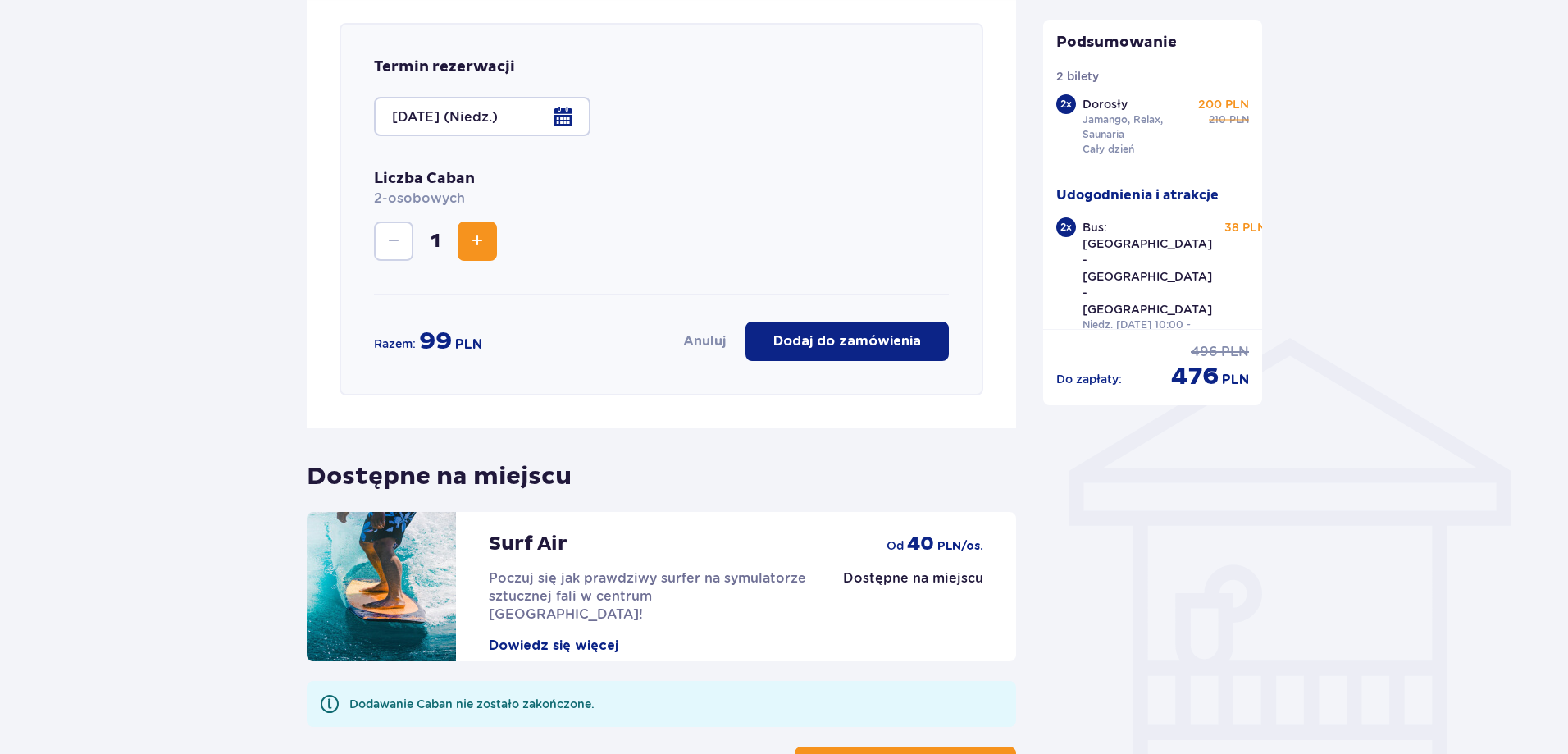
scroll to position [997, 0]
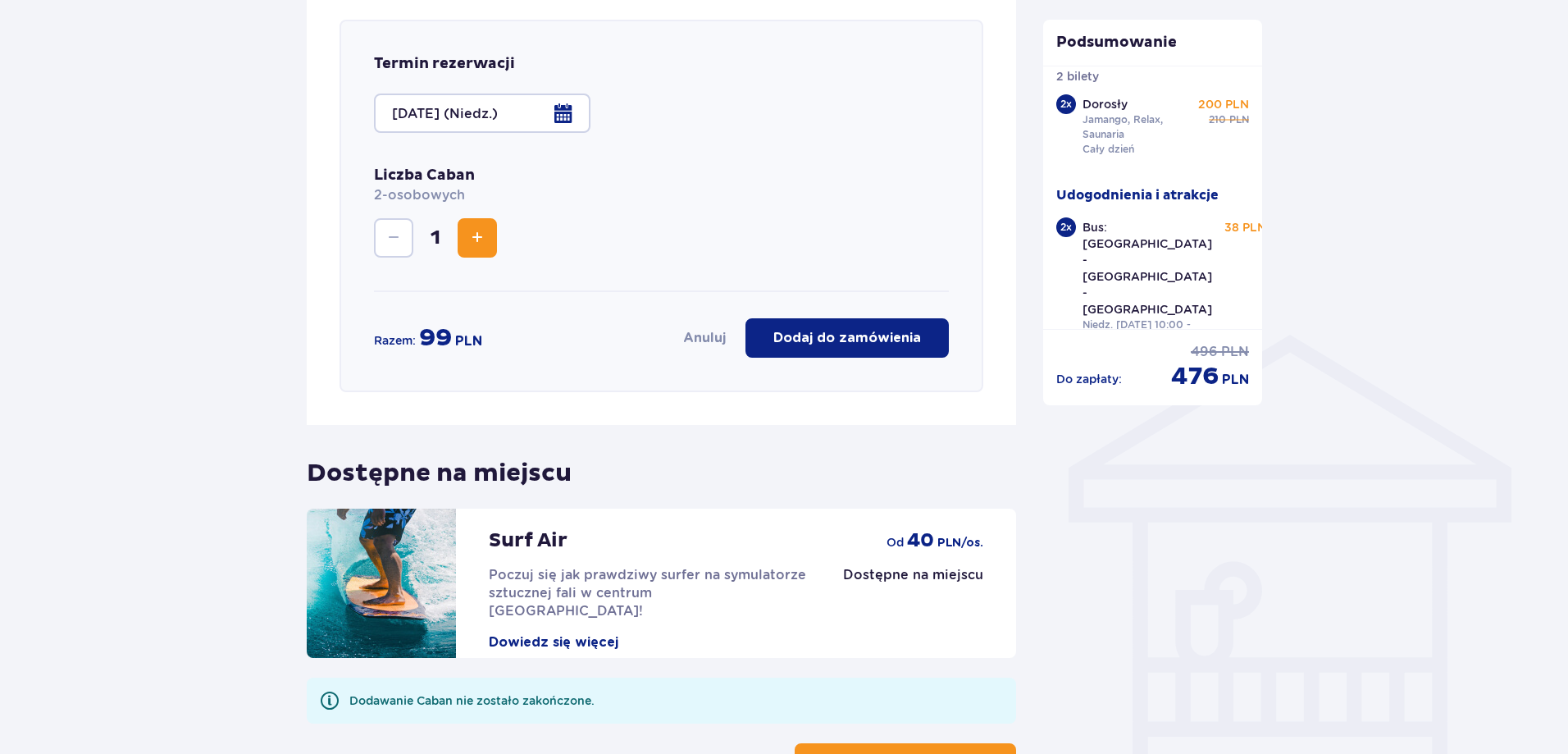
click at [872, 336] on p "Dodaj do zamówienia" at bounding box center [847, 337] width 148 height 18
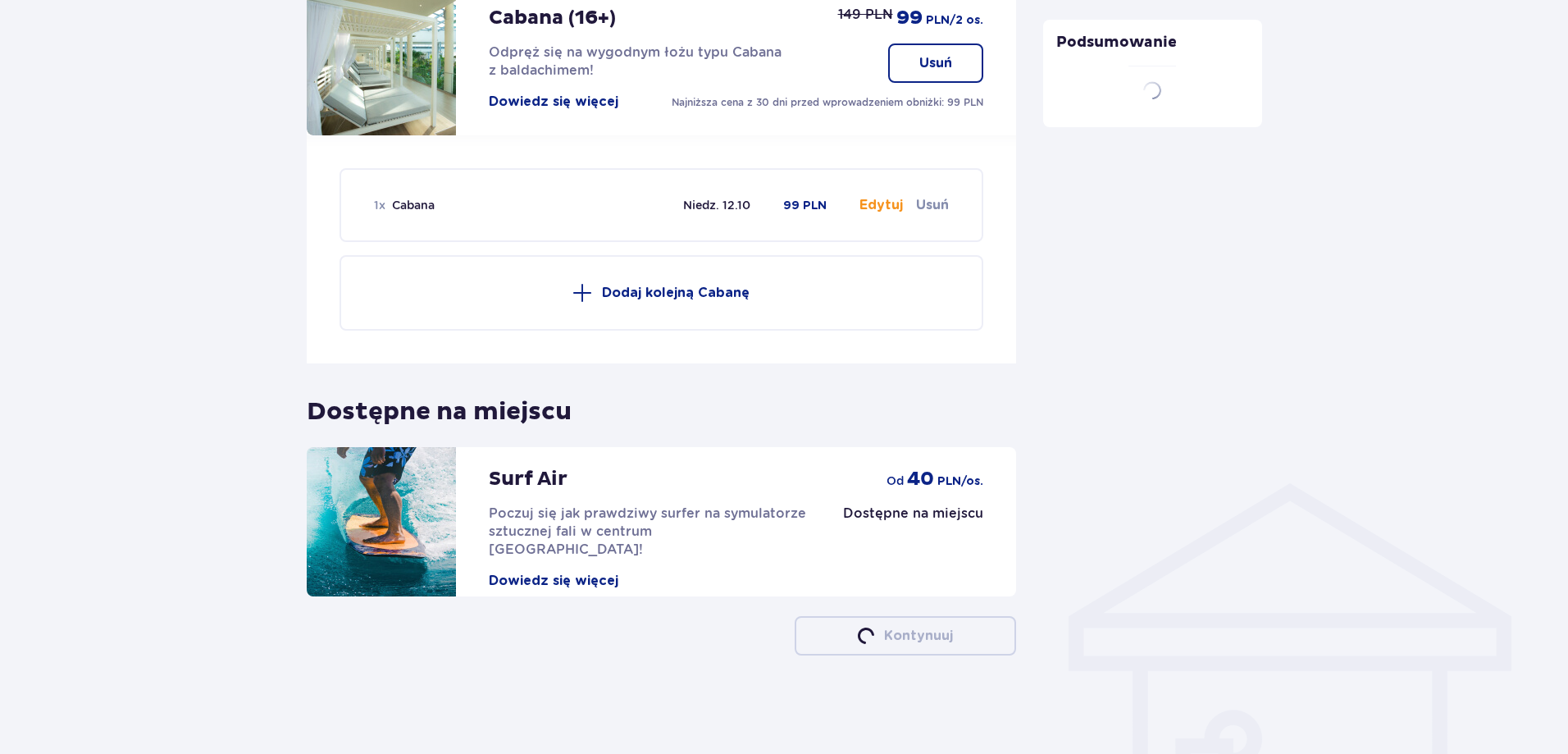
scroll to position [849, 0]
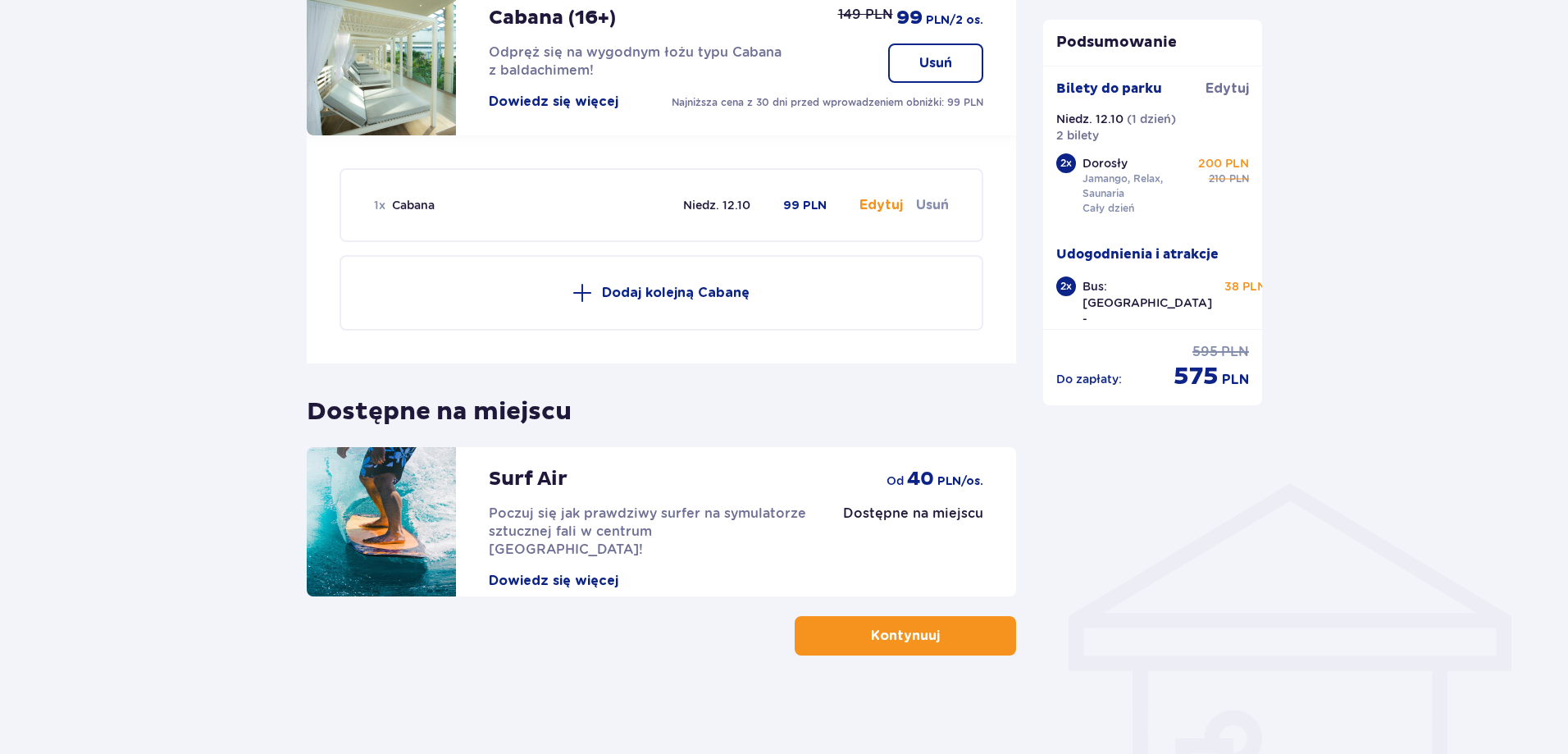
click at [900, 637] on p "Kontynuuj" at bounding box center [905, 635] width 69 height 18
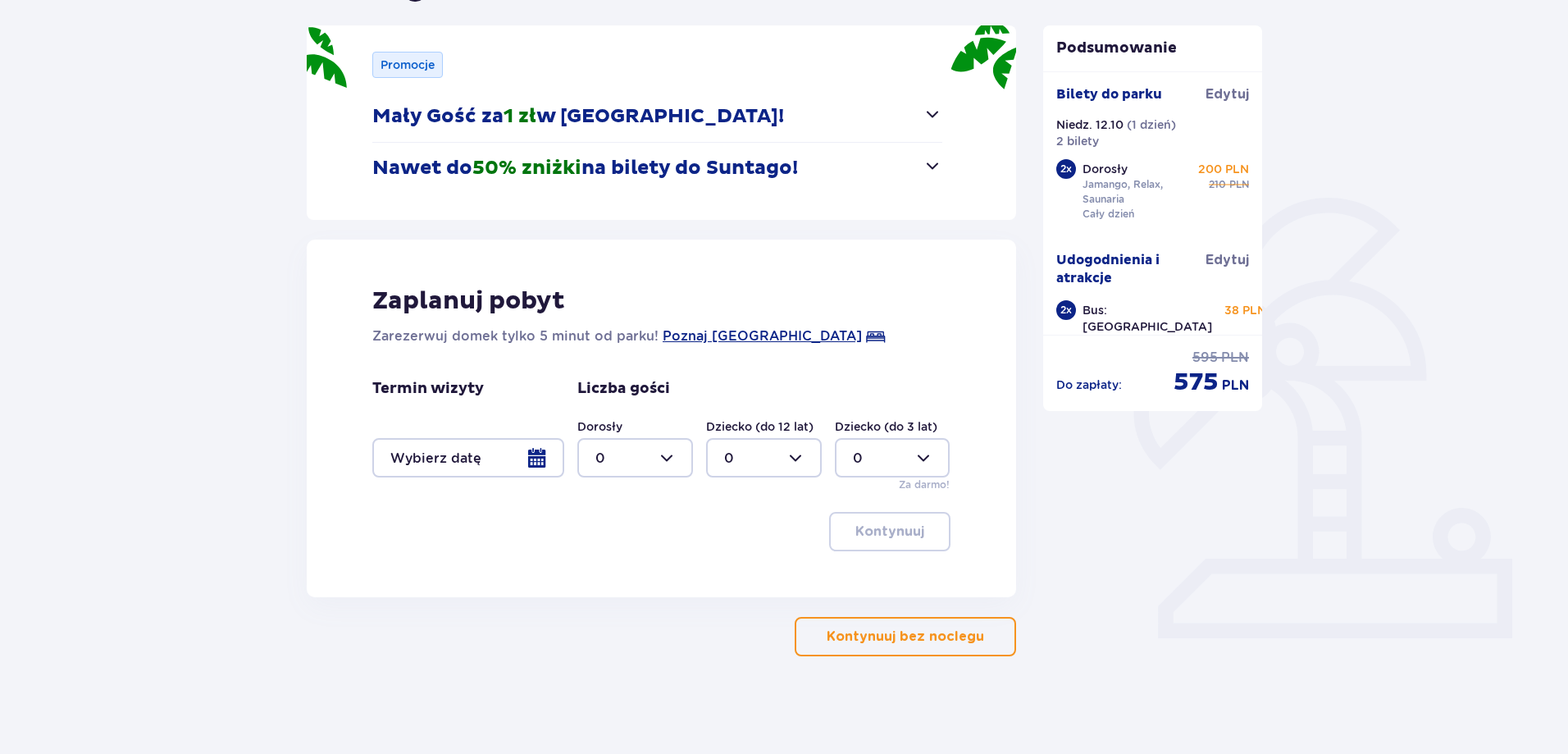
scroll to position [210, 0]
click at [910, 640] on p "Kontynuuj bez noclegu" at bounding box center [905, 635] width 157 height 18
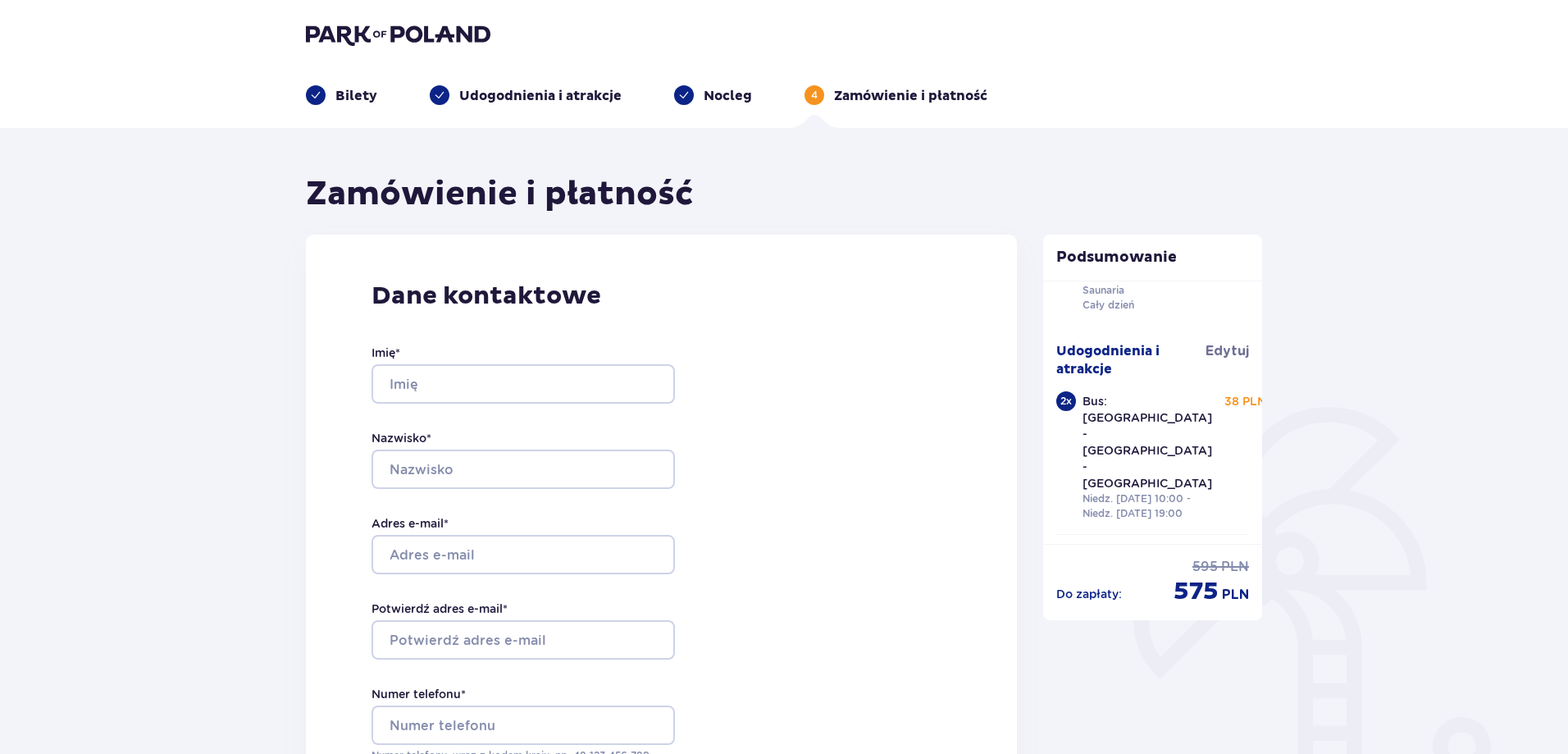
scroll to position [134, 0]
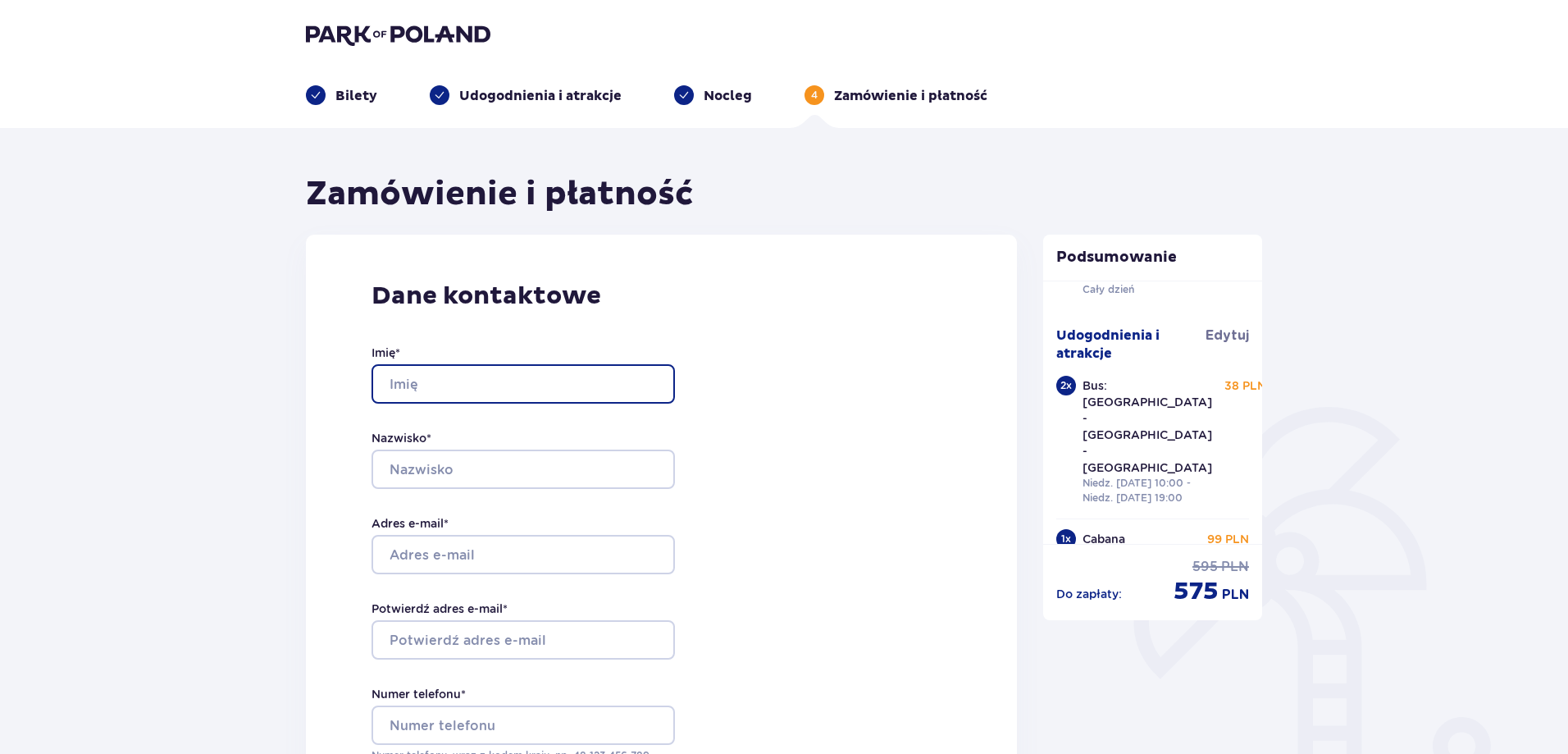
click at [489, 390] on input "Imię *" at bounding box center [523, 384] width 304 height 39
type input "Piotr"
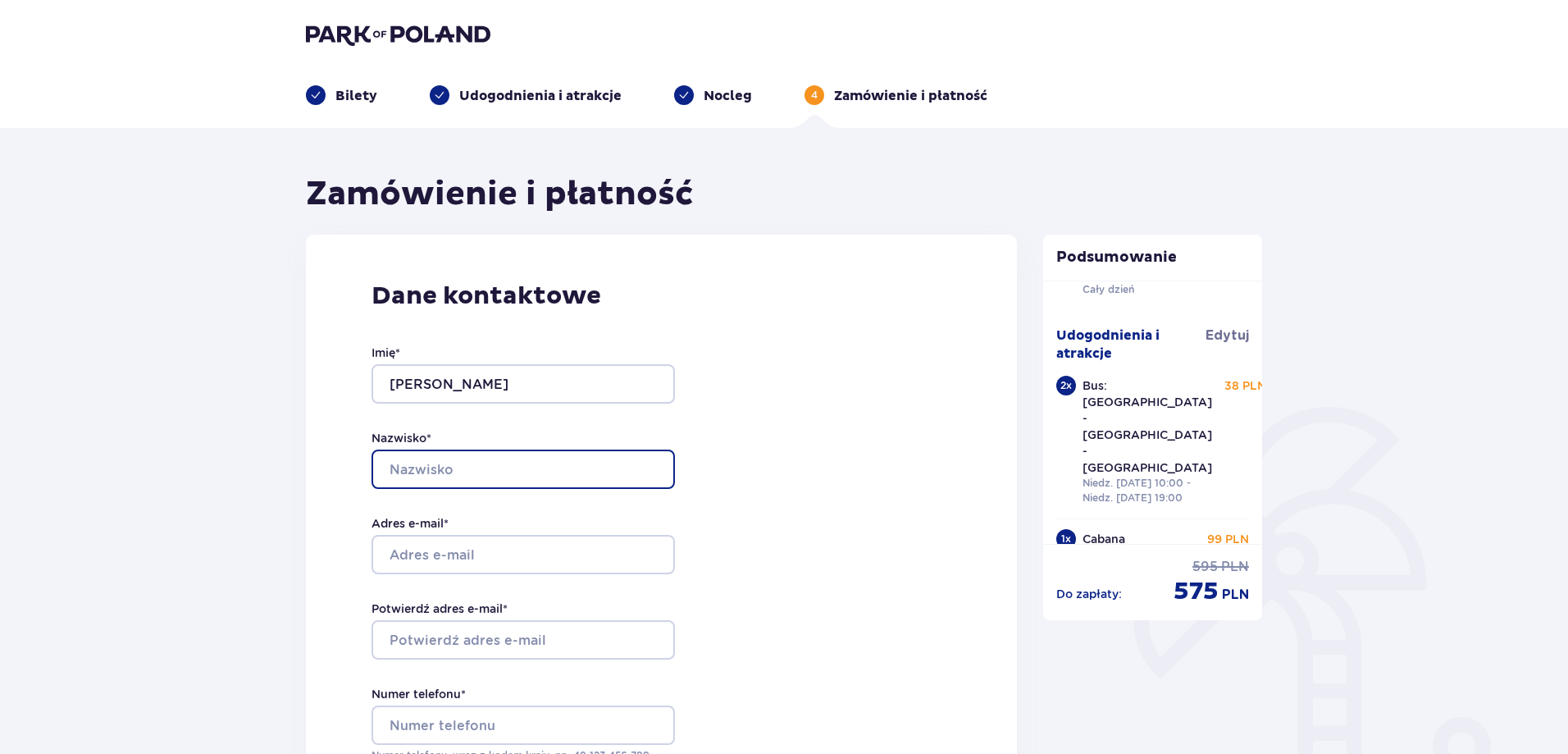
type input "Rybinski"
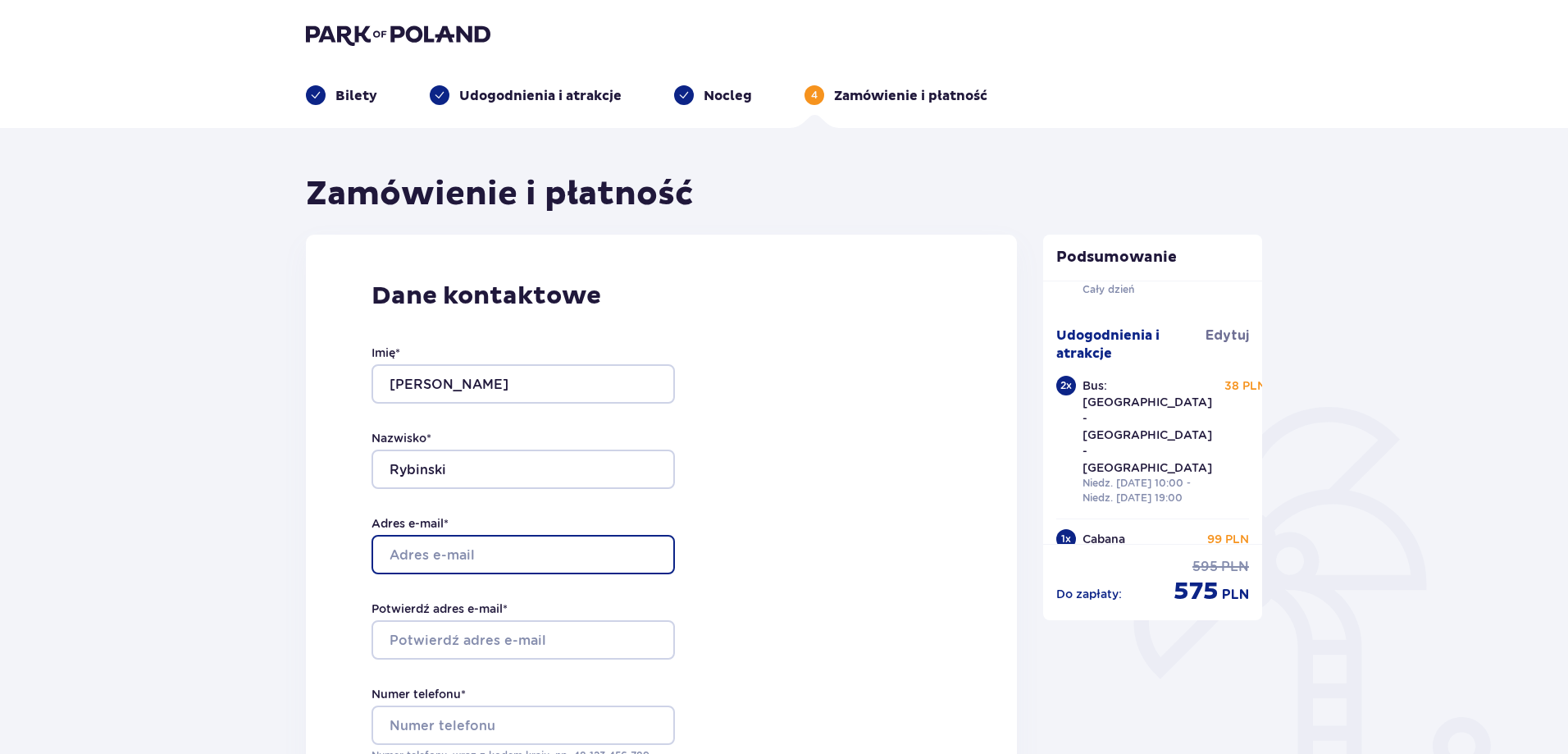
type input "piotrus.rybinski@gmail.com"
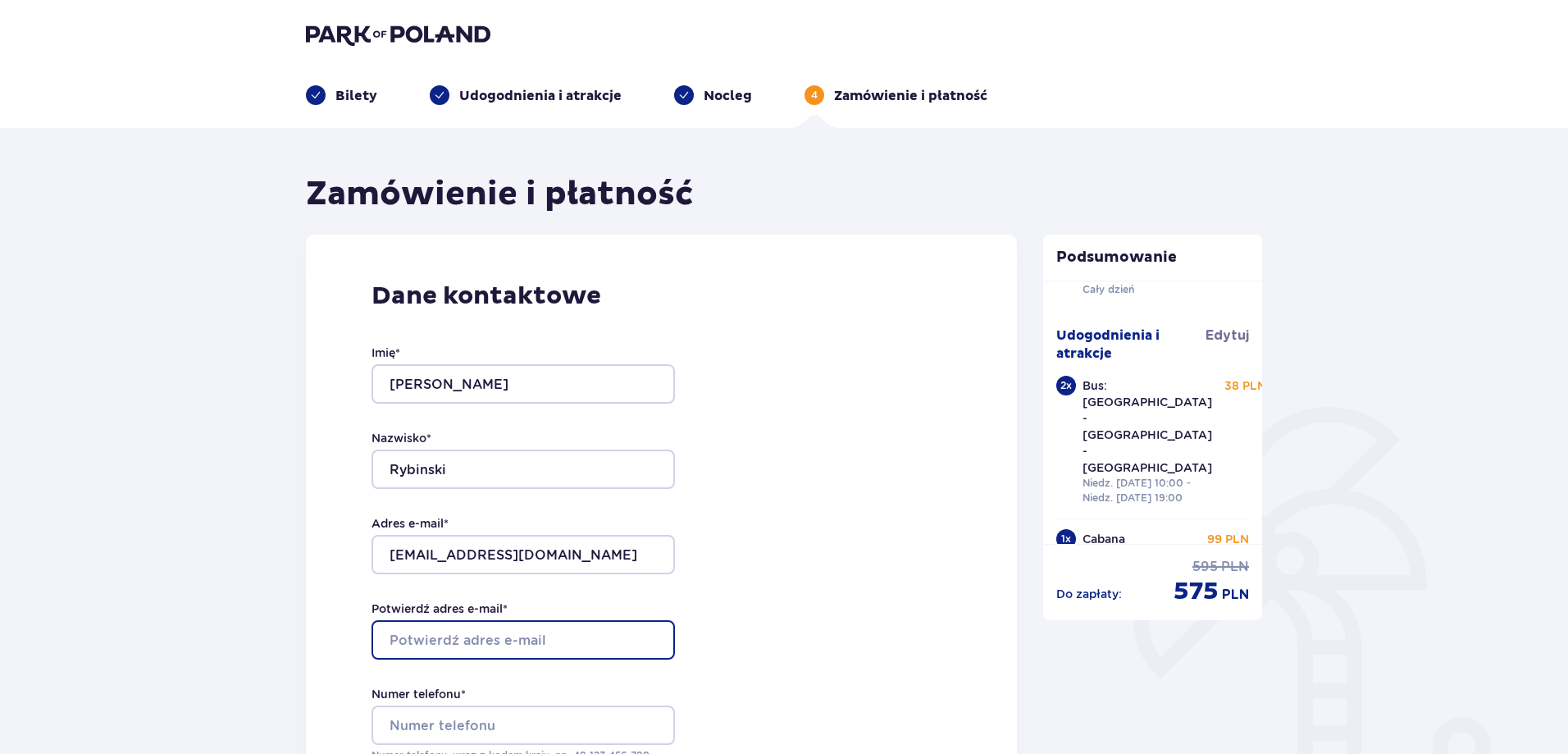
type input "piotrus.rybinski@gmail.com"
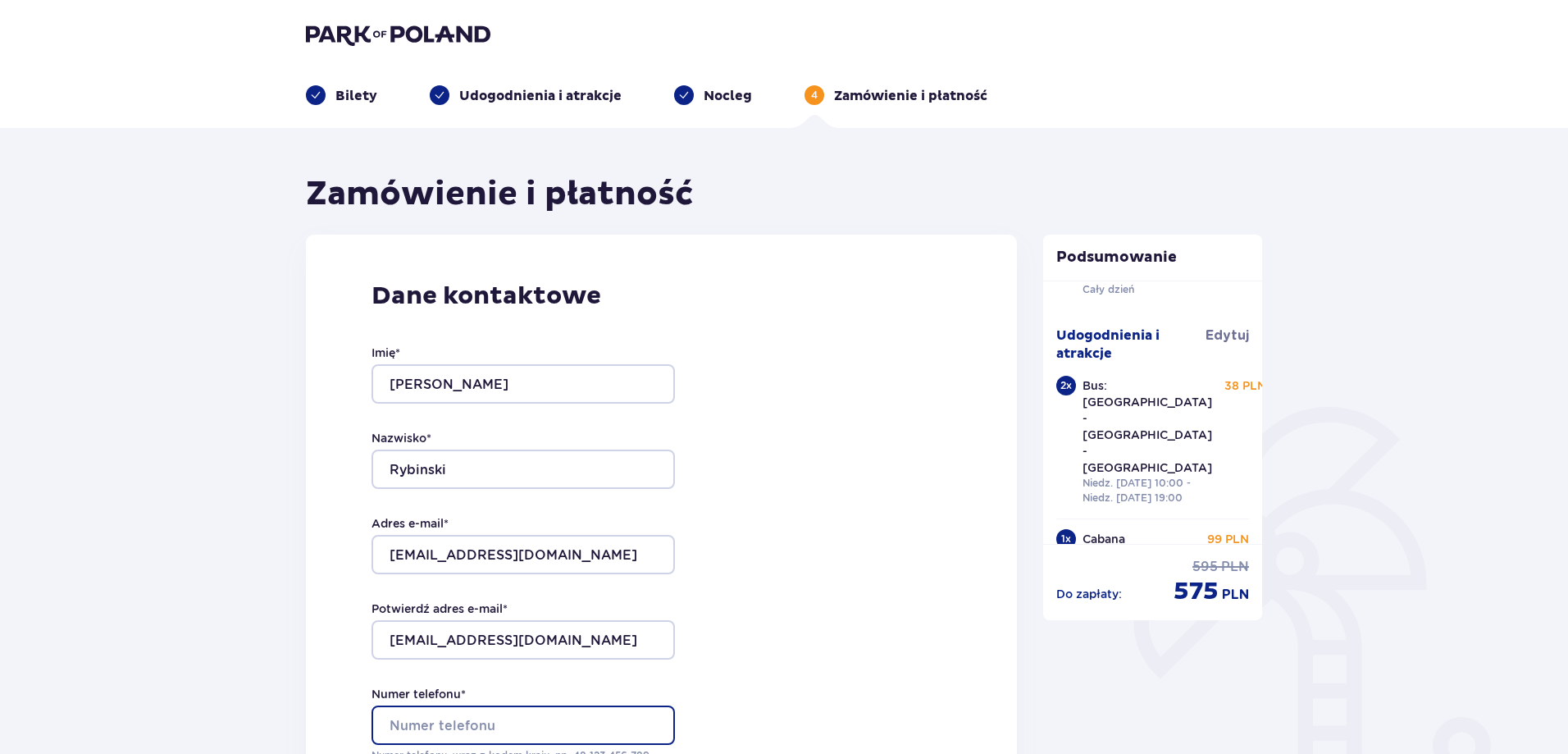
type input "732767399"
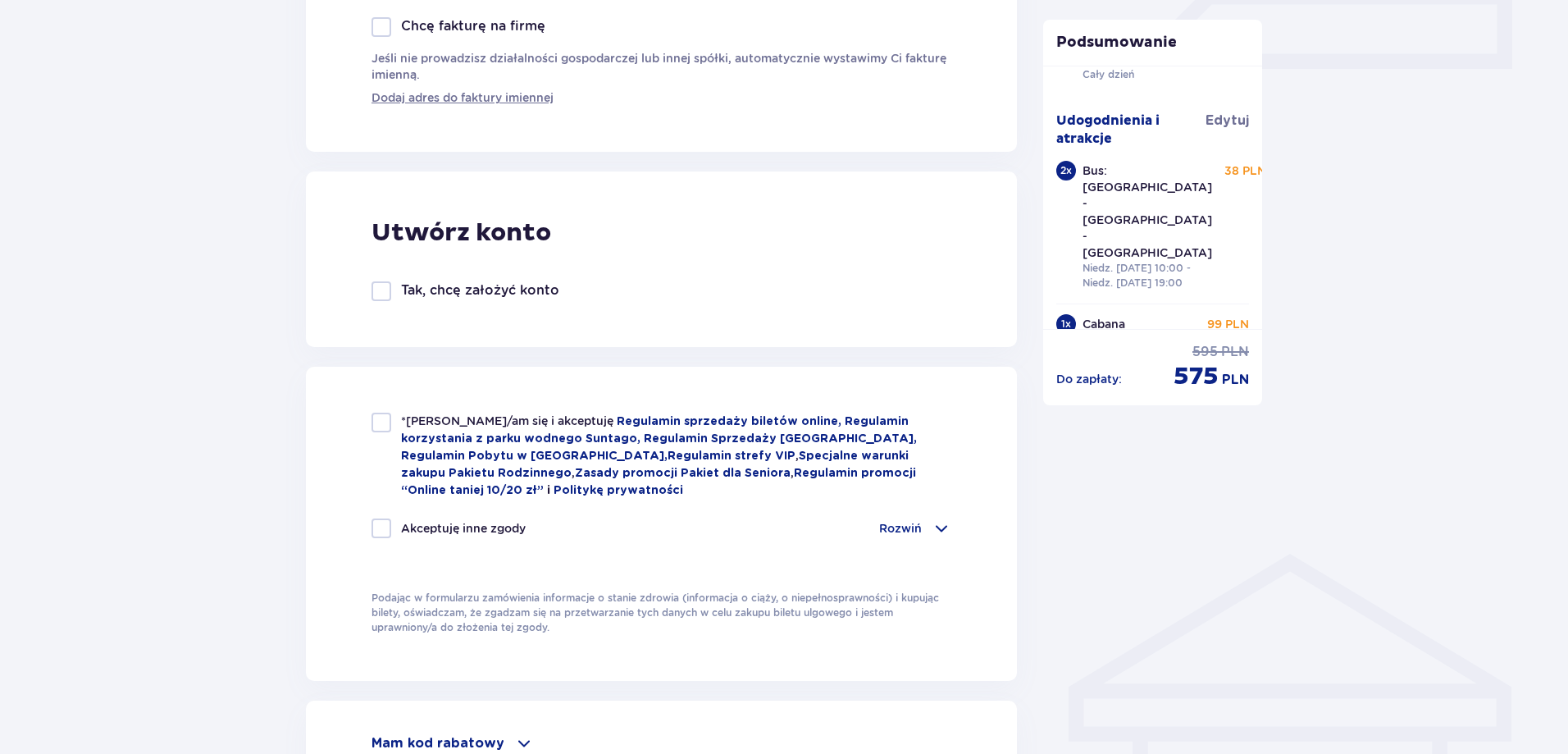
scroll to position [820, 0]
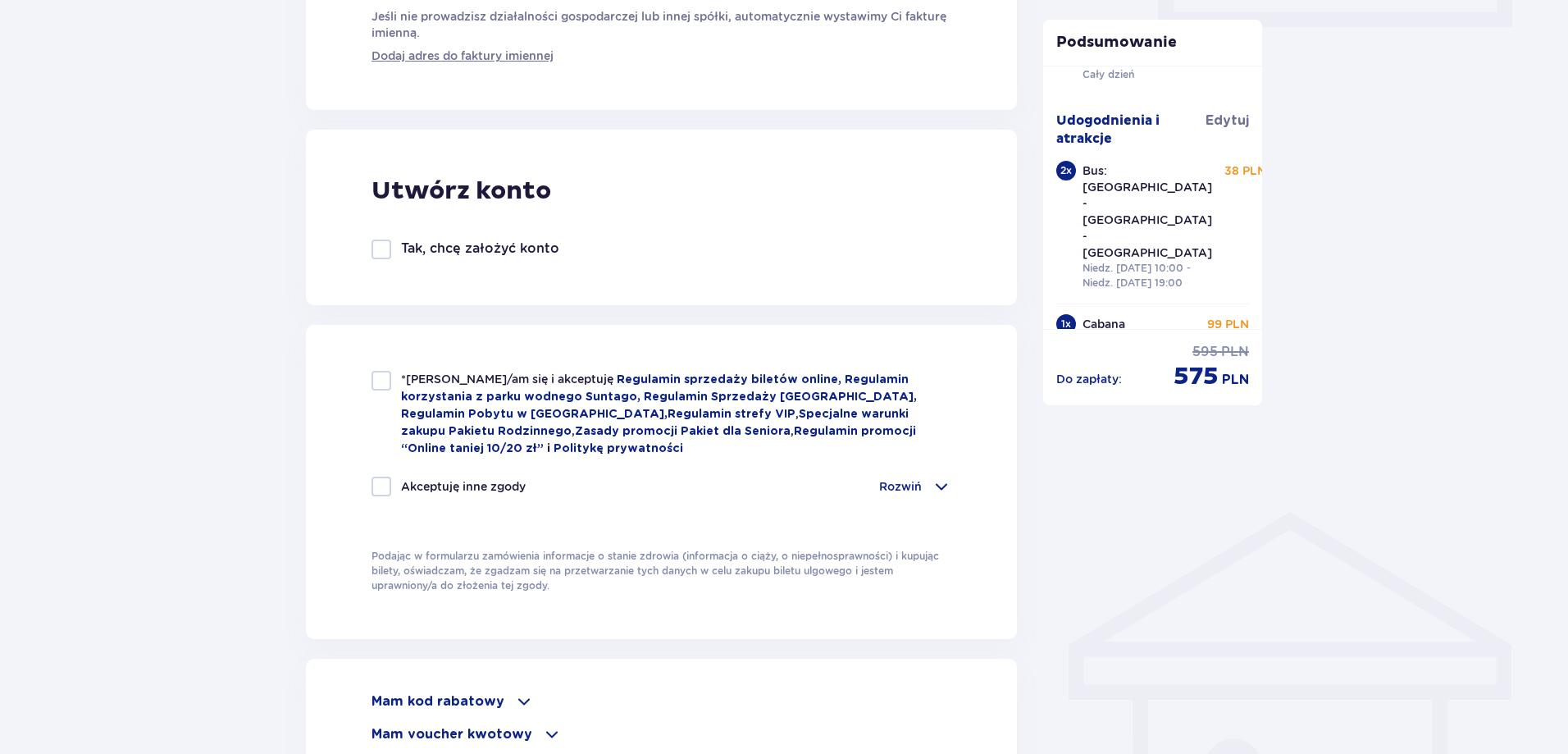
click at [365, 381] on div "*Zapoznałem/am się i akceptuję Regulamin sprzedaży biletów online, Regulamin ko…" at bounding box center [660, 482] width 711 height 314
click at [388, 389] on div at bounding box center [381, 380] width 20 height 20
checkbox input "true"
click at [913, 490] on p "Rozwiń" at bounding box center [900, 486] width 43 height 16
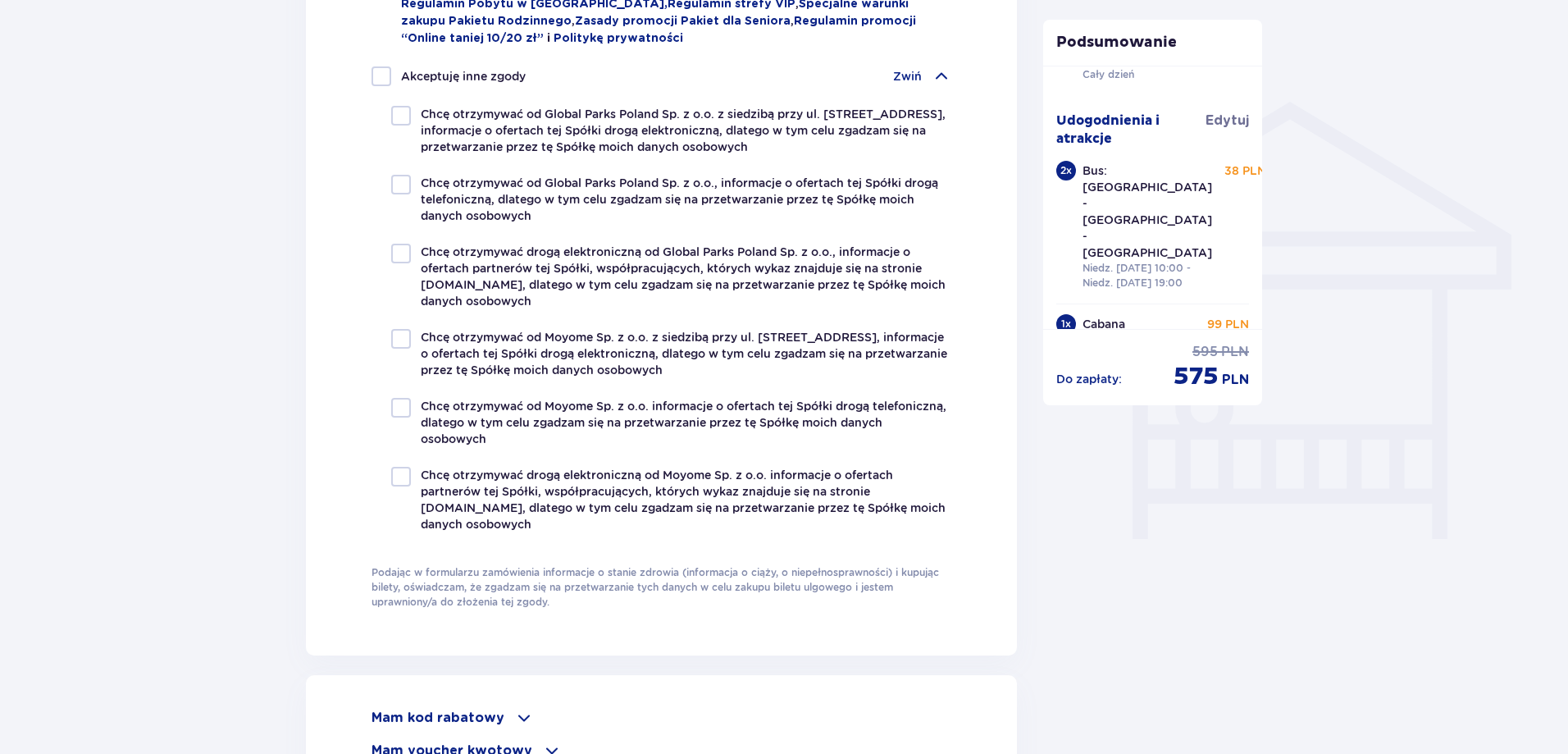
scroll to position [1641, 0]
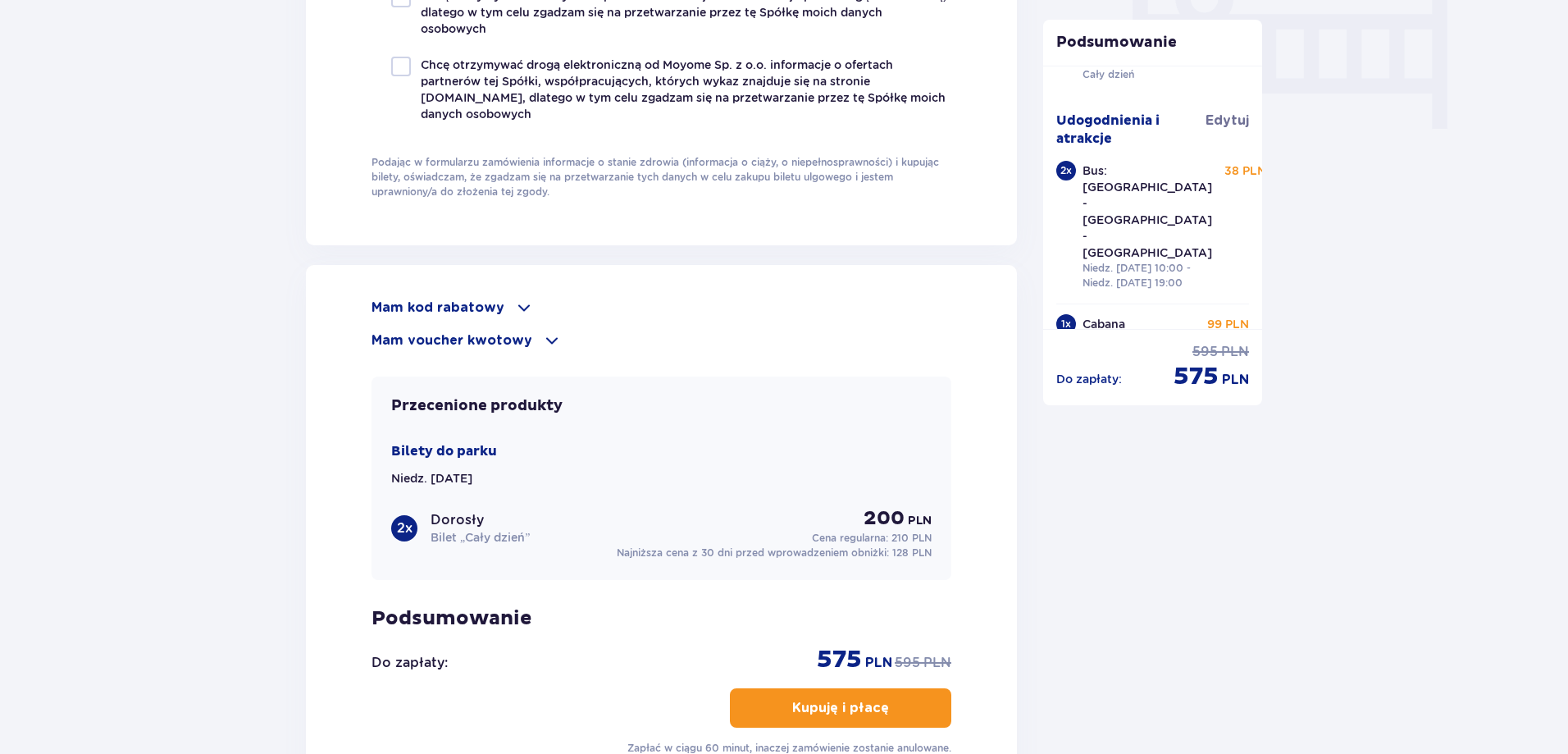
click at [475, 306] on p "Mam kod rabatowy" at bounding box center [437, 307] width 133 height 18
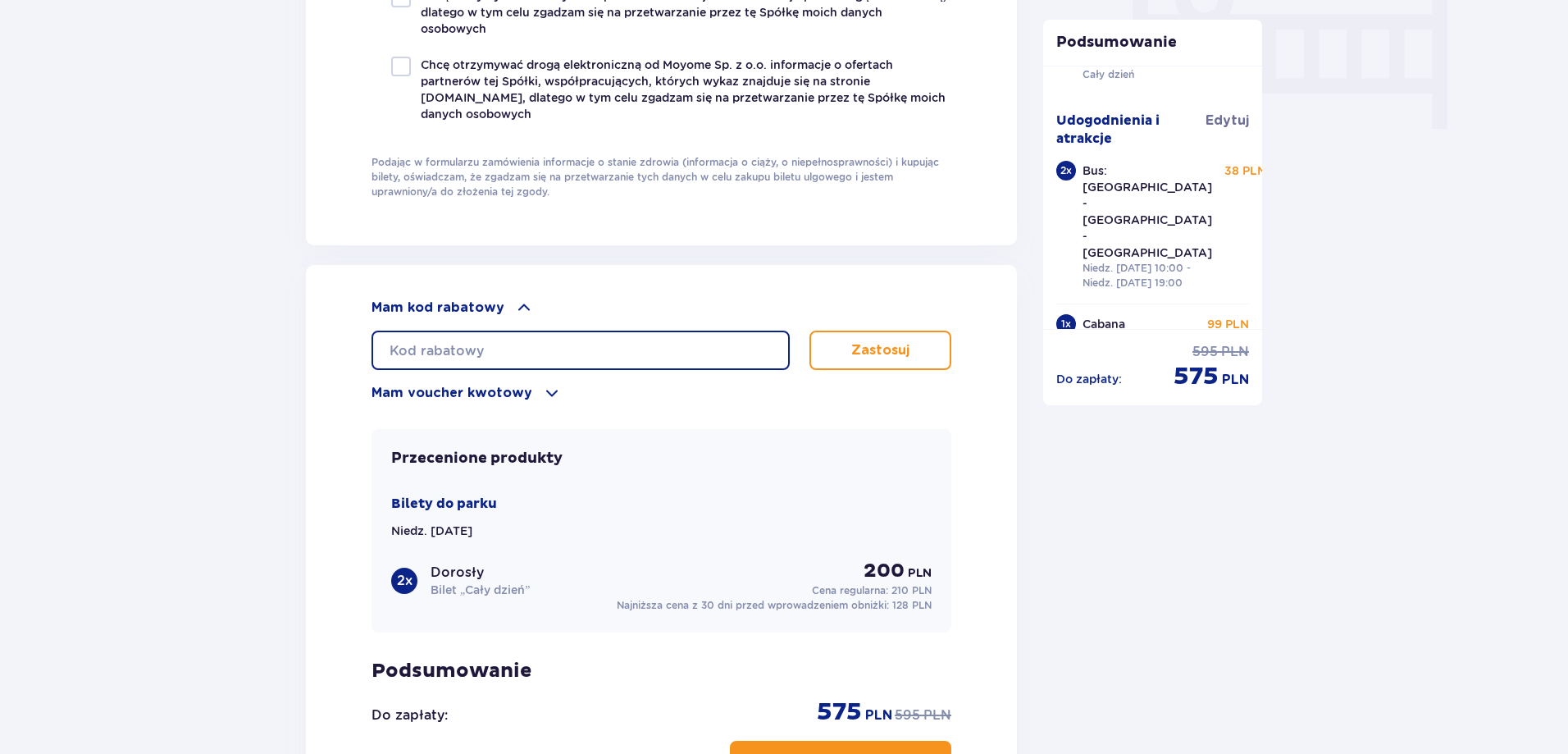
click at [470, 341] on input "text" at bounding box center [580, 350] width 418 height 39
paste input "TROPIKI"
type input "TROPIKI"
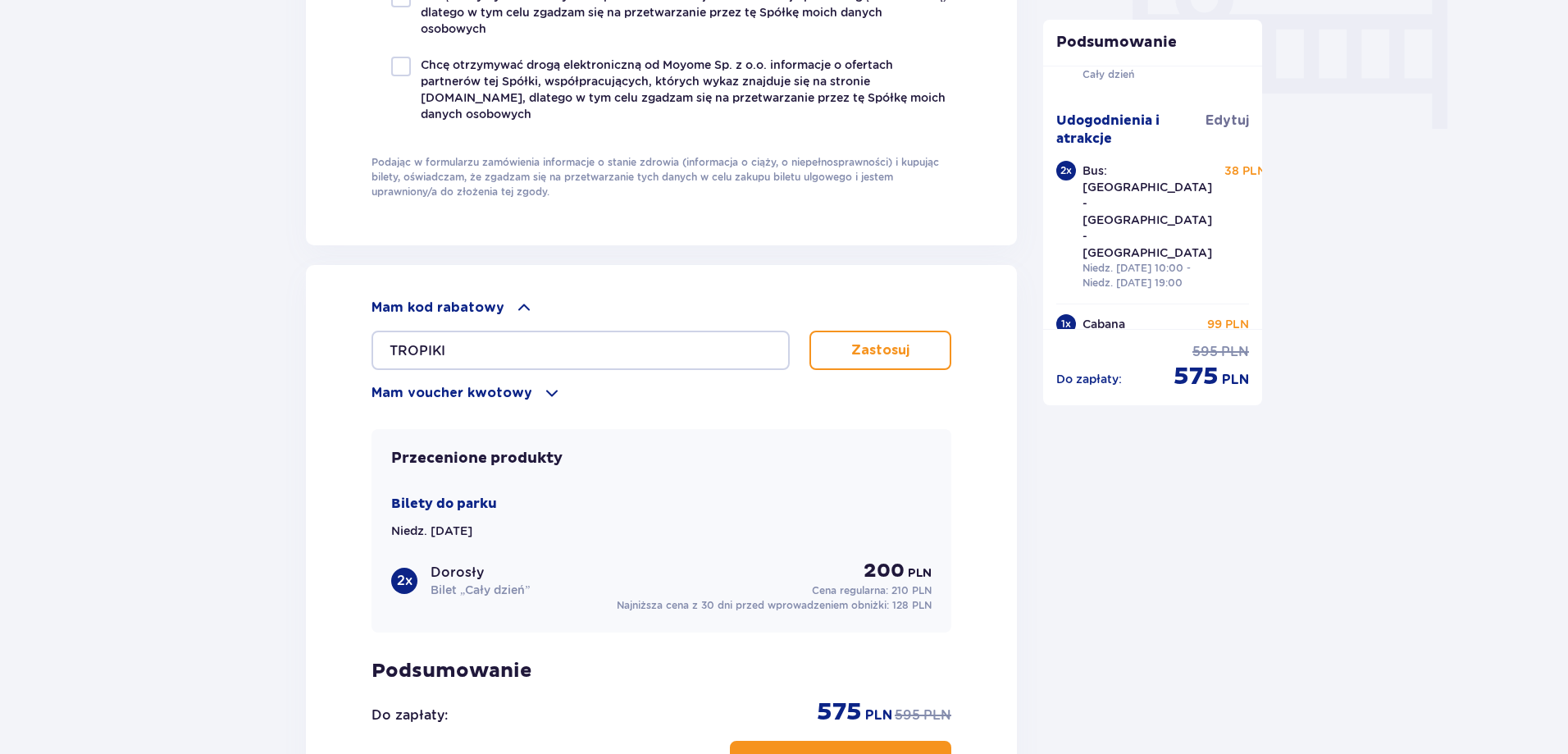
click at [871, 344] on p "Zastosuj" at bounding box center [880, 350] width 58 height 18
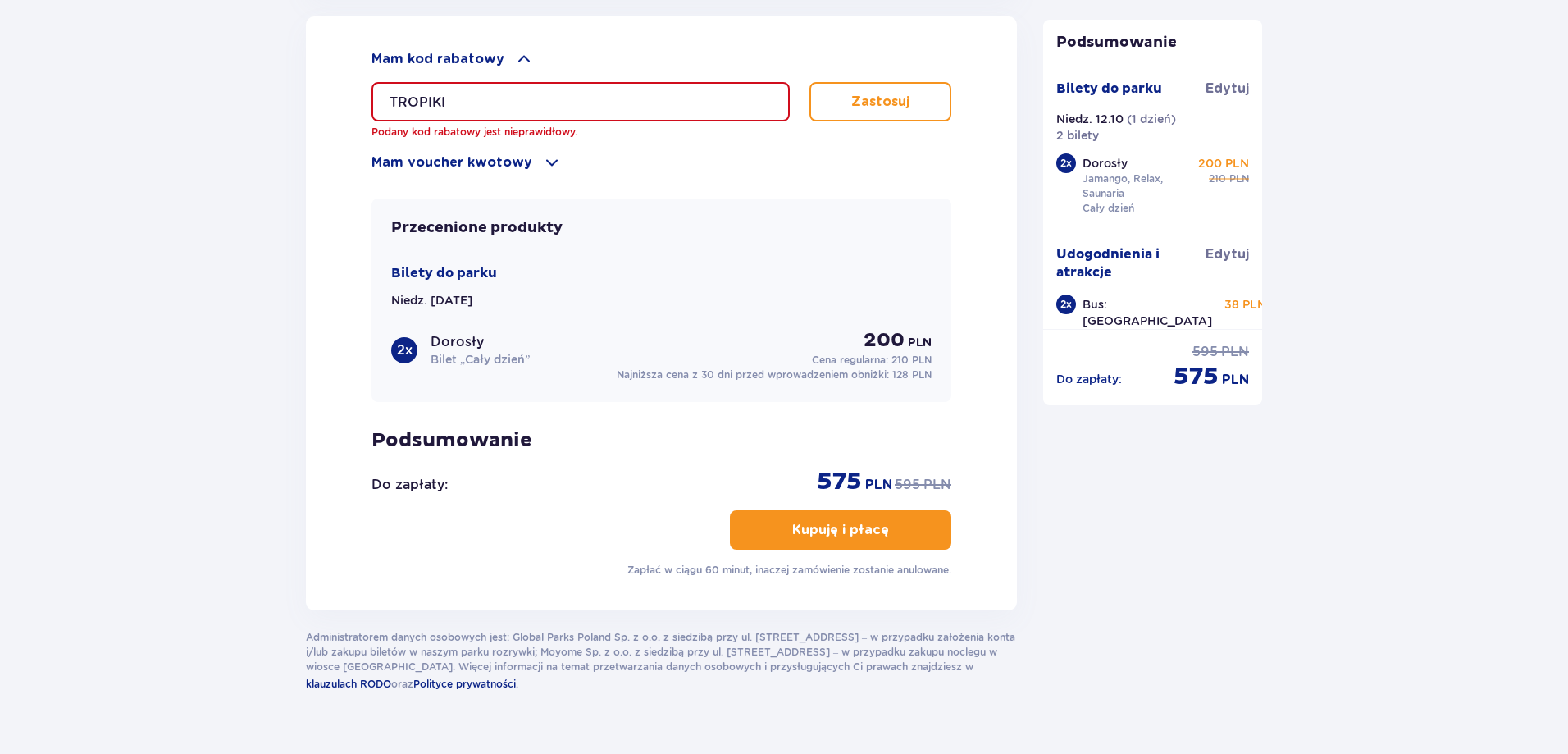
scroll to position [1922, 0]
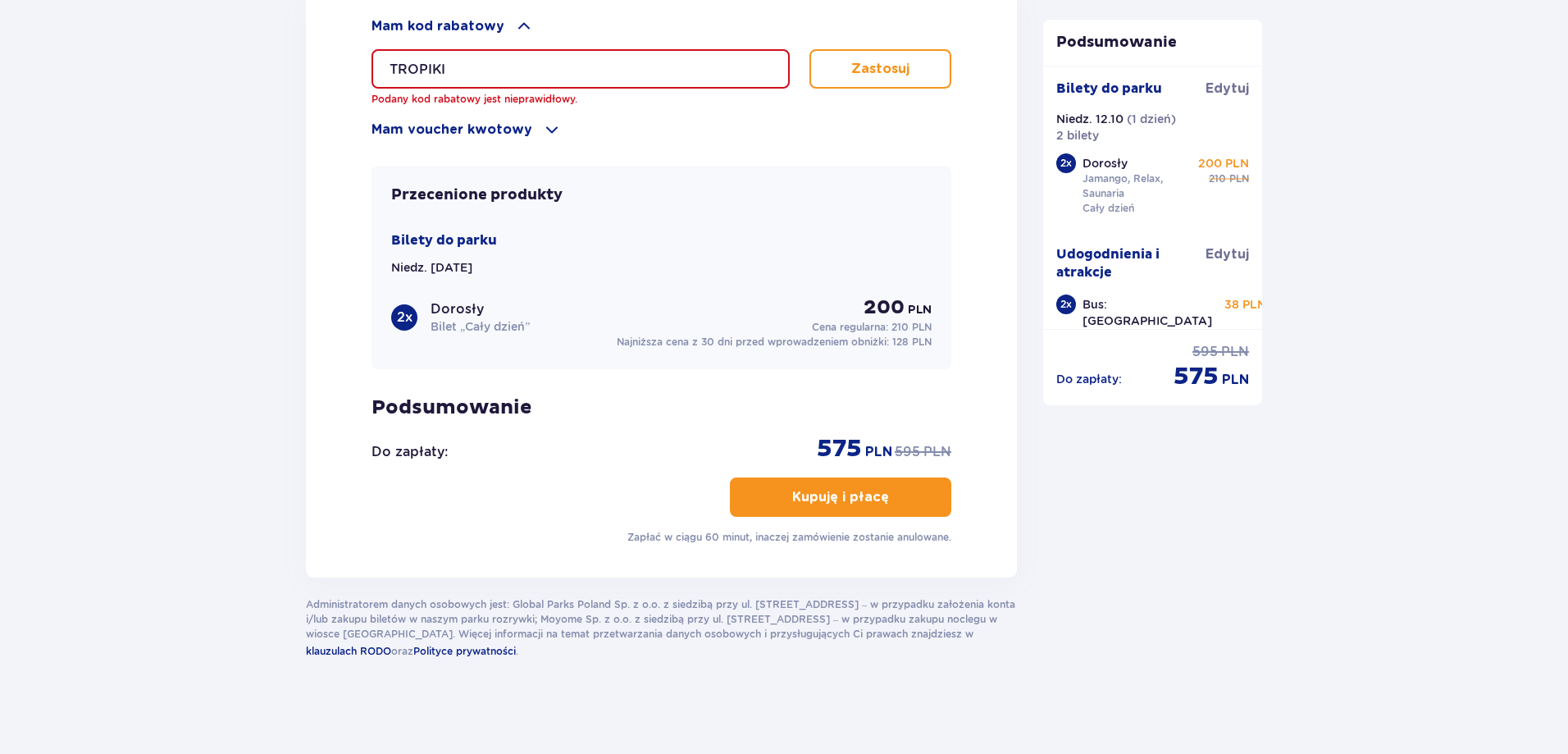
click at [824, 500] on p "Kupuję i płacę" at bounding box center [840, 496] width 97 height 18
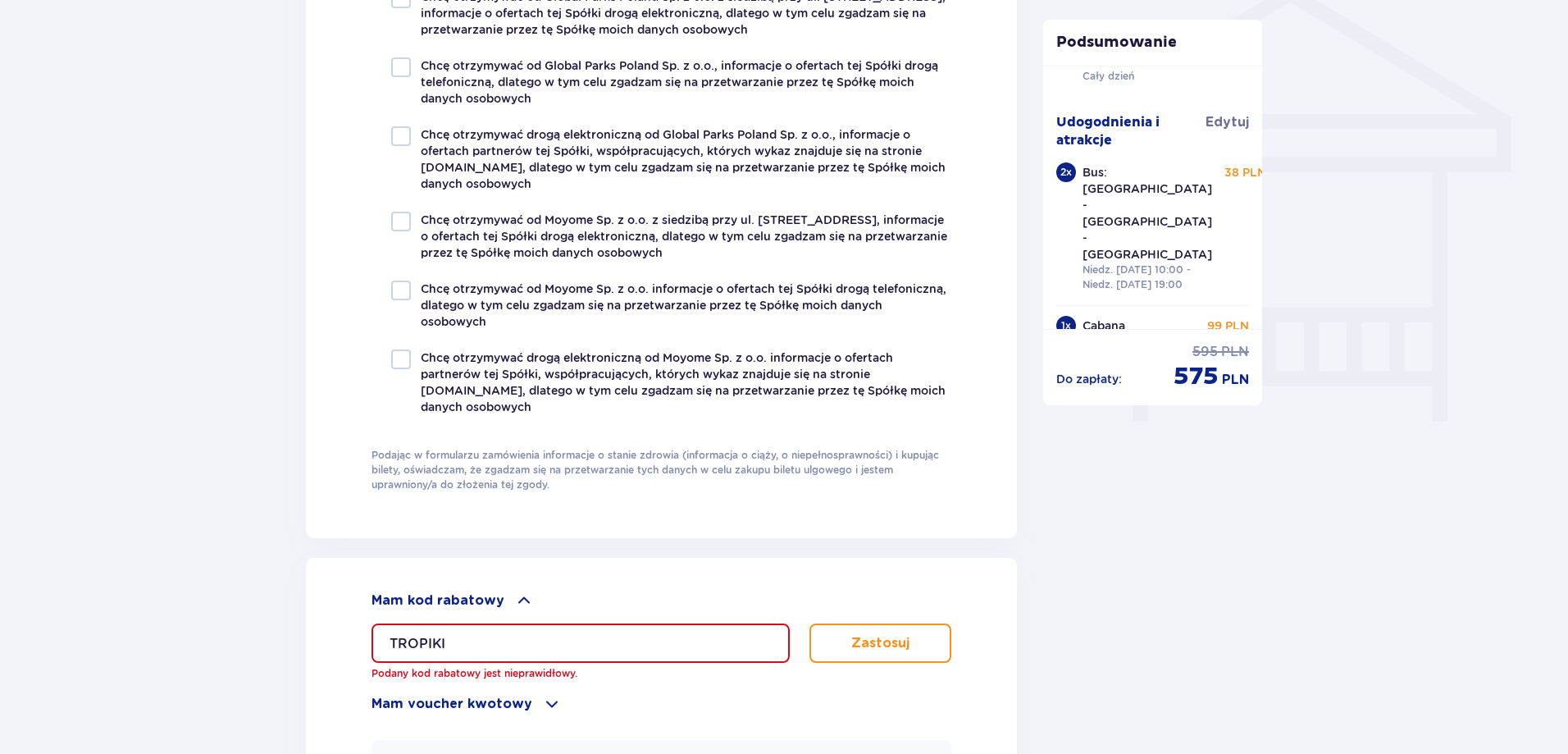
scroll to position [134, 0]
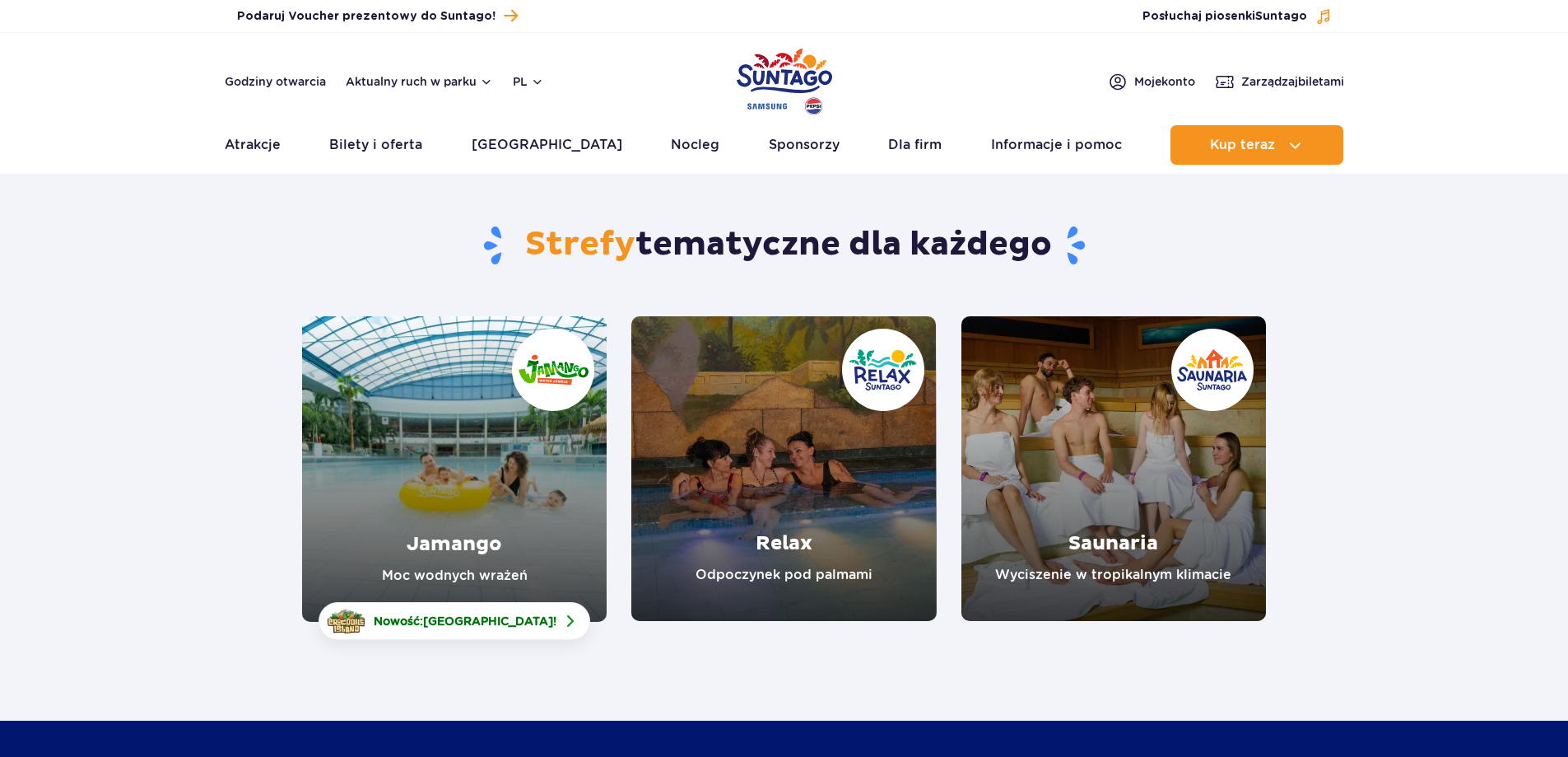
drag, startPoint x: 1119, startPoint y: 531, endPoint x: 1131, endPoint y: 546, distance: 19.2
click at [1120, 531] on link "Saunaria" at bounding box center [1113, 468] width 305 height 305
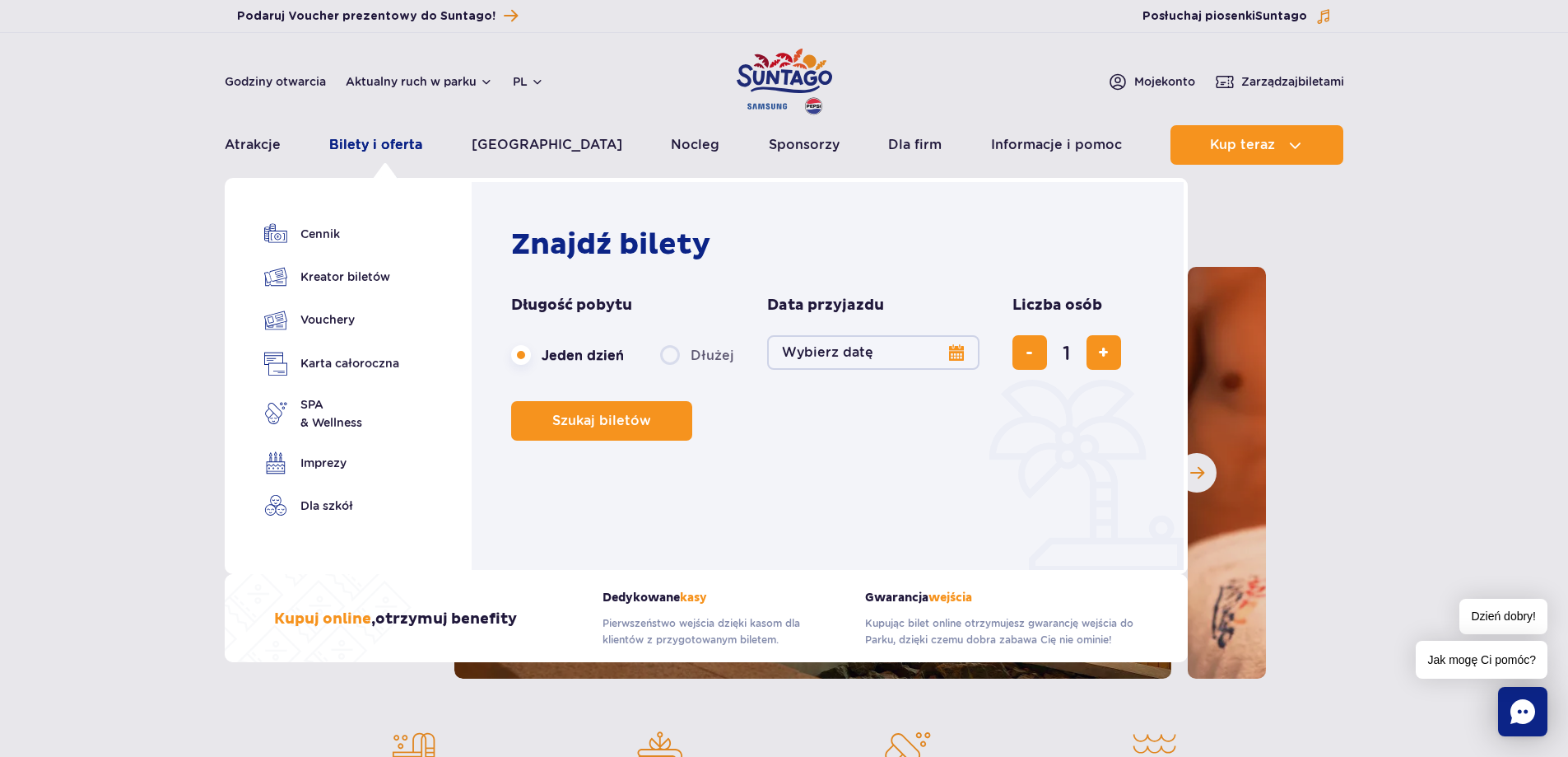
click at [394, 142] on link "Bilety i oferta" at bounding box center [375, 145] width 93 height 40
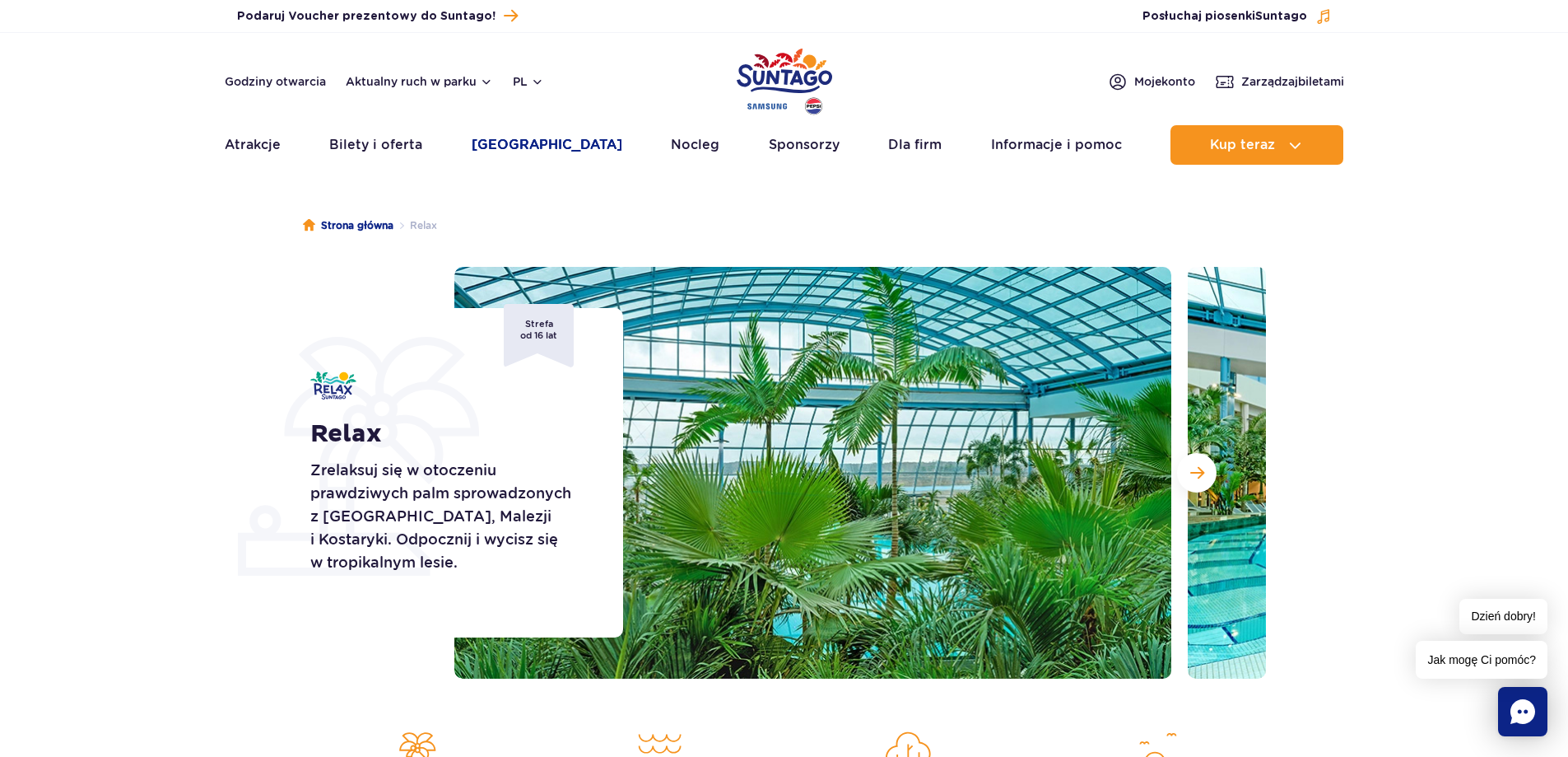
click at [518, 138] on link "[GEOGRAPHIC_DATA]" at bounding box center [546, 145] width 150 height 40
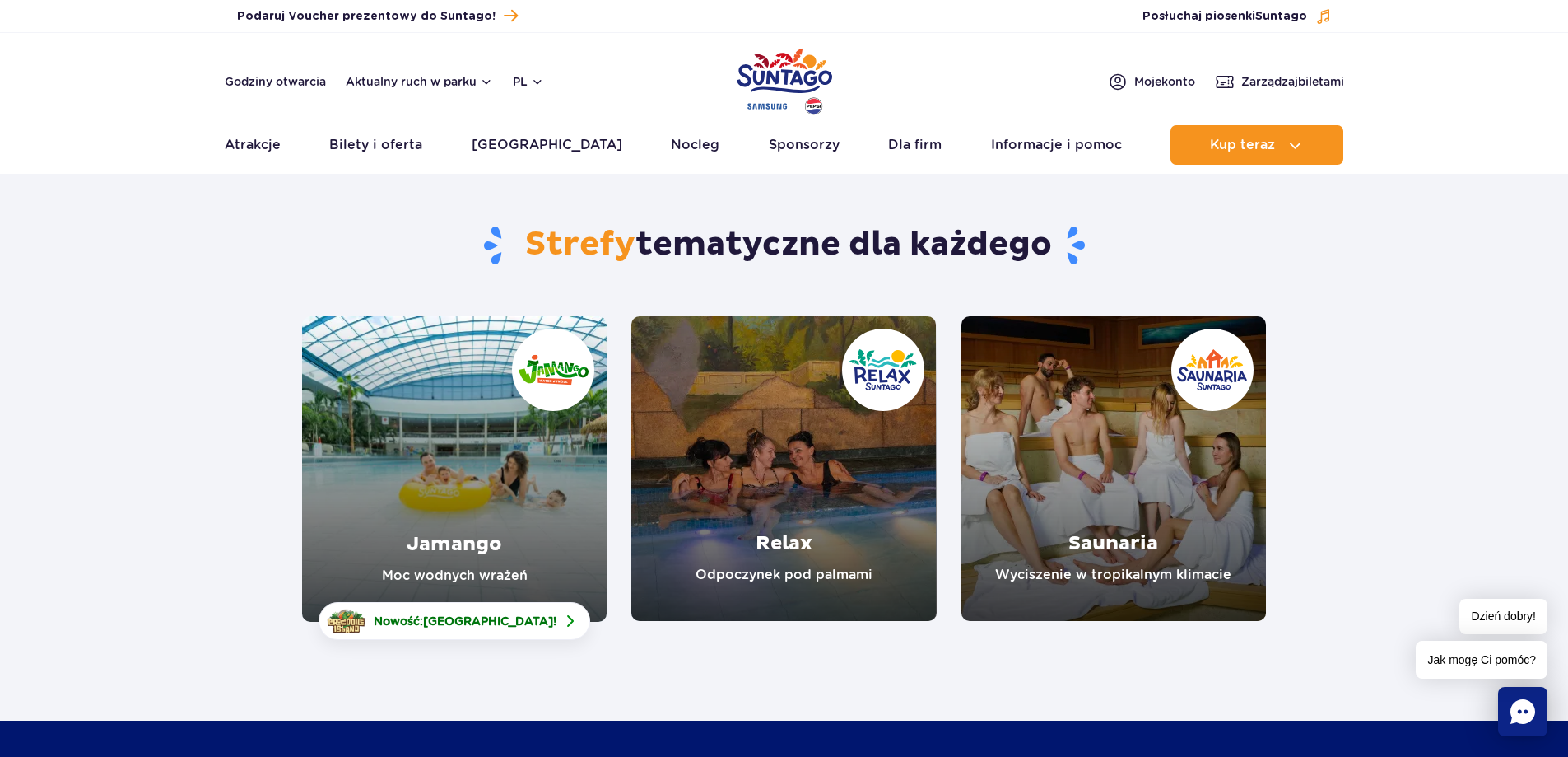
click at [770, 543] on link "Relax" at bounding box center [783, 468] width 305 height 305
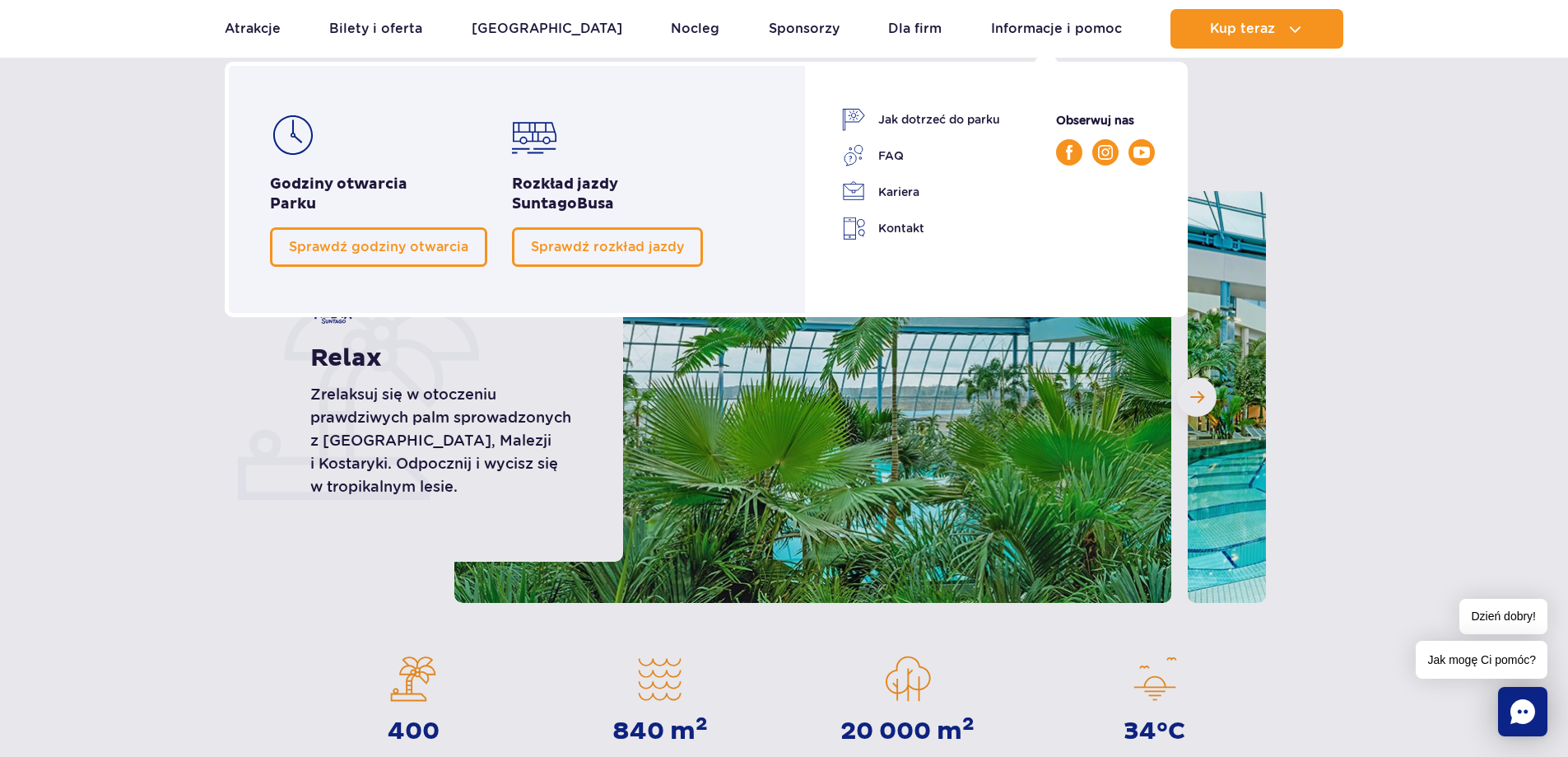
scroll to position [82, 0]
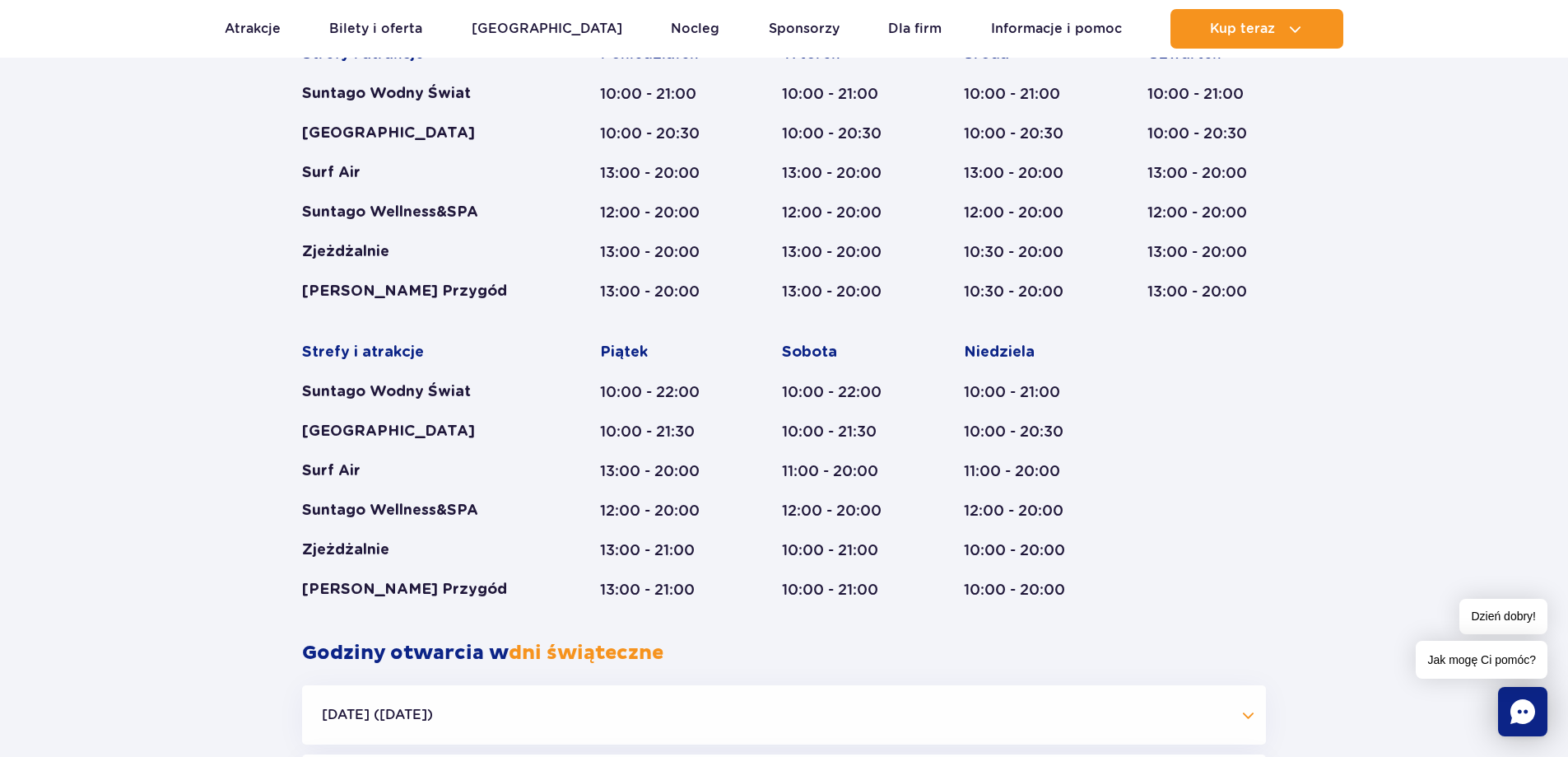
scroll to position [1071, 0]
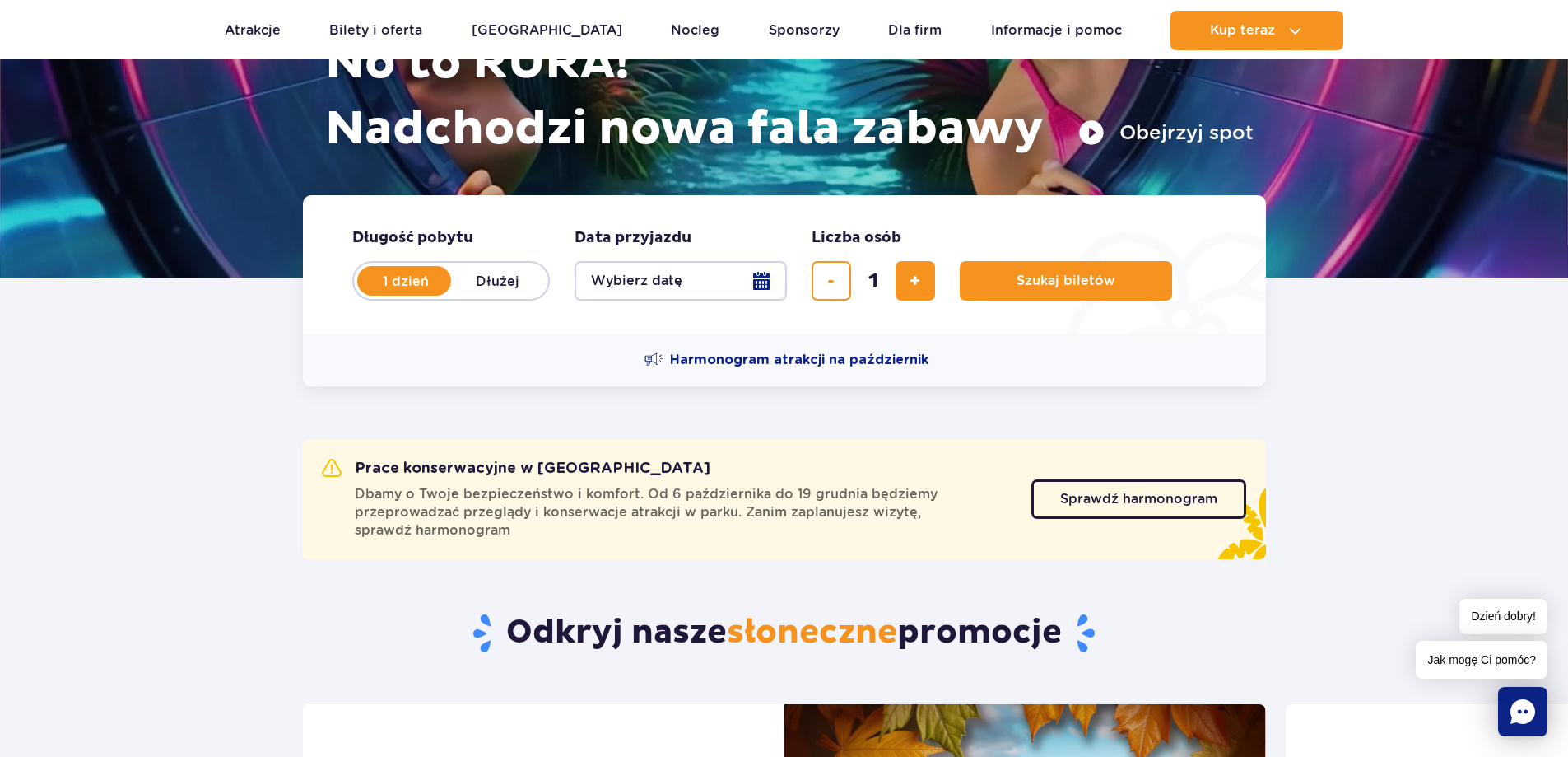
scroll to position [165, 0]
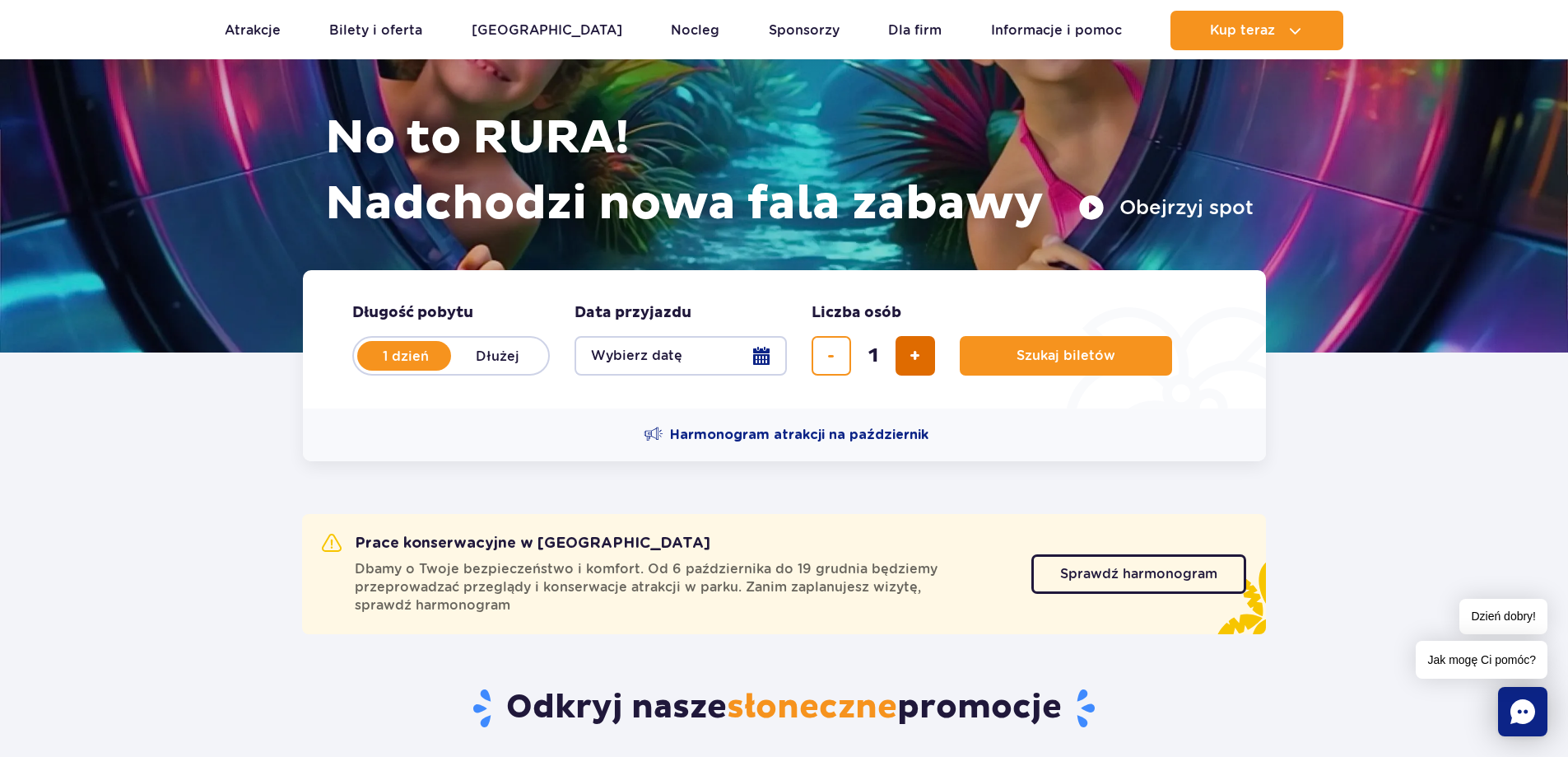
click at [923, 349] on button "dodaj bilet" at bounding box center [915, 356] width 40 height 40
type input "2"
click at [763, 351] on button "Wybierz datę" at bounding box center [680, 356] width 212 height 40
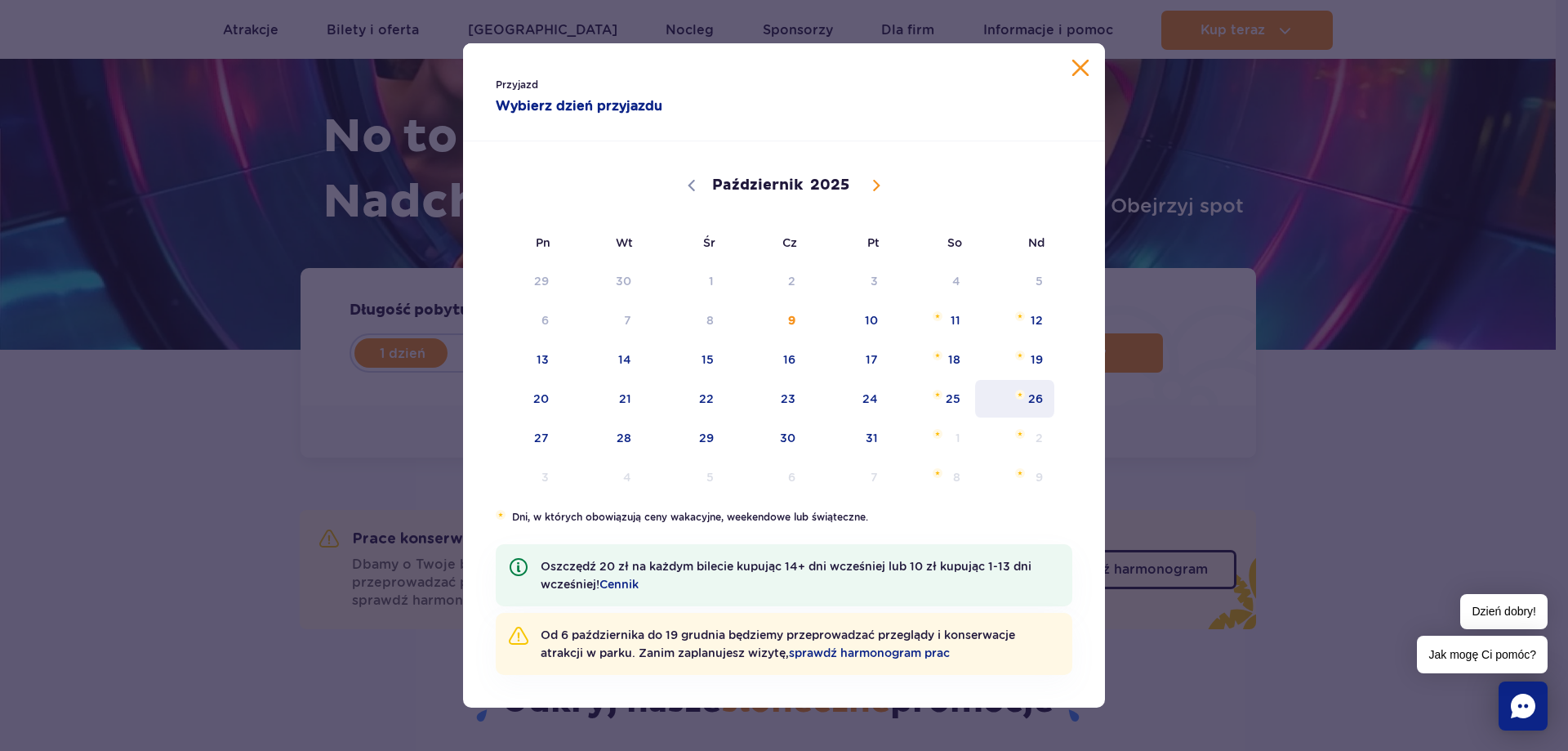
click at [1035, 399] on span "26" at bounding box center [1014, 399] width 83 height 38
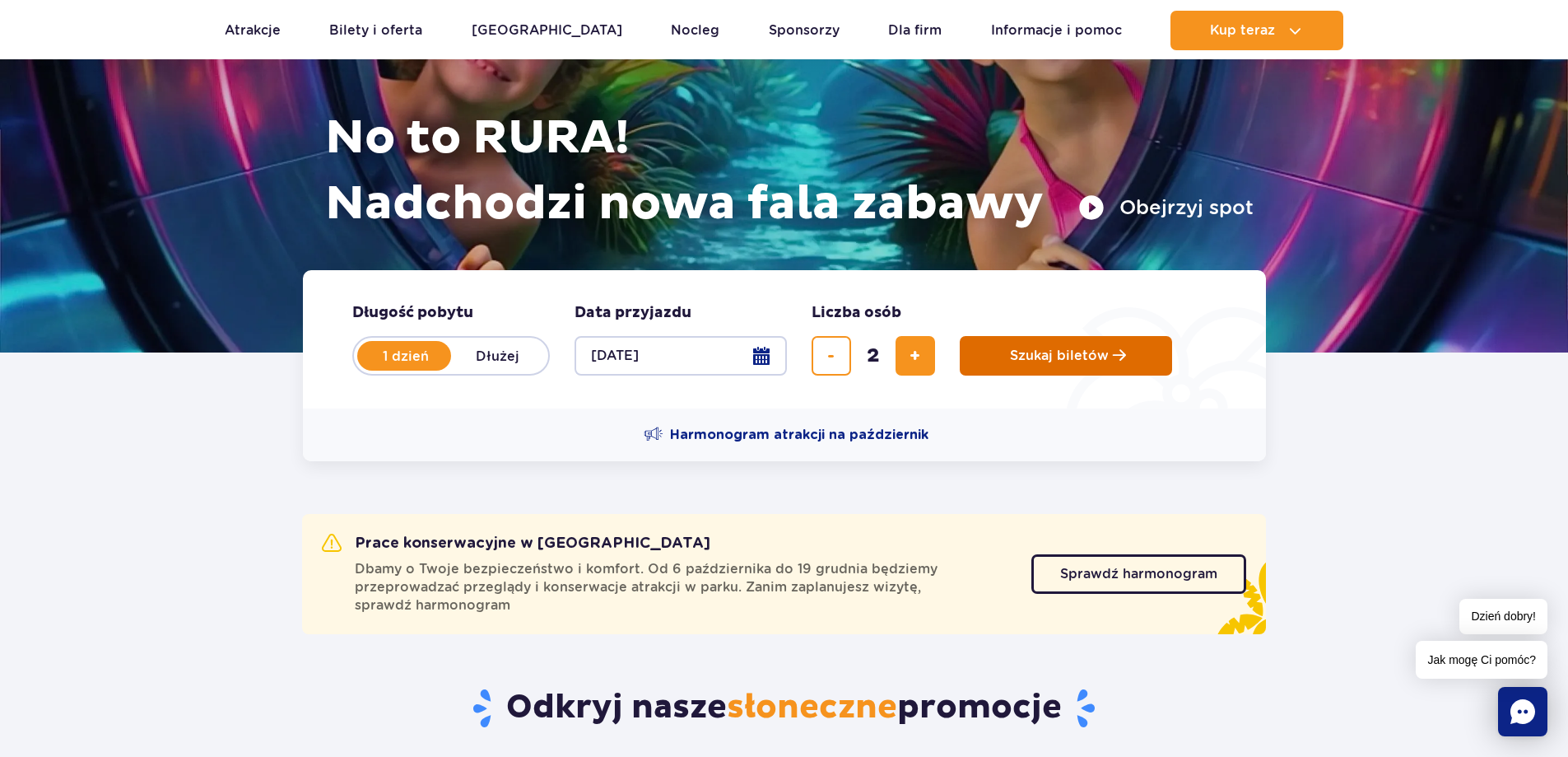
click at [1125, 347] on button "Szukaj biletów" at bounding box center [1066, 356] width 212 height 40
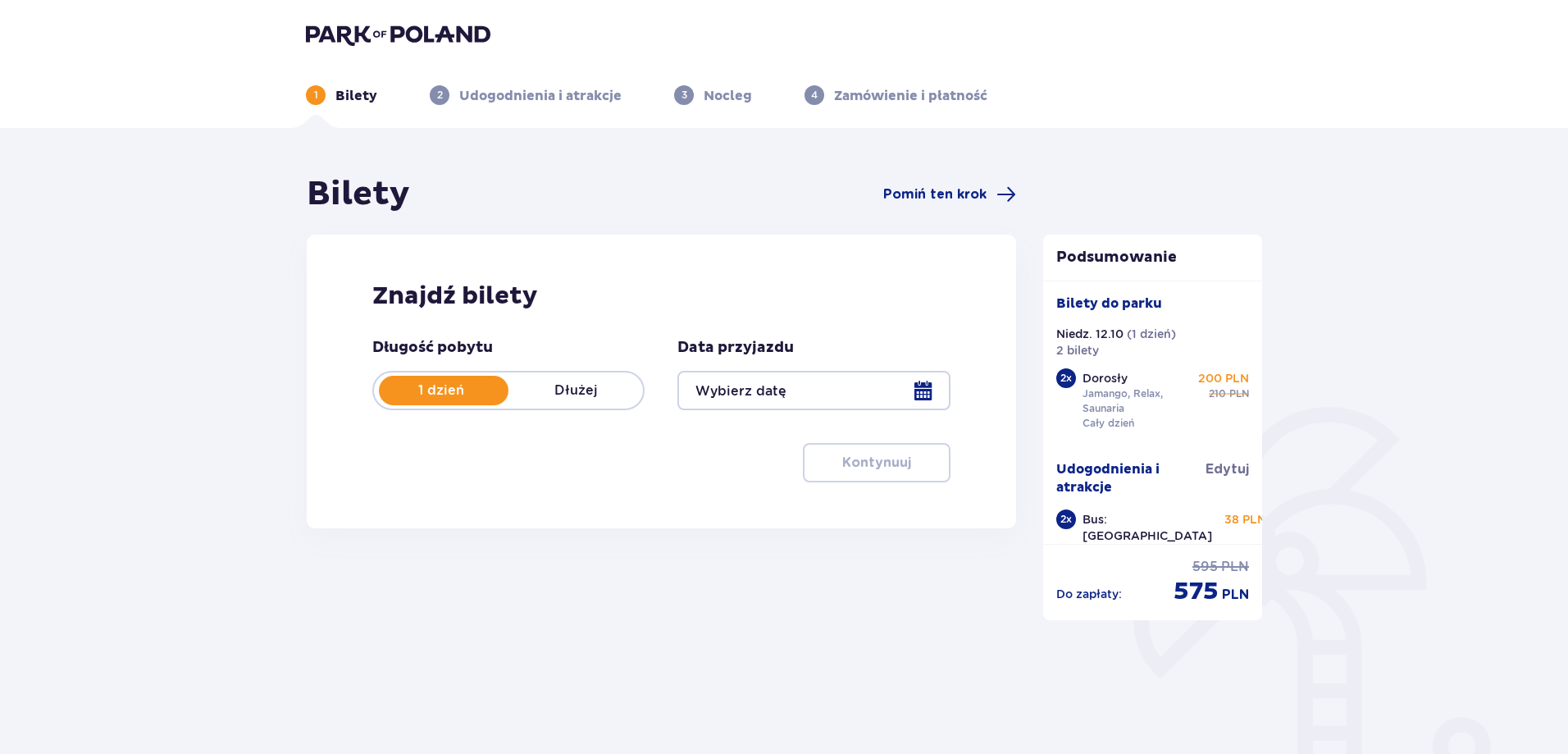
type input "[DATE]"
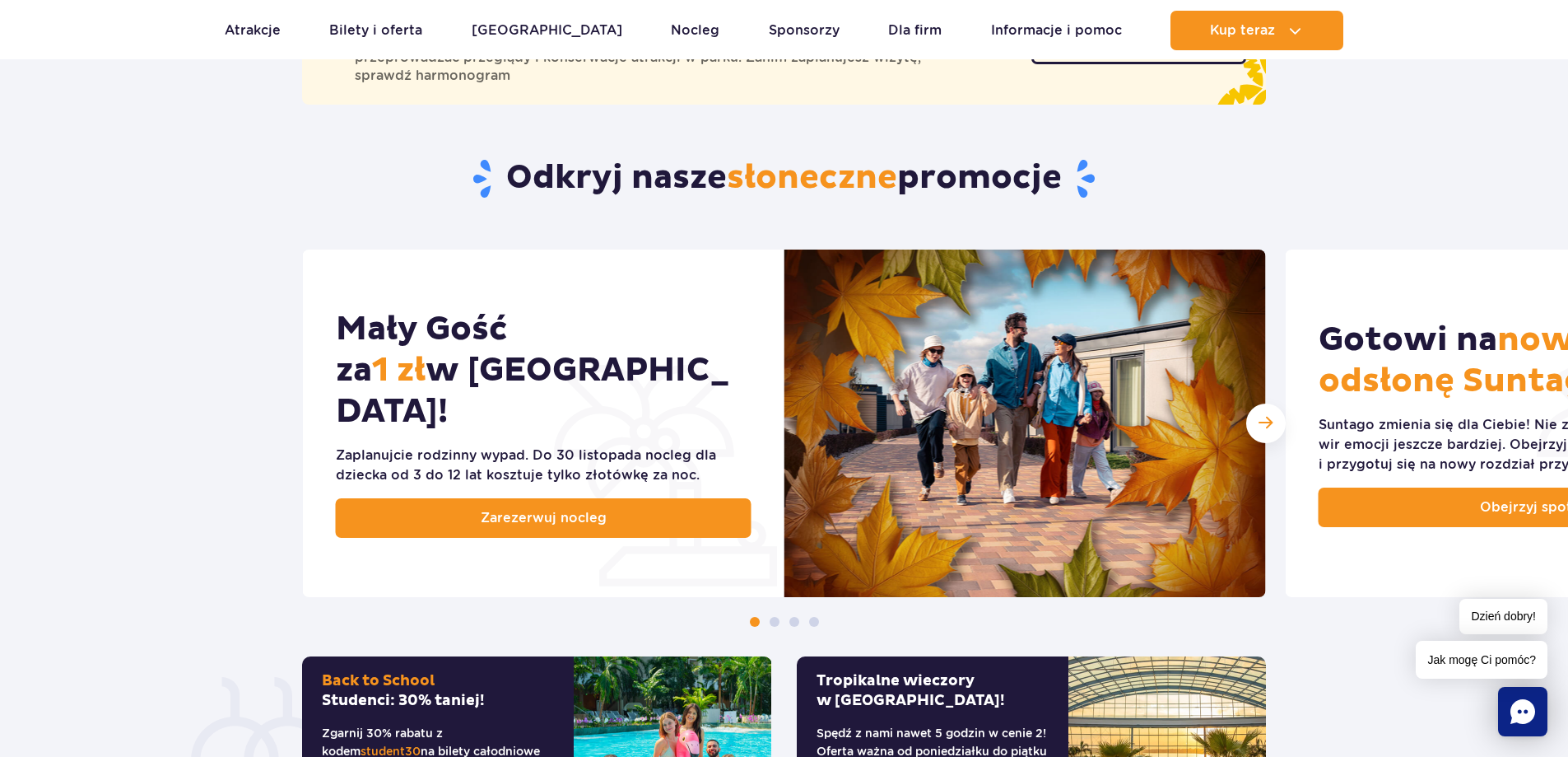
scroll to position [742, 0]
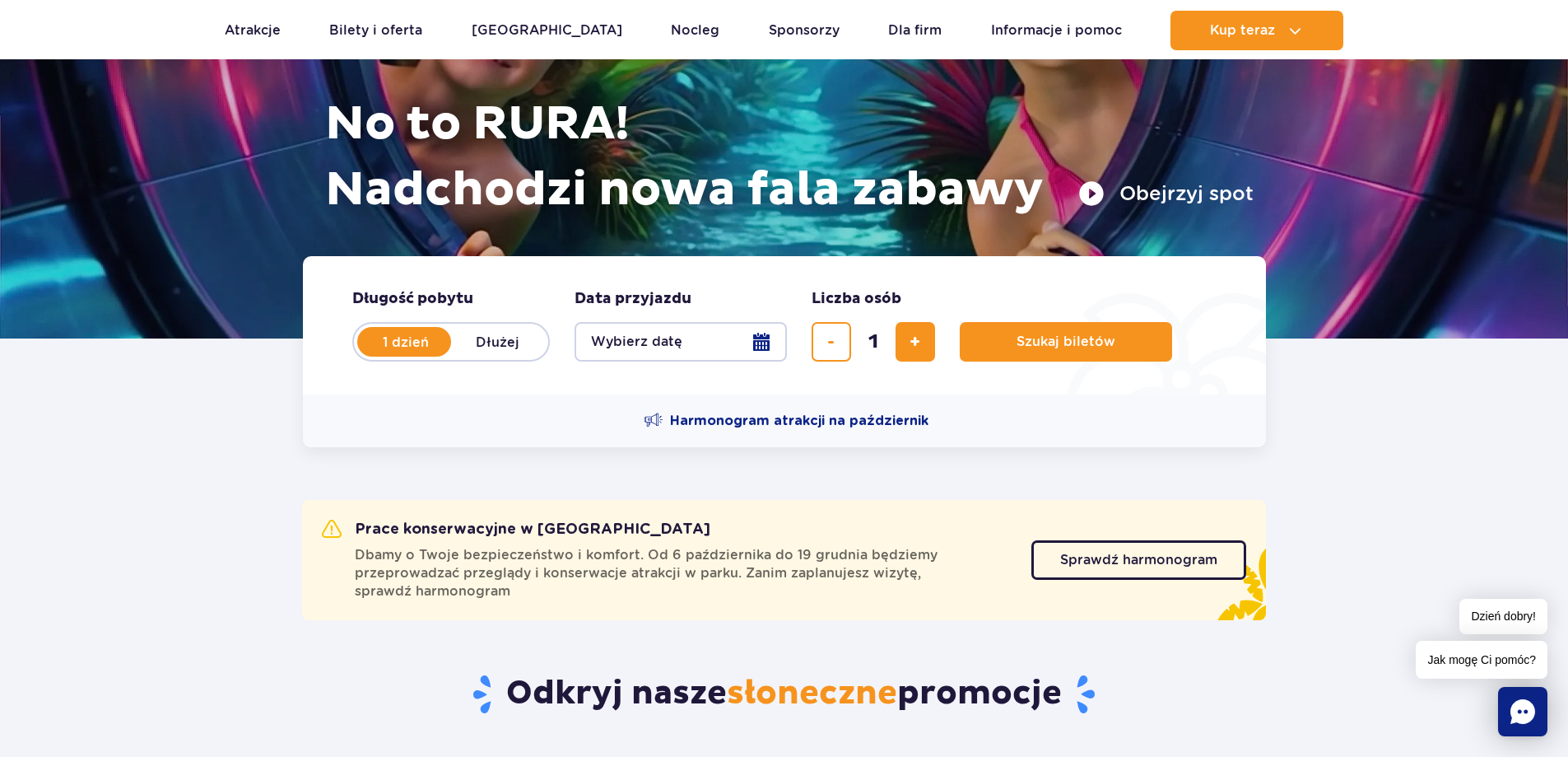
scroll to position [165, 0]
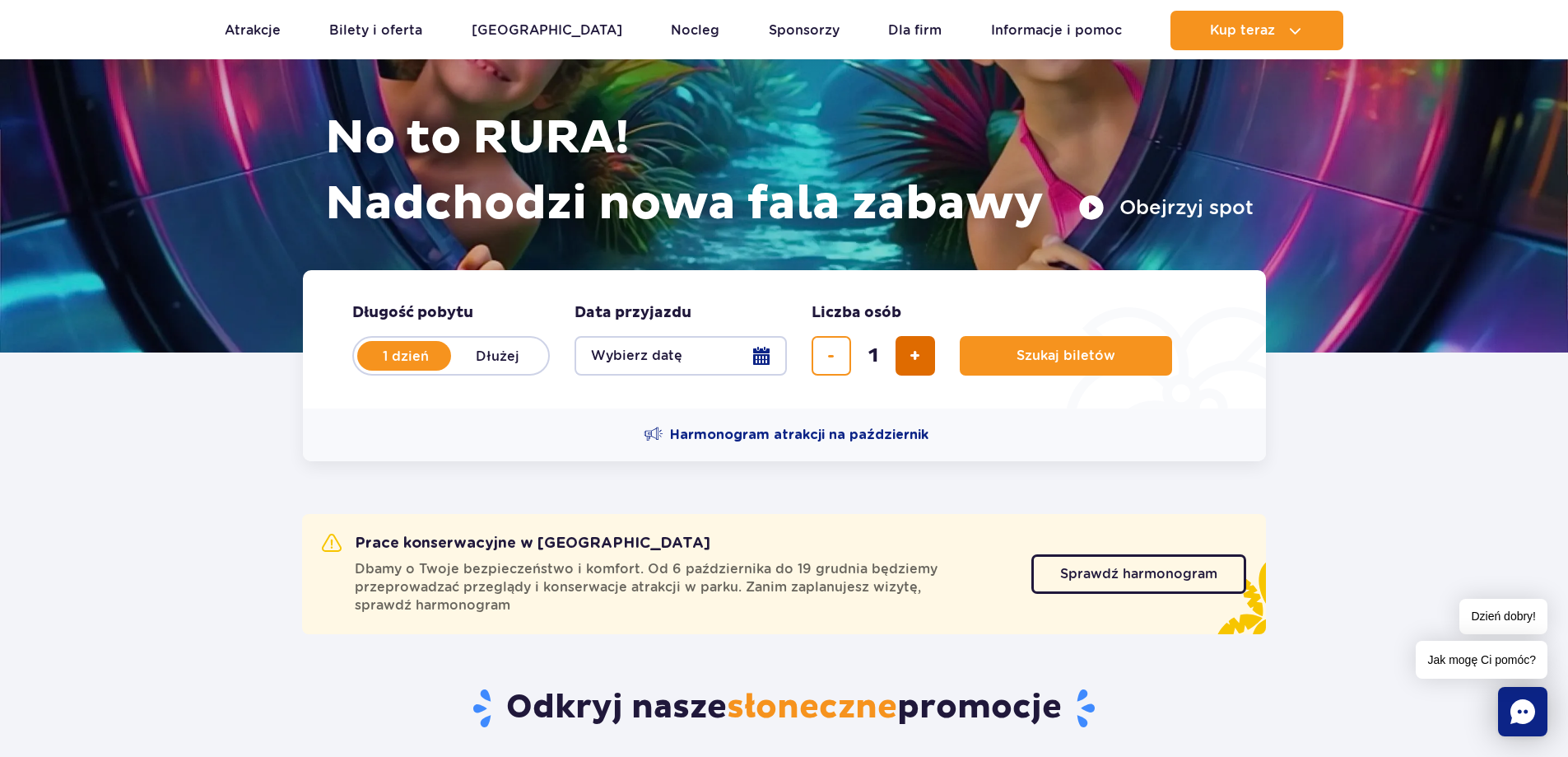
click at [903, 361] on button "dodaj bilet" at bounding box center [915, 356] width 40 height 40
type input "2"
click at [716, 364] on button "Wybierz datę" at bounding box center [680, 356] width 212 height 40
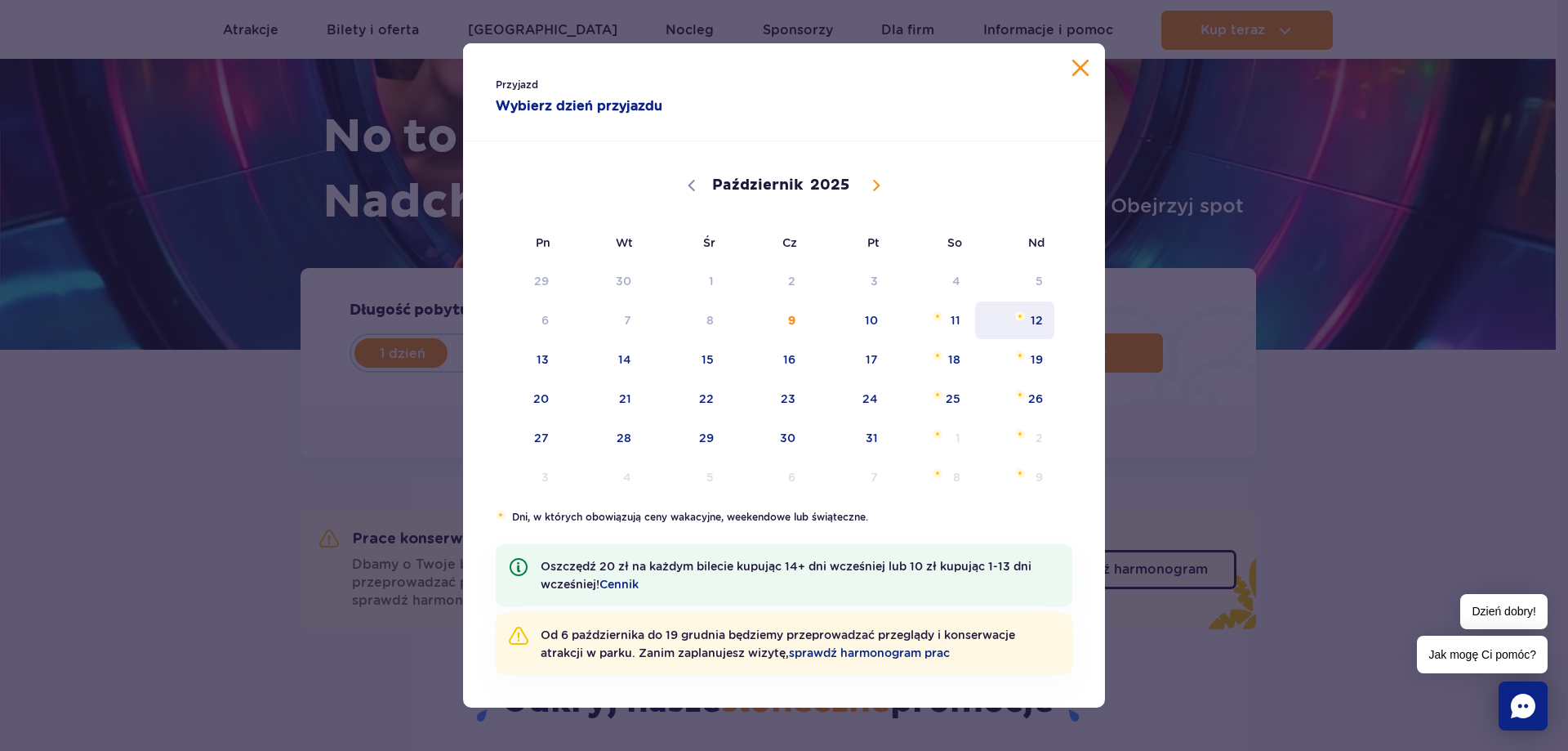
click at [1040, 315] on span "12" at bounding box center [1014, 321] width 83 height 38
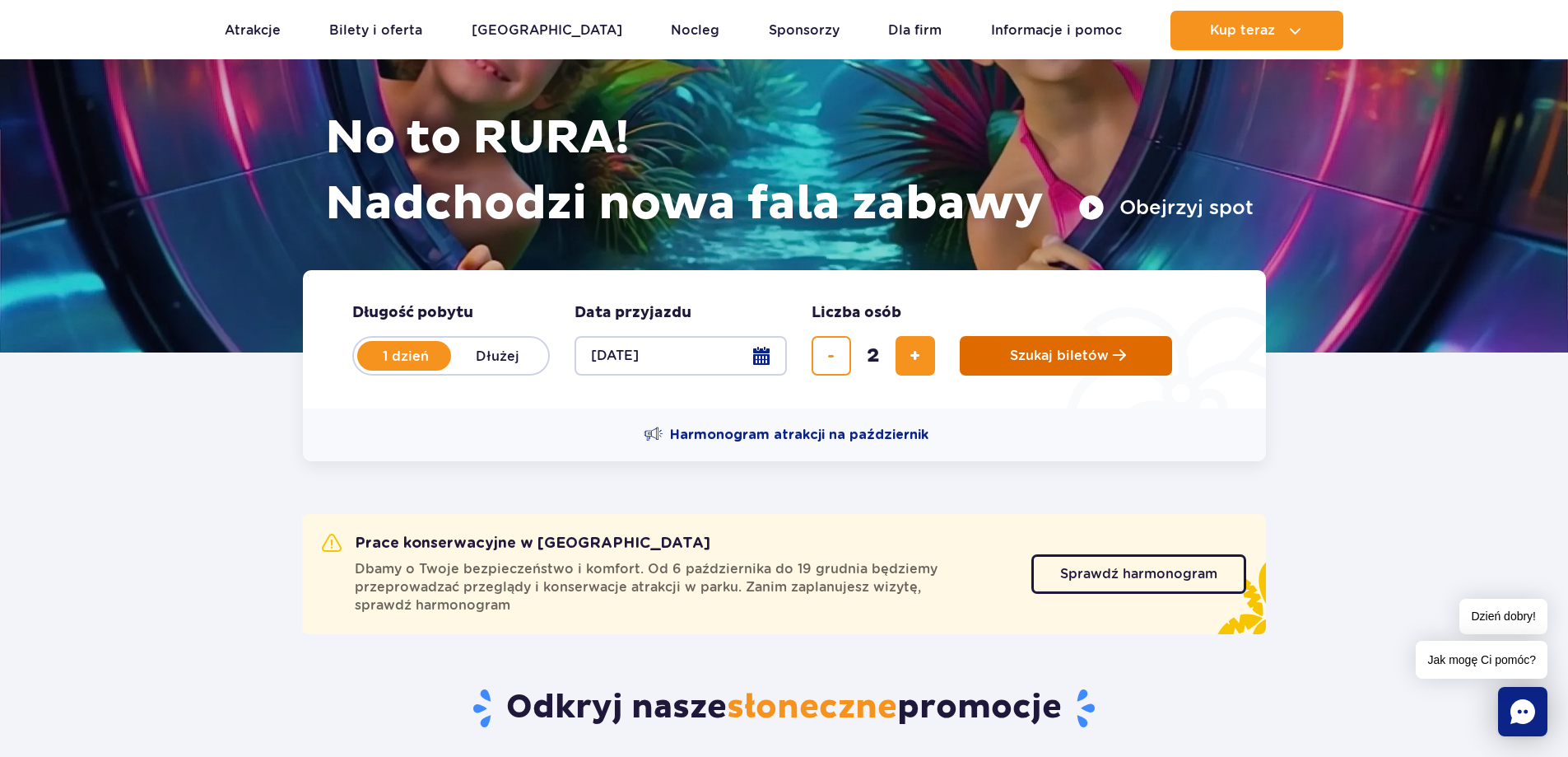
click at [1060, 357] on span "Szukaj biletów" at bounding box center [1059, 355] width 99 height 15
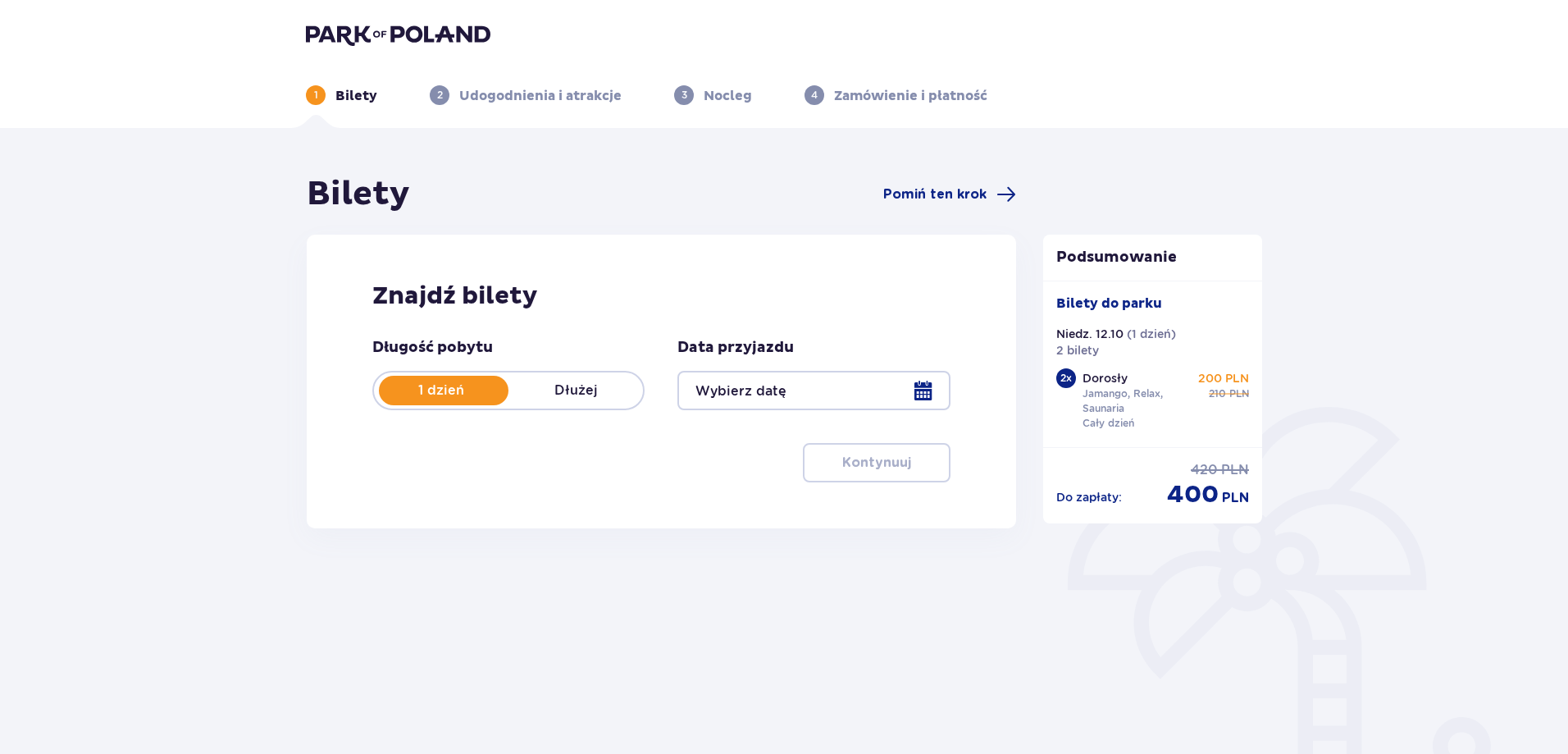
type input "[DATE]"
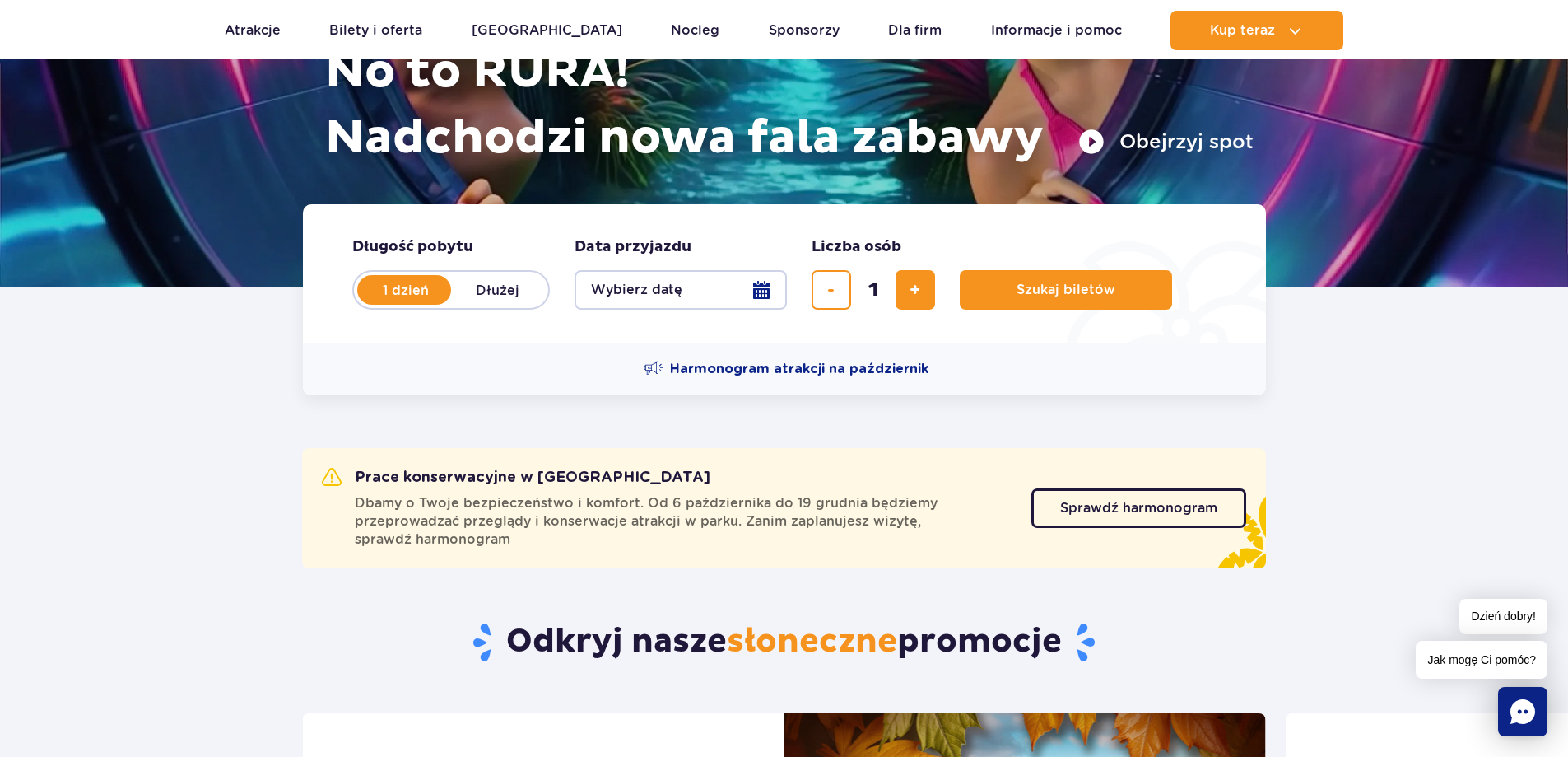
scroll to position [247, 0]
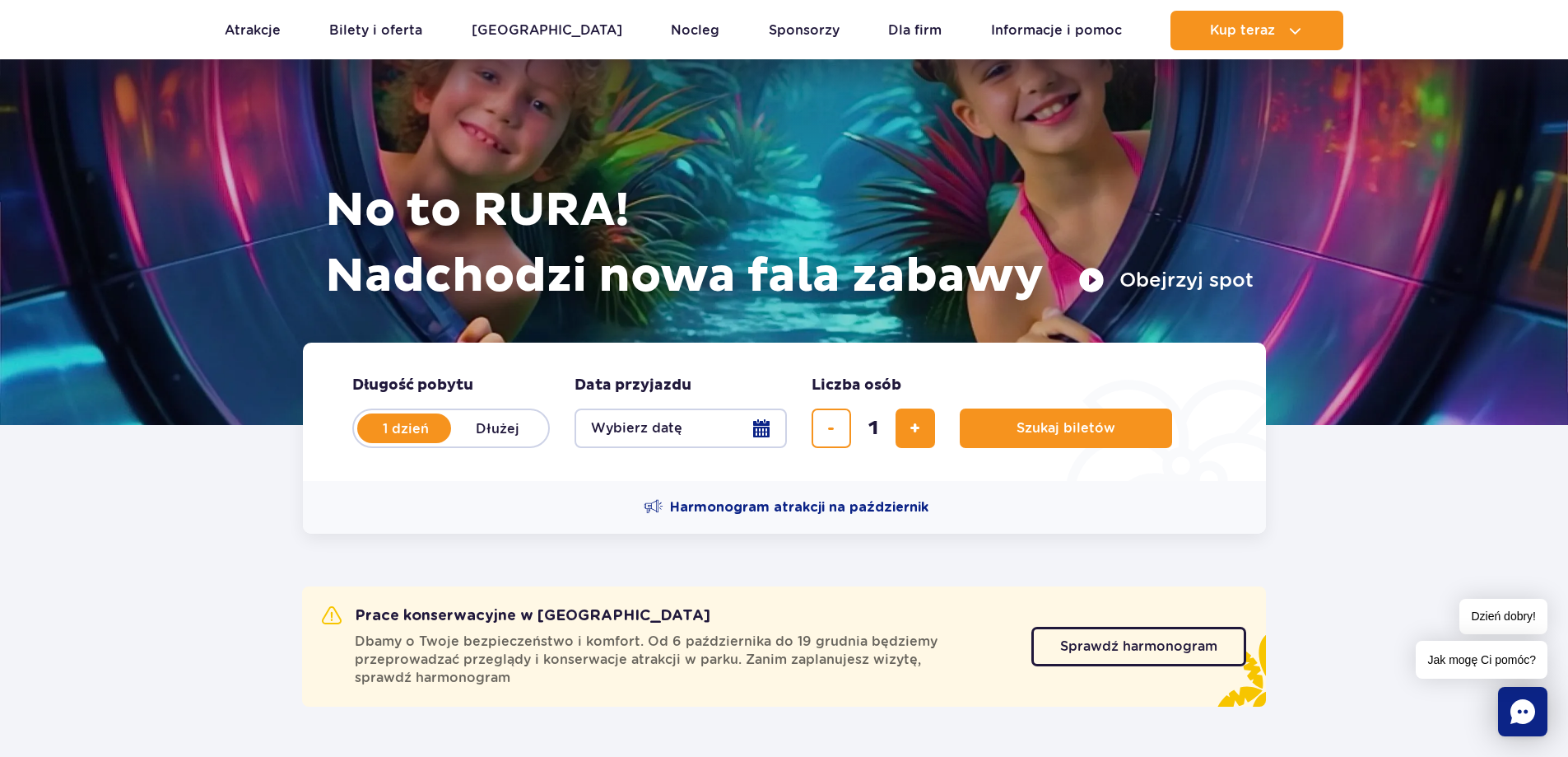
scroll to position [82, 0]
